Goal: Communication & Community: Answer question/provide support

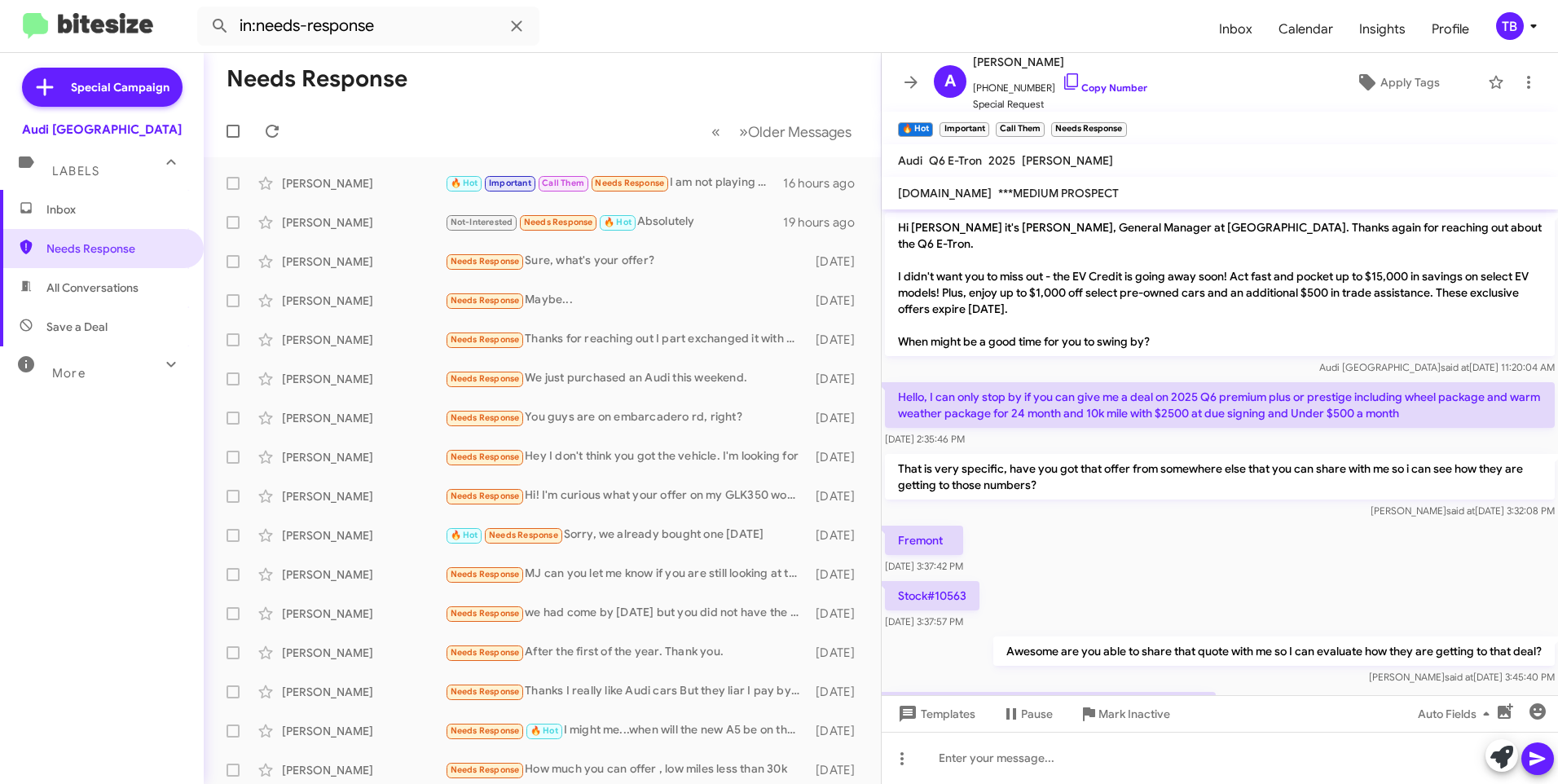
scroll to position [483, 0]
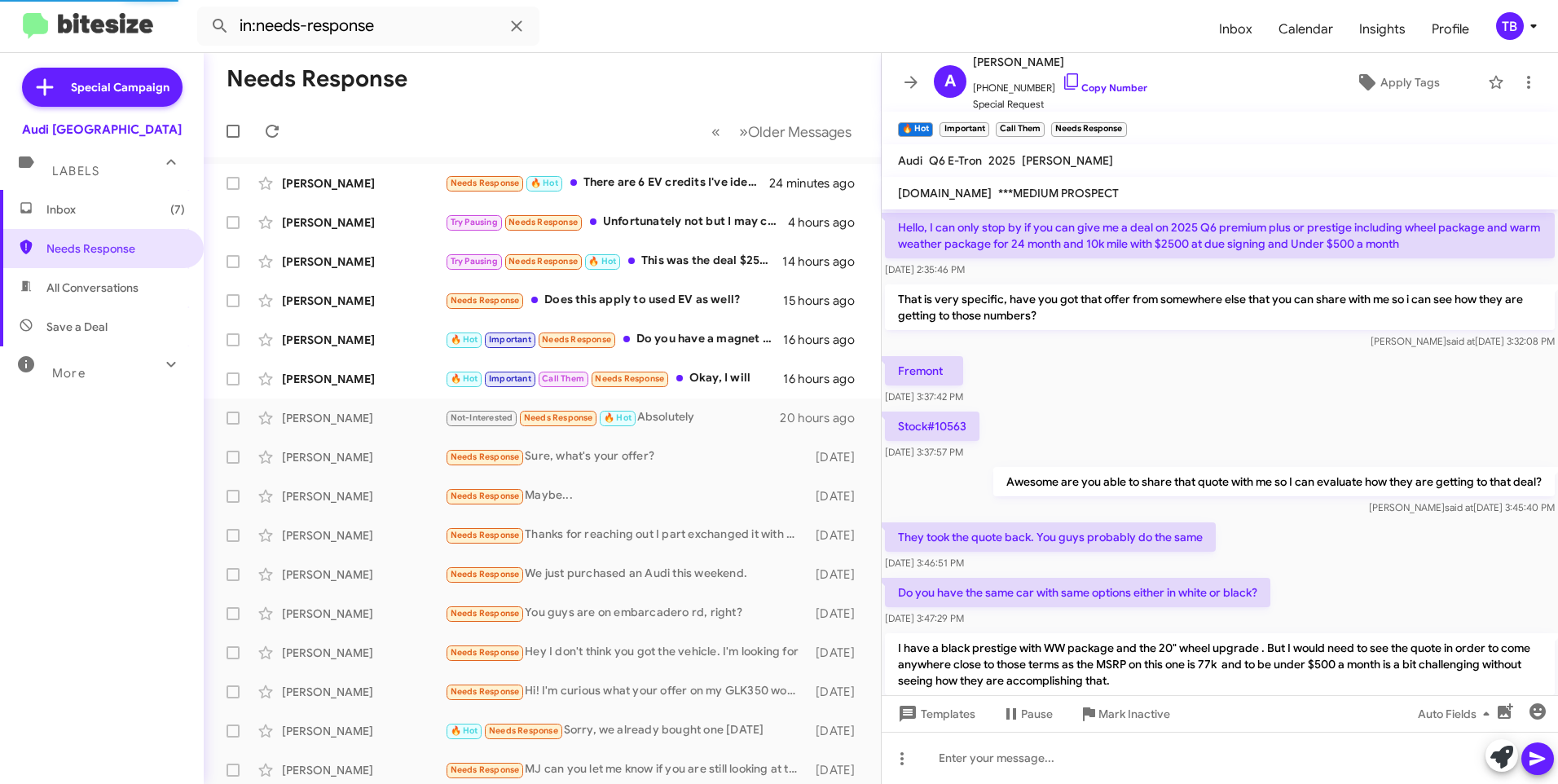
scroll to position [769, 0]
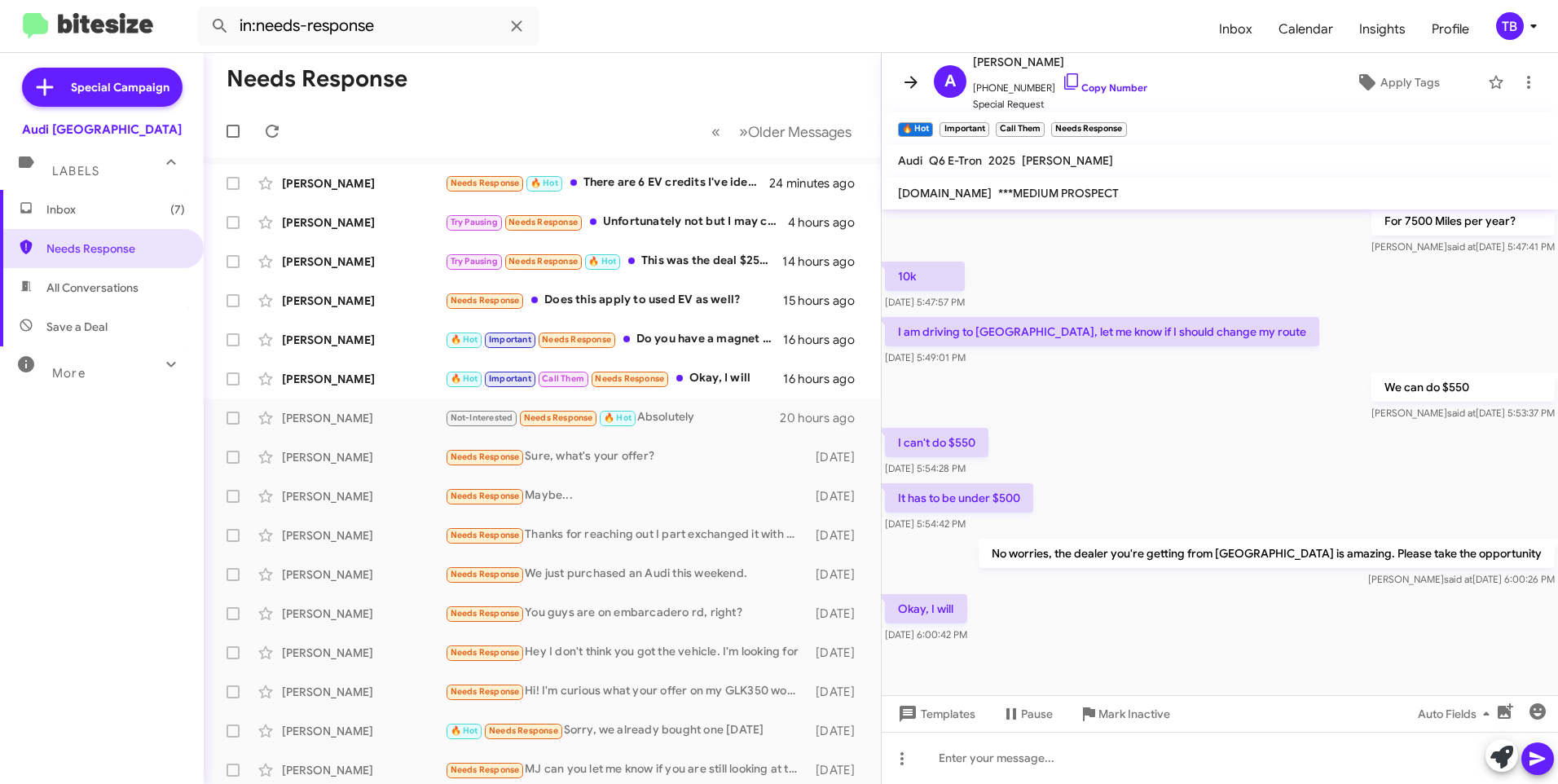
click at [916, 76] on icon at bounding box center [911, 82] width 20 height 20
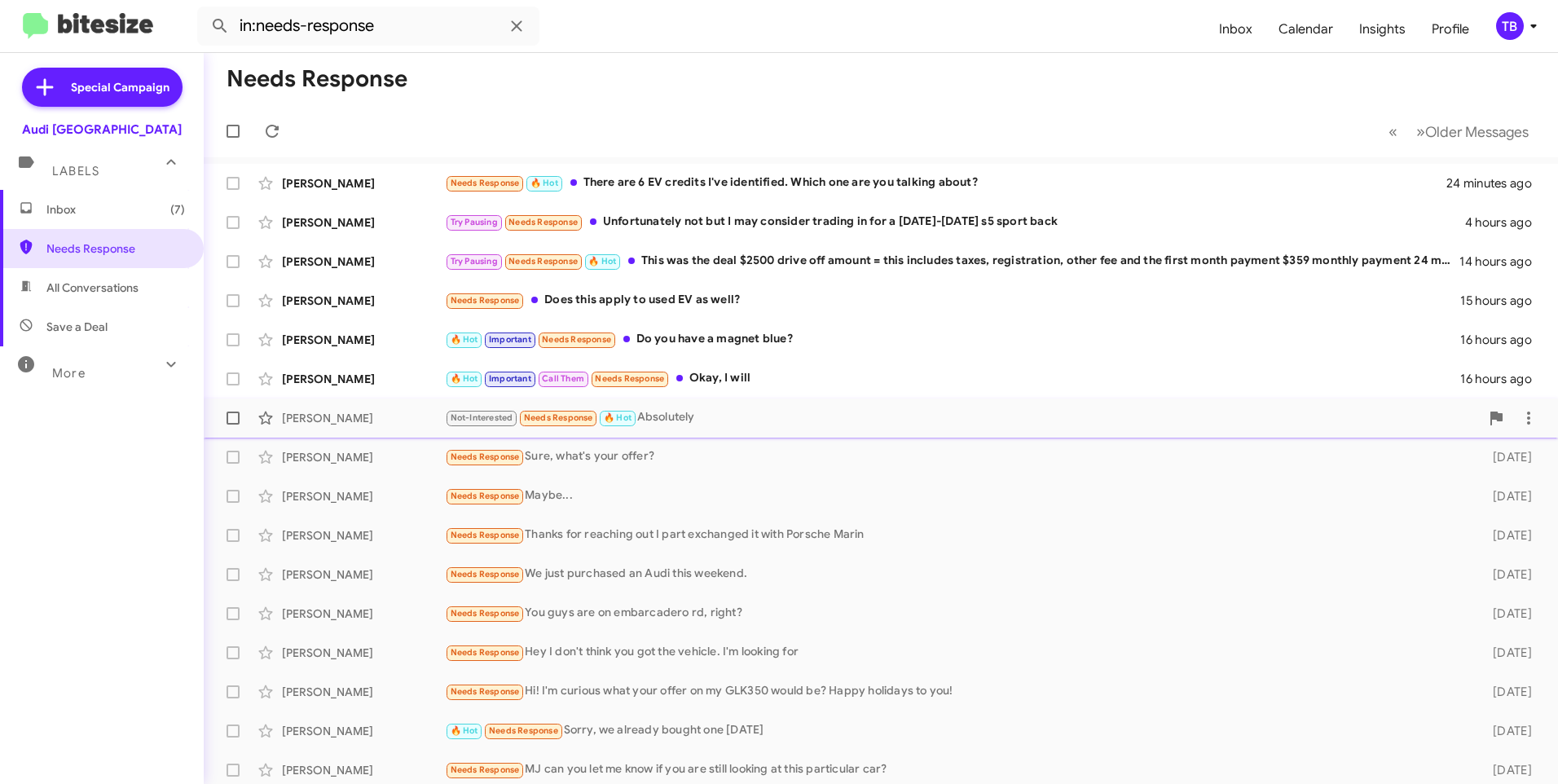
click at [711, 416] on div "Not-Interested Needs Response 🔥 Hot Absolutely" at bounding box center [962, 417] width 1035 height 19
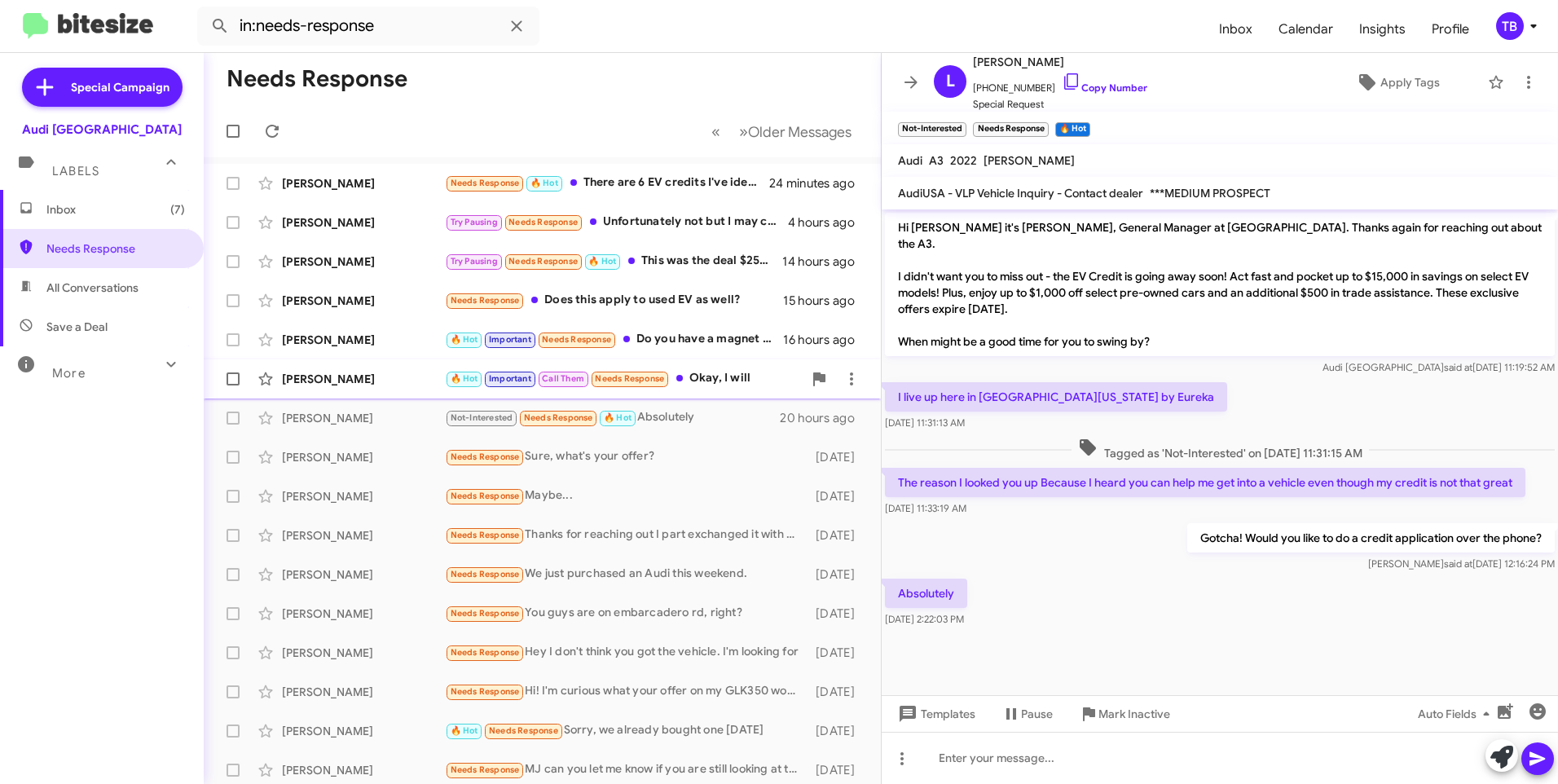
click at [728, 386] on div "🔥 Hot Important Call Them Needs Response Okay, I will" at bounding box center [623, 379] width 357 height 19
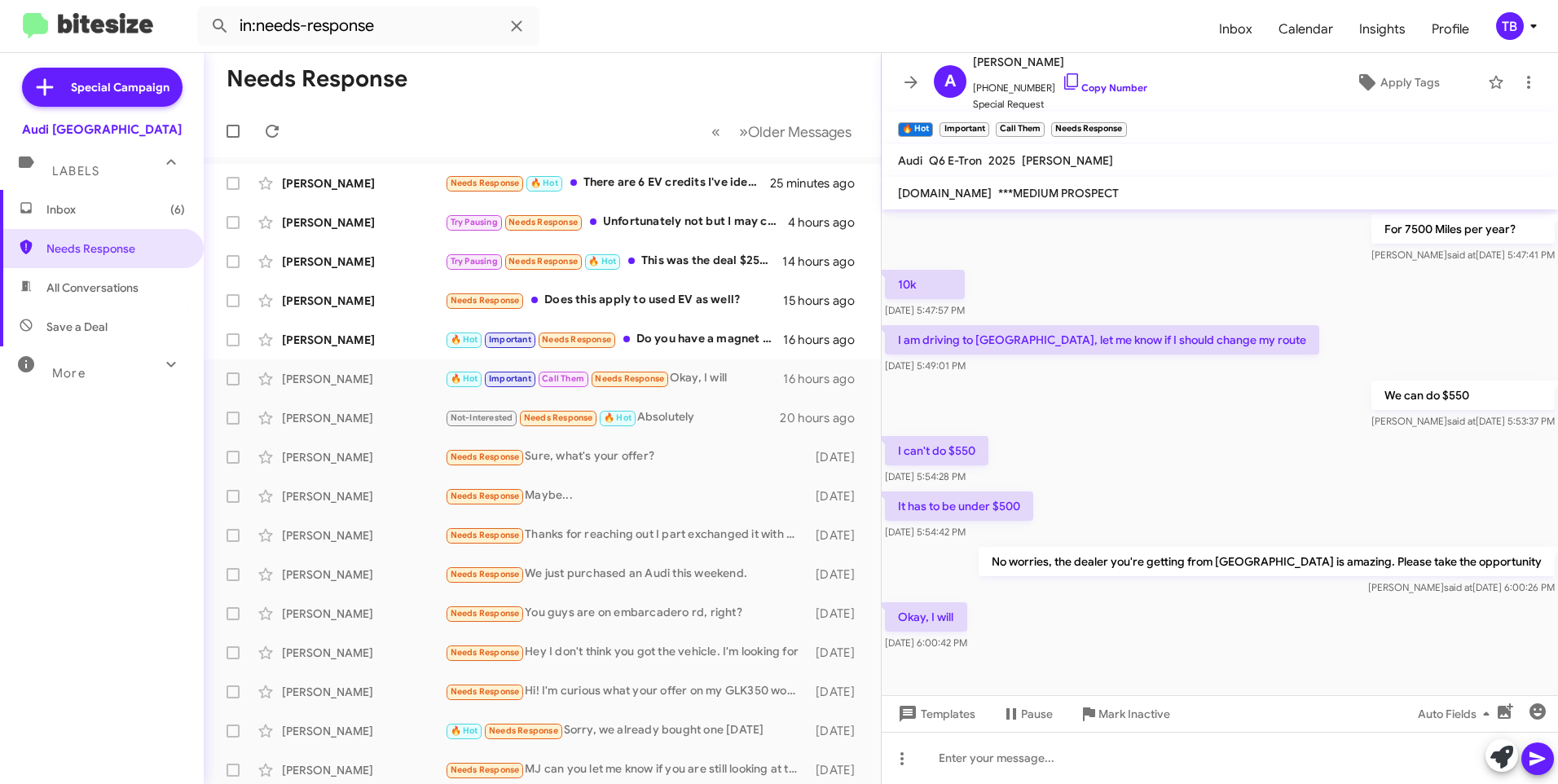
scroll to position [959, 0]
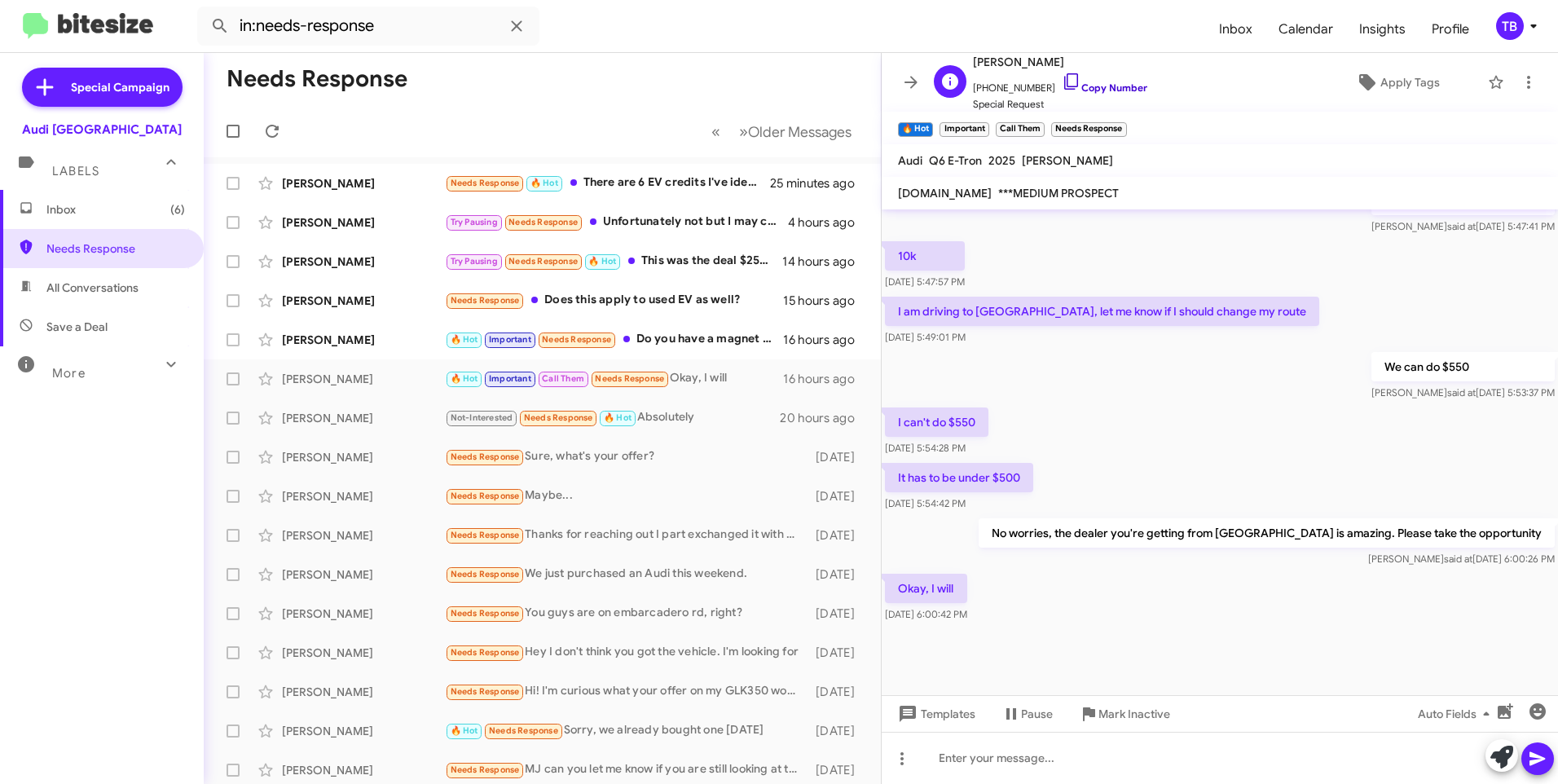
click at [1062, 78] on icon at bounding box center [1071, 81] width 20 height 20
click at [1519, 82] on icon at bounding box center [1529, 82] width 20 height 20
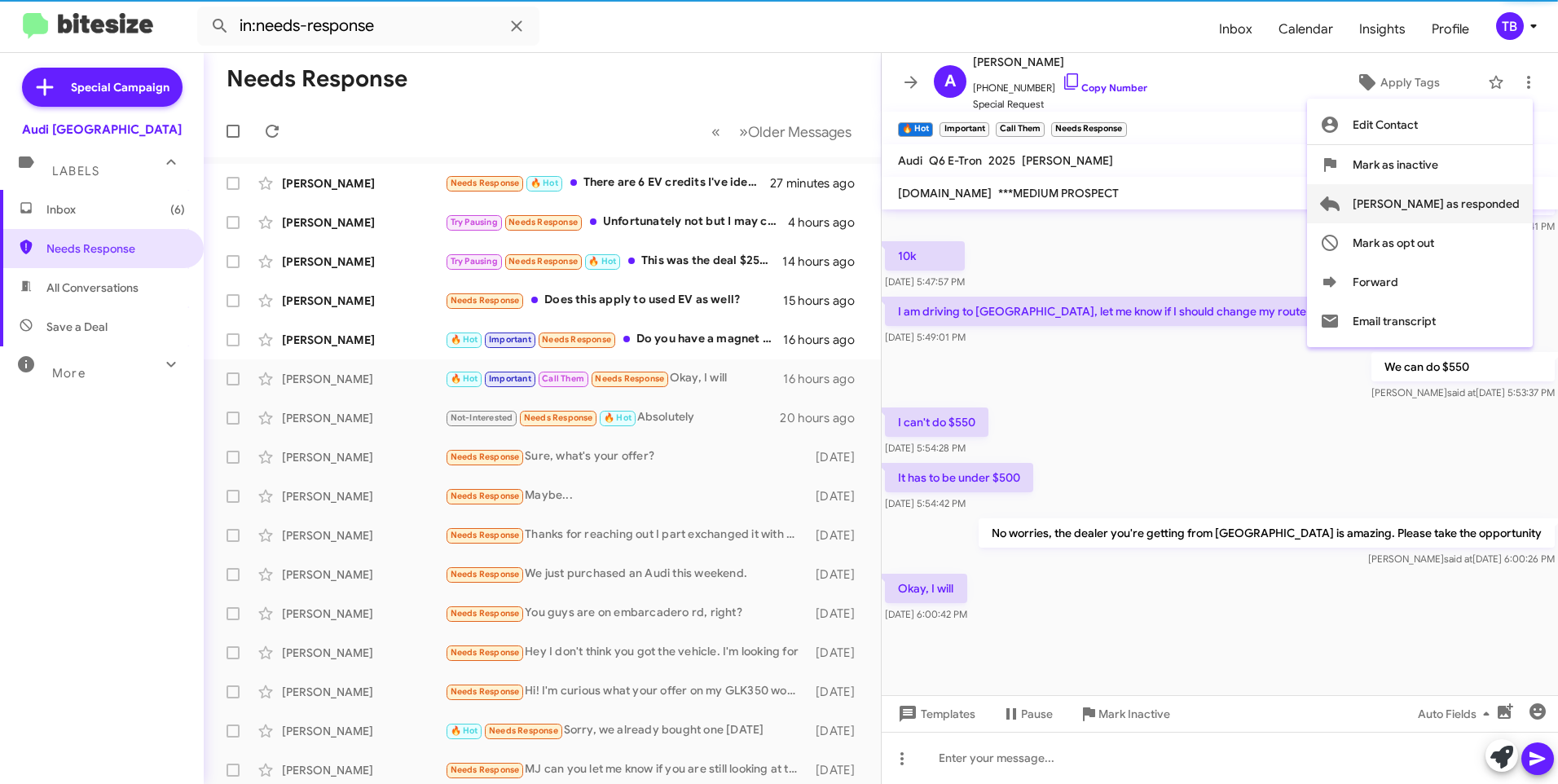
click at [1470, 207] on span "Mark as responded" at bounding box center [1436, 204] width 167 height 39
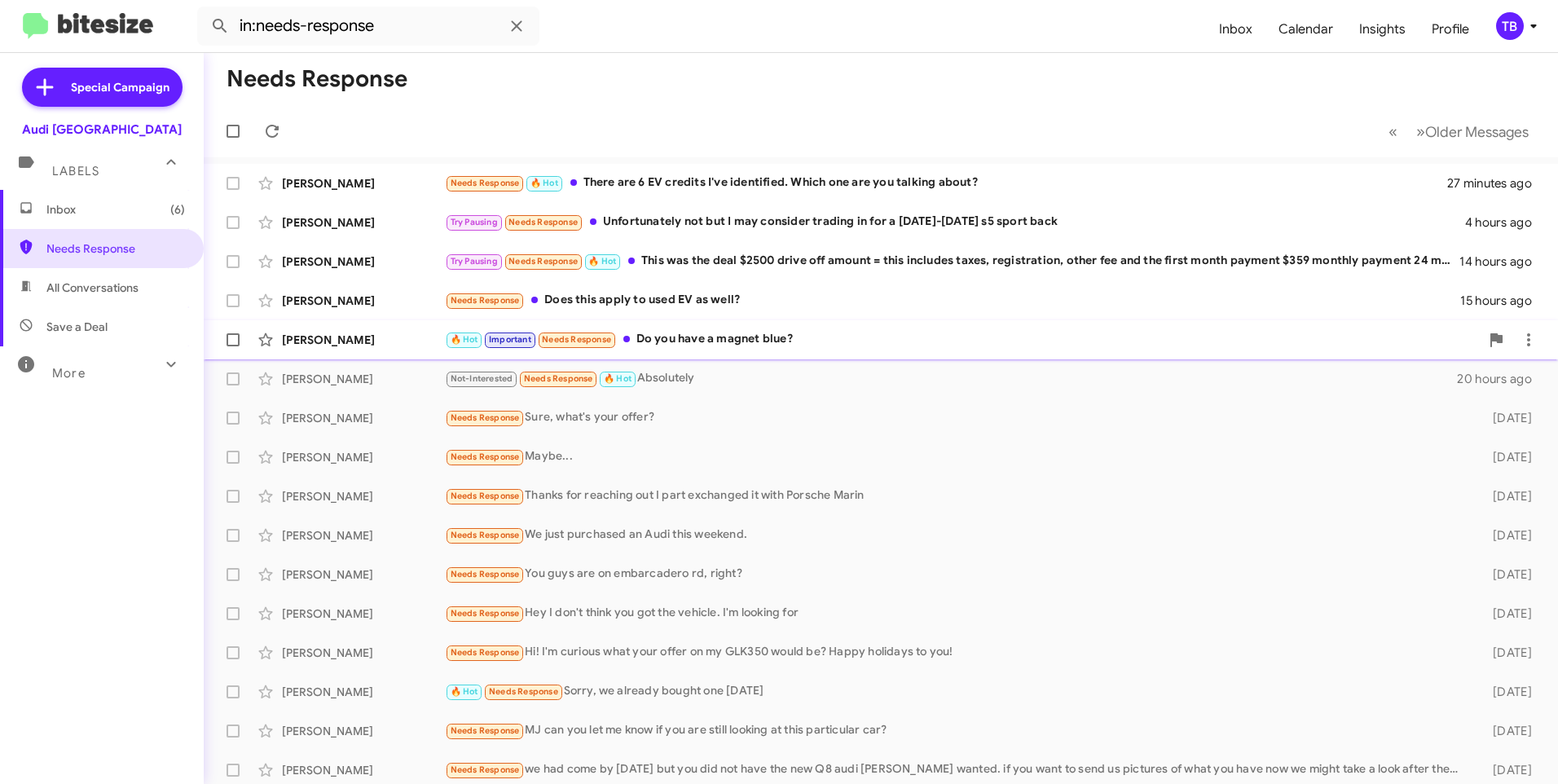
click at [742, 350] on div "Javier Gonzalez 🔥 Hot Important Needs Response Do you have a magnet blue? 16 ho…" at bounding box center [881, 340] width 1328 height 33
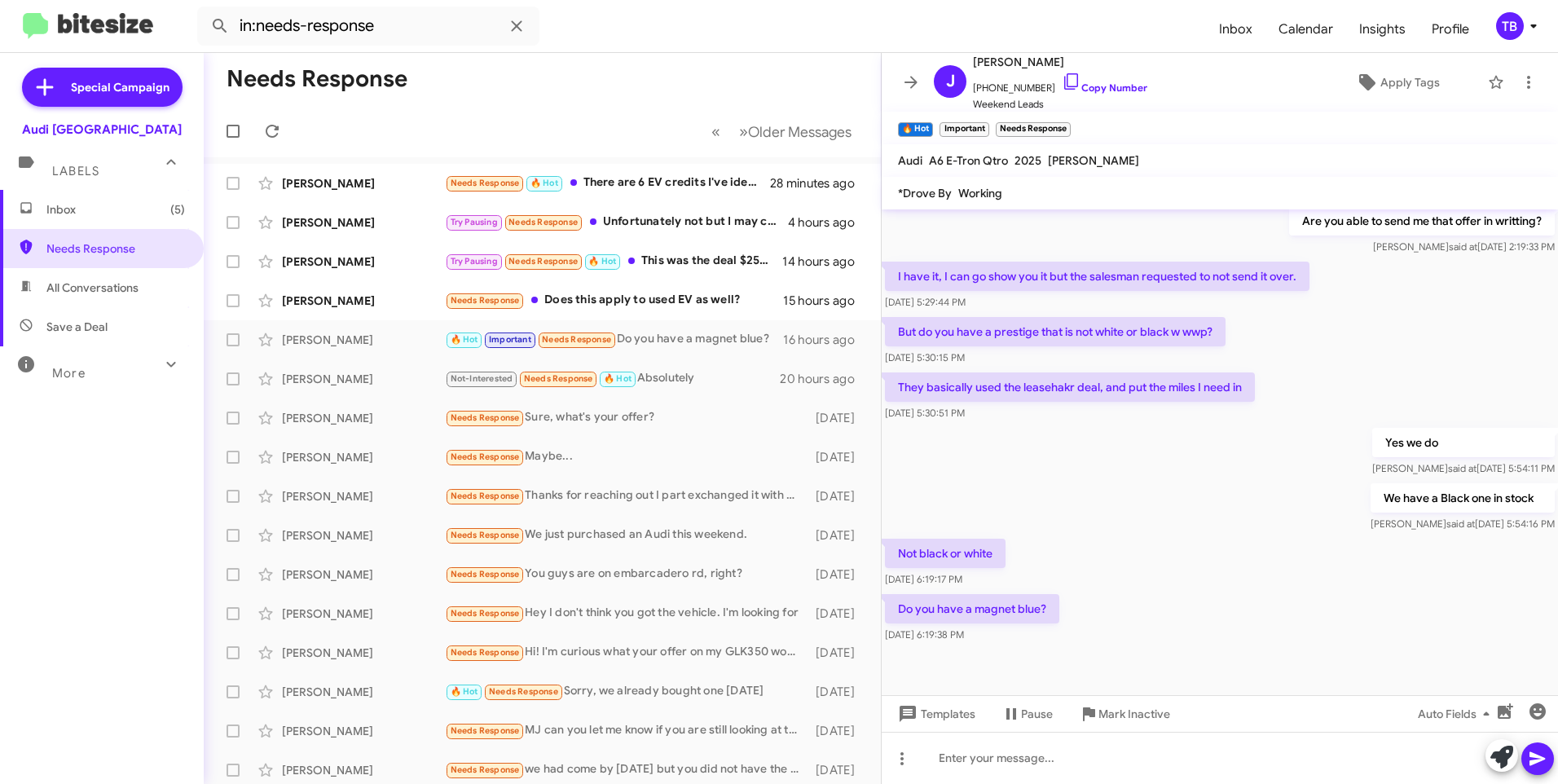
scroll to position [932, 0]
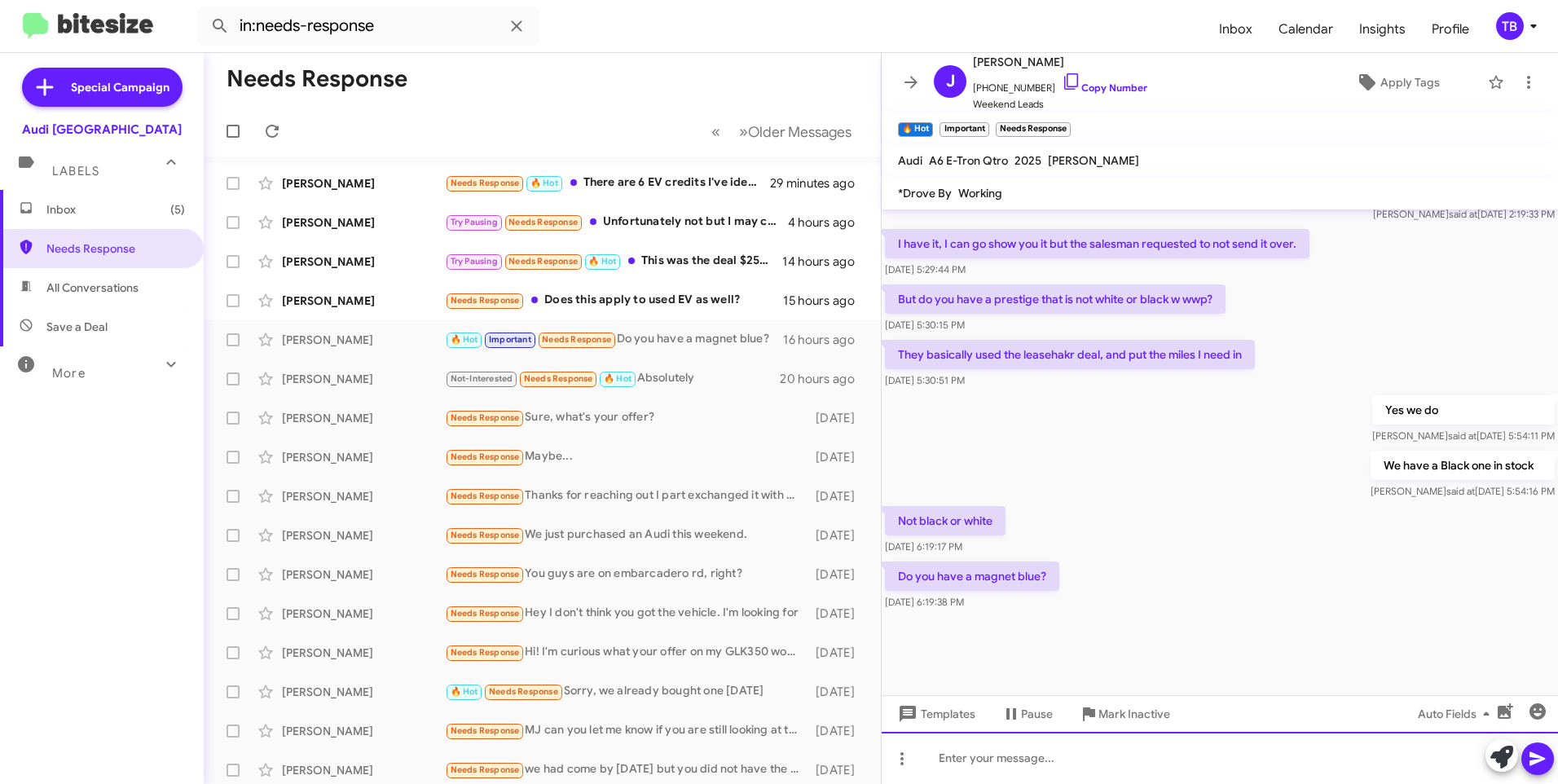
click at [999, 773] on div at bounding box center [1219, 757] width 676 height 52
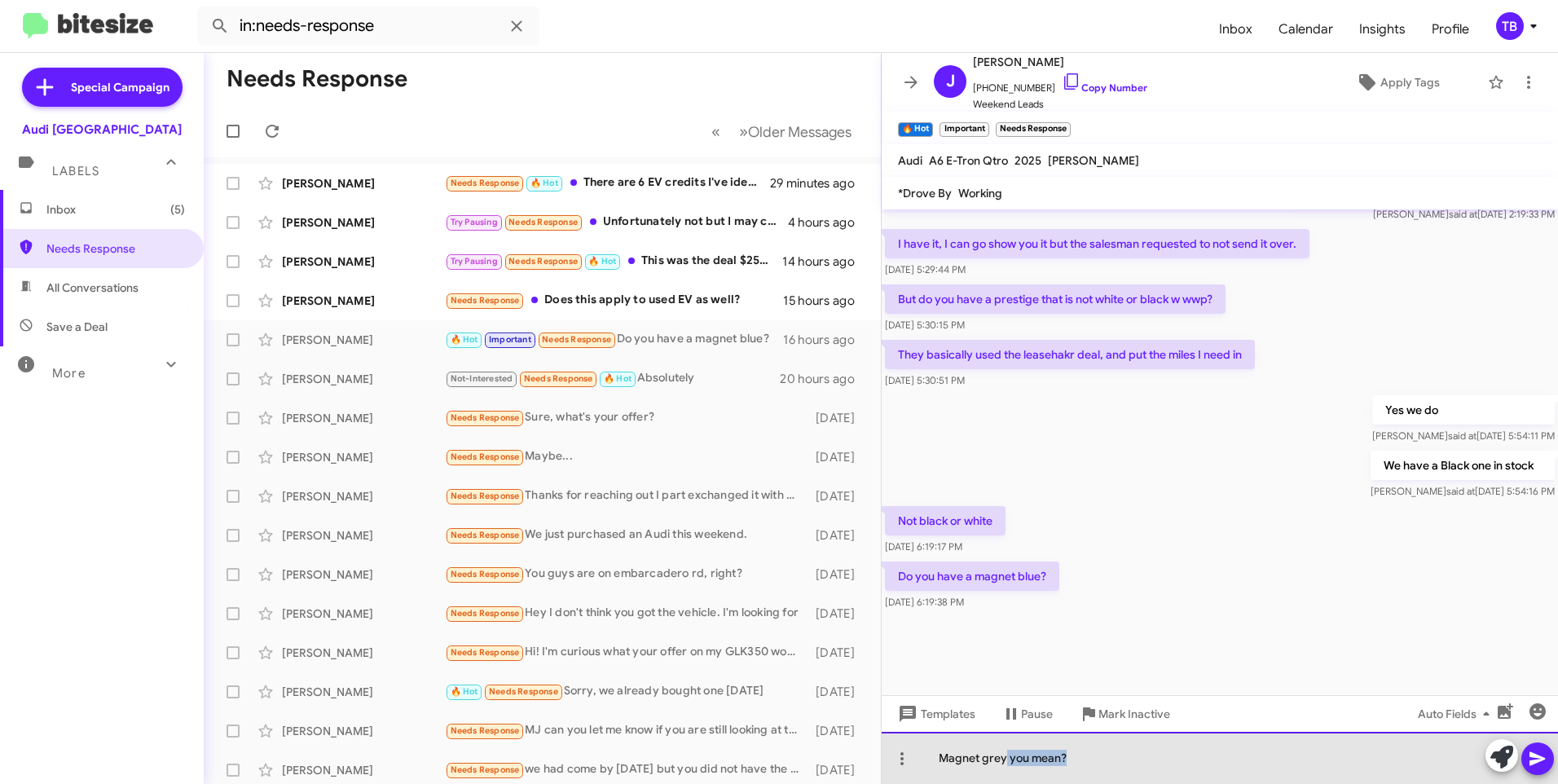
drag, startPoint x: 1006, startPoint y: 759, endPoint x: 1085, endPoint y: 757, distance: 79.0
click at [1085, 757] on div "Magnet grey you mean?" at bounding box center [1219, 757] width 676 height 52
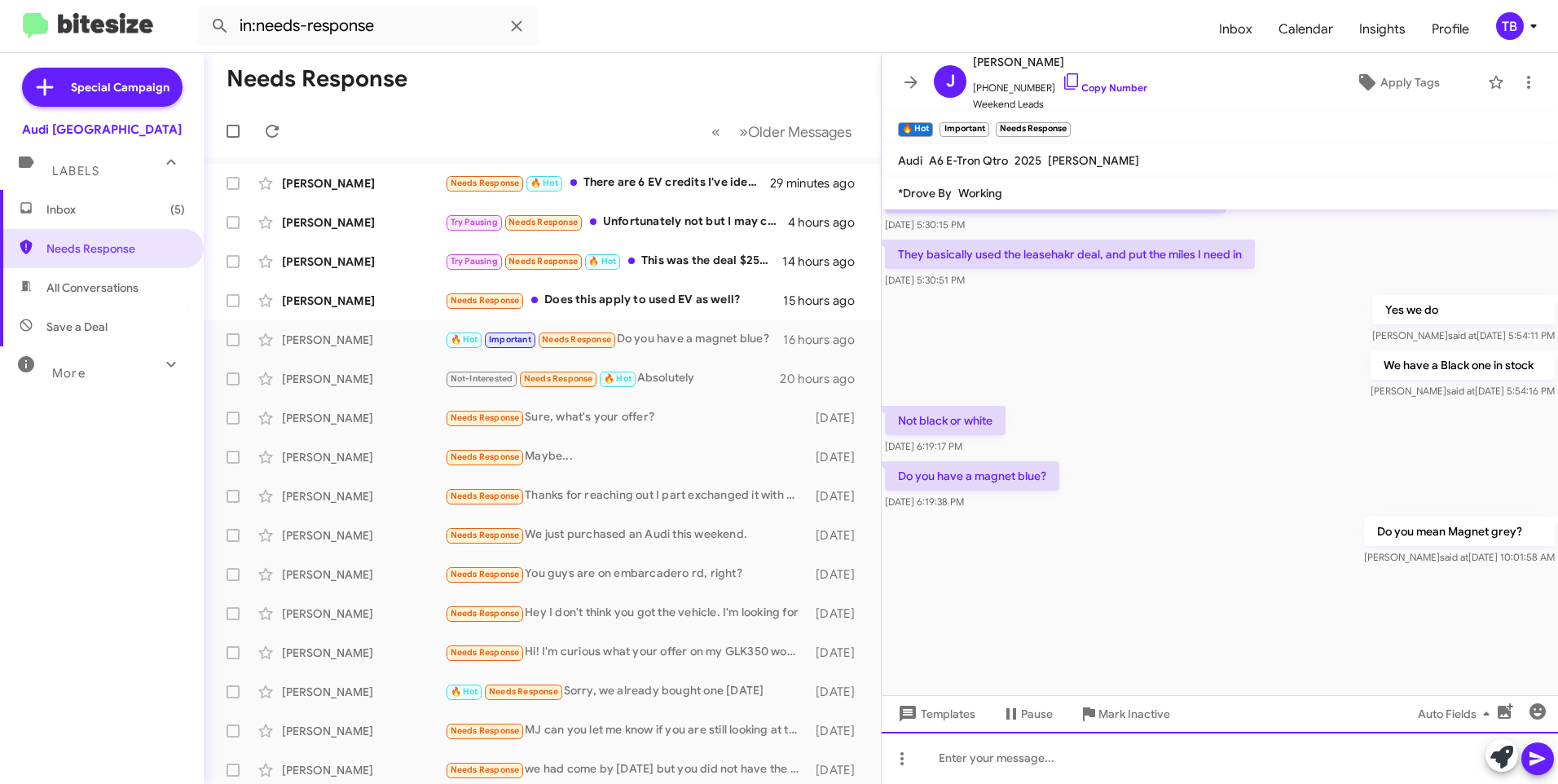
scroll to position [2116, 0]
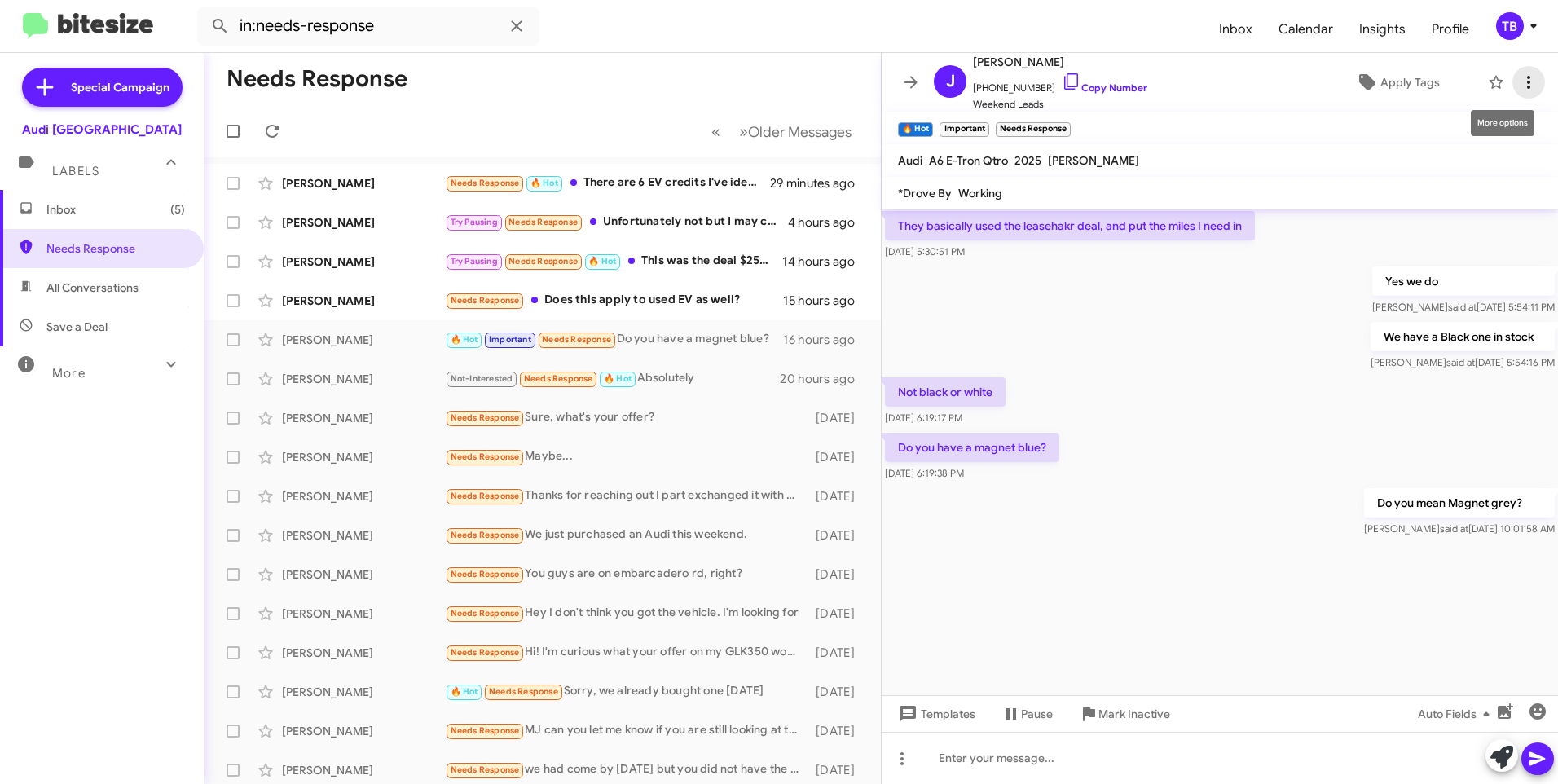
click at [1524, 76] on icon at bounding box center [1529, 82] width 20 height 20
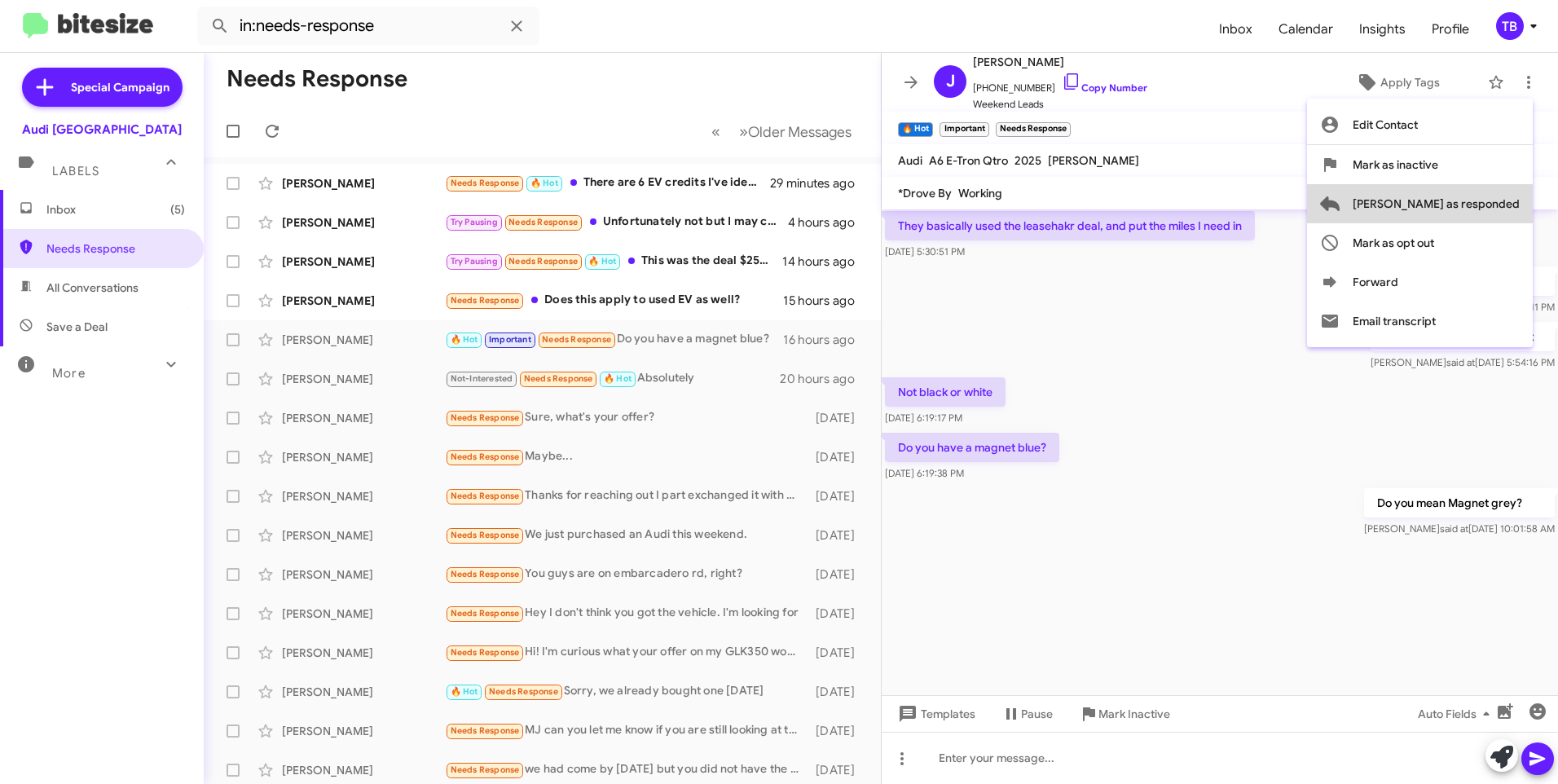
click at [1512, 204] on span "Mark as responded" at bounding box center [1436, 204] width 167 height 39
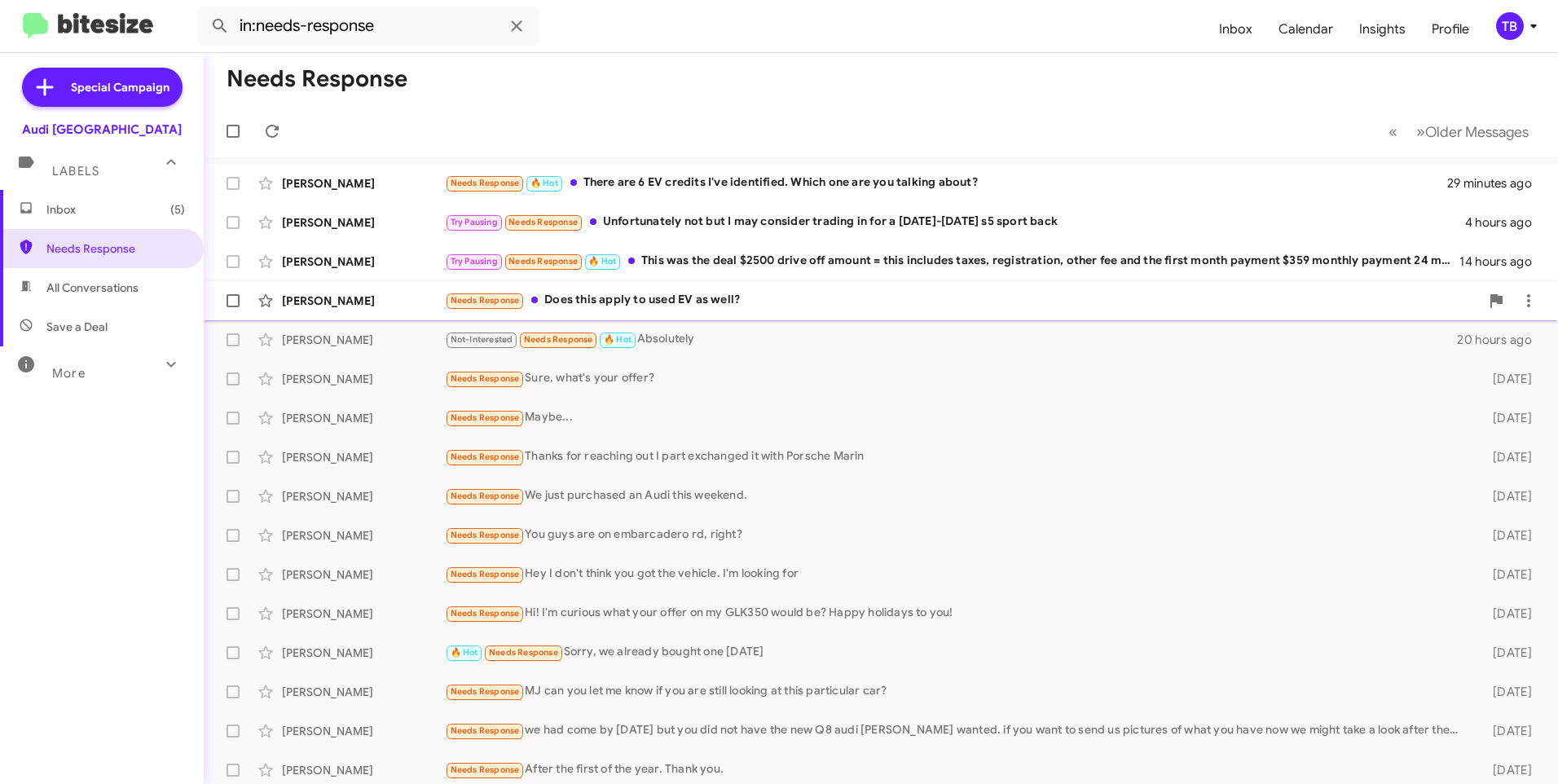
click at [680, 309] on div "Needs Response Does this apply to used EV as well?" at bounding box center [962, 300] width 1035 height 19
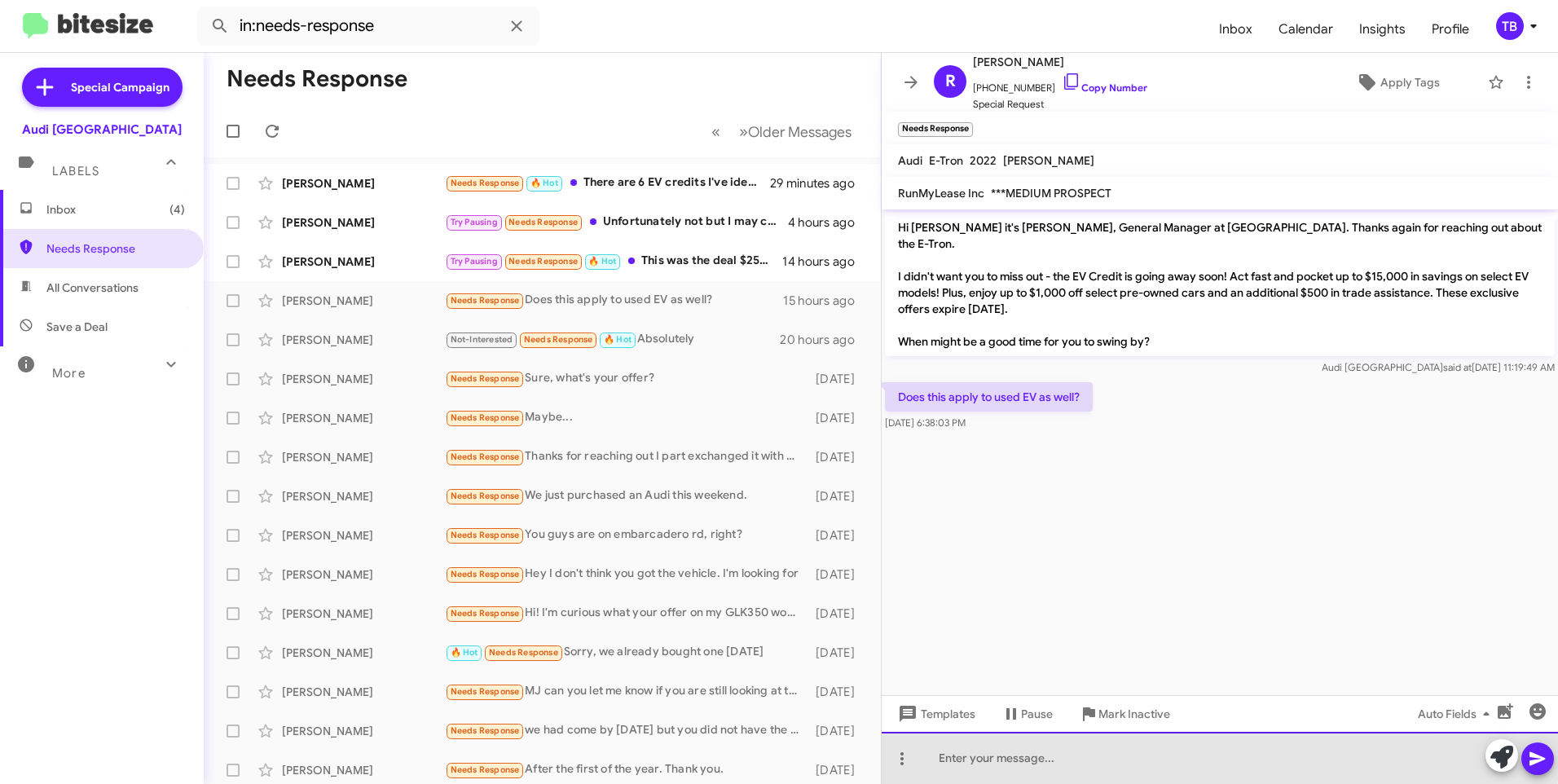
click at [1082, 753] on div at bounding box center [1219, 757] width 676 height 52
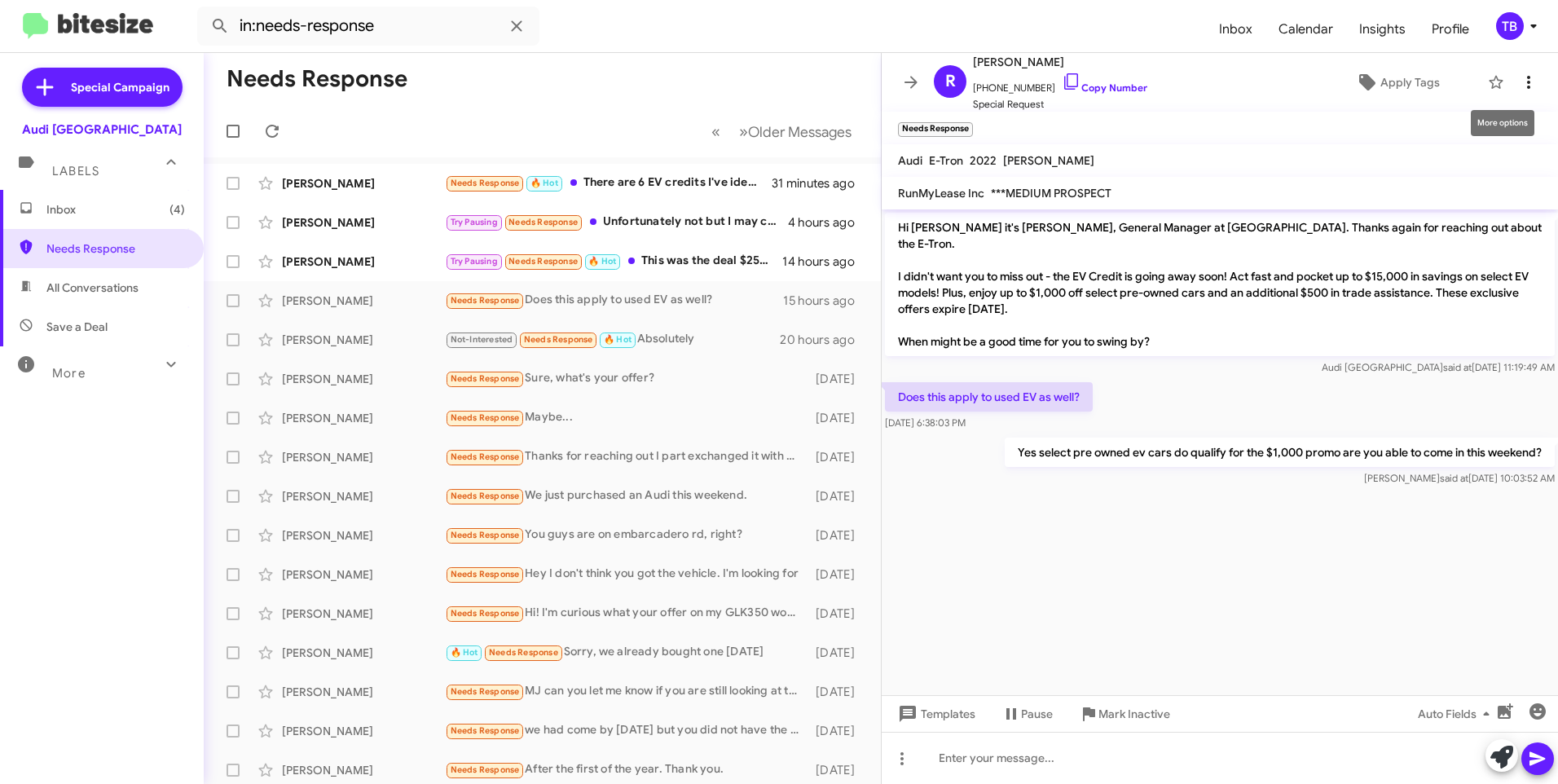
click at [1513, 77] on span at bounding box center [1529, 82] width 33 height 20
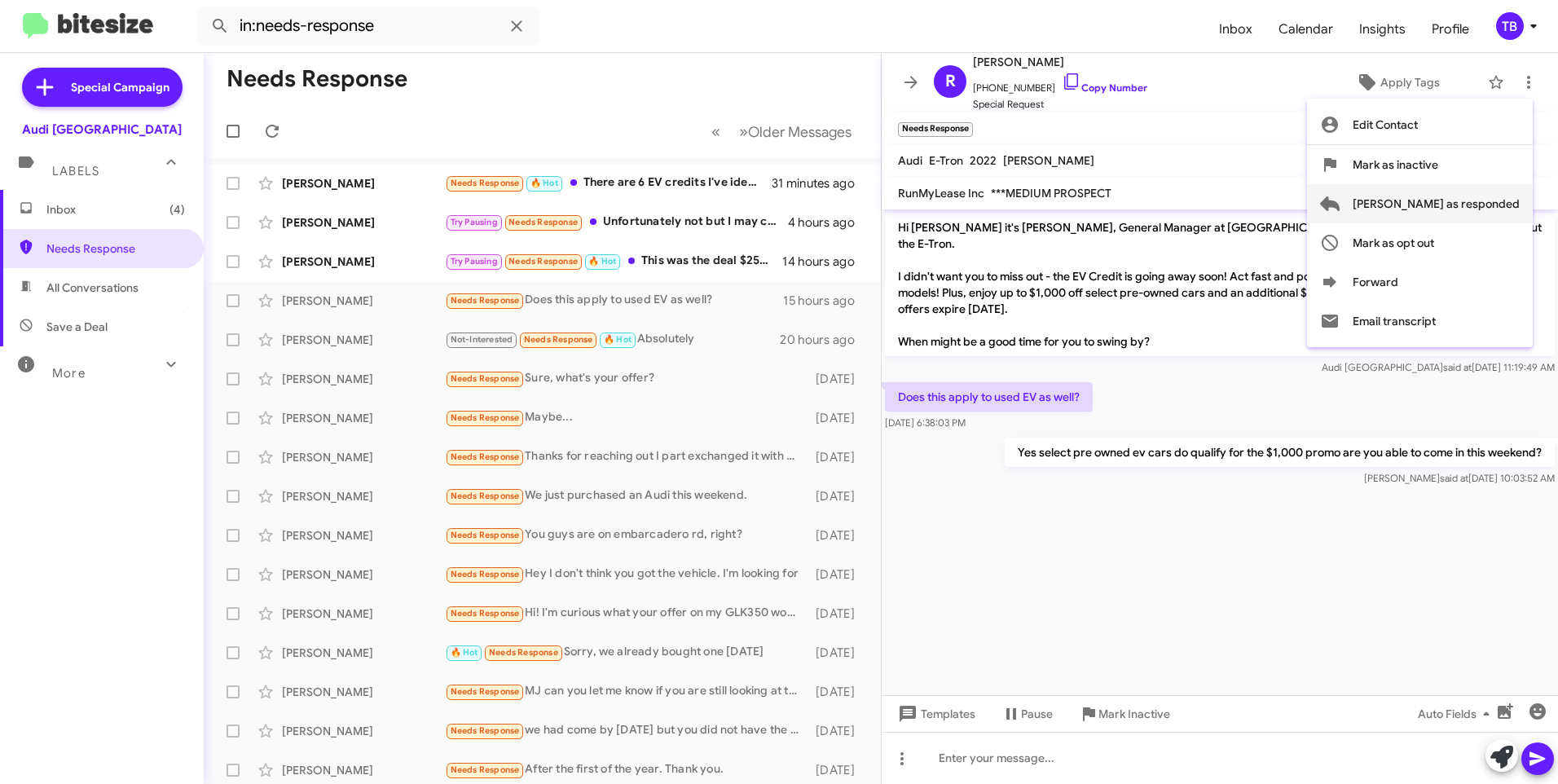
click at [1477, 211] on span "Mark as responded" at bounding box center [1436, 204] width 167 height 39
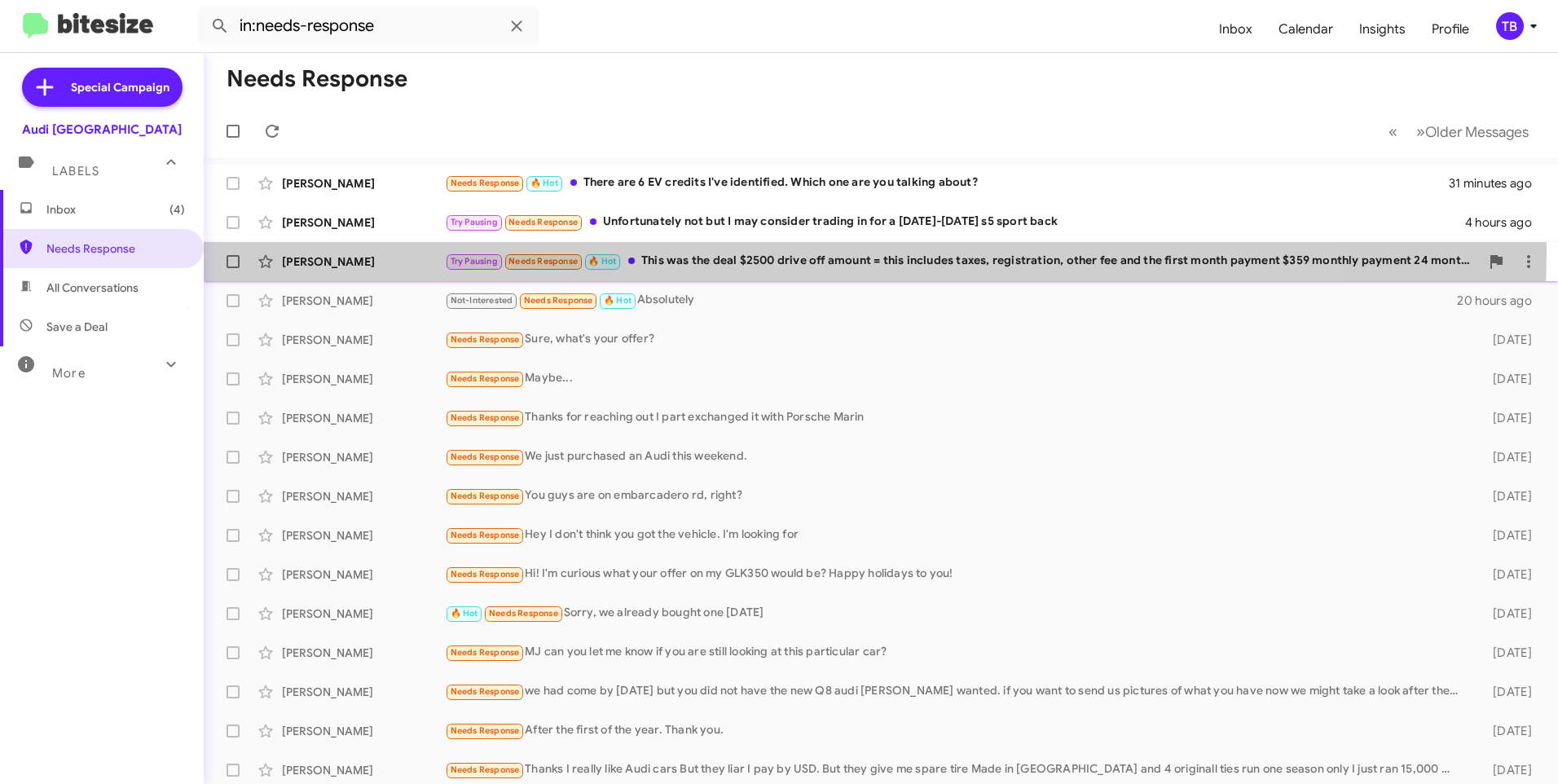
click at [719, 248] on div "Jiya Singh Try Pausing Needs Response 🔥 Hot This was the deal $2500 drive off a…" at bounding box center [881, 261] width 1328 height 33
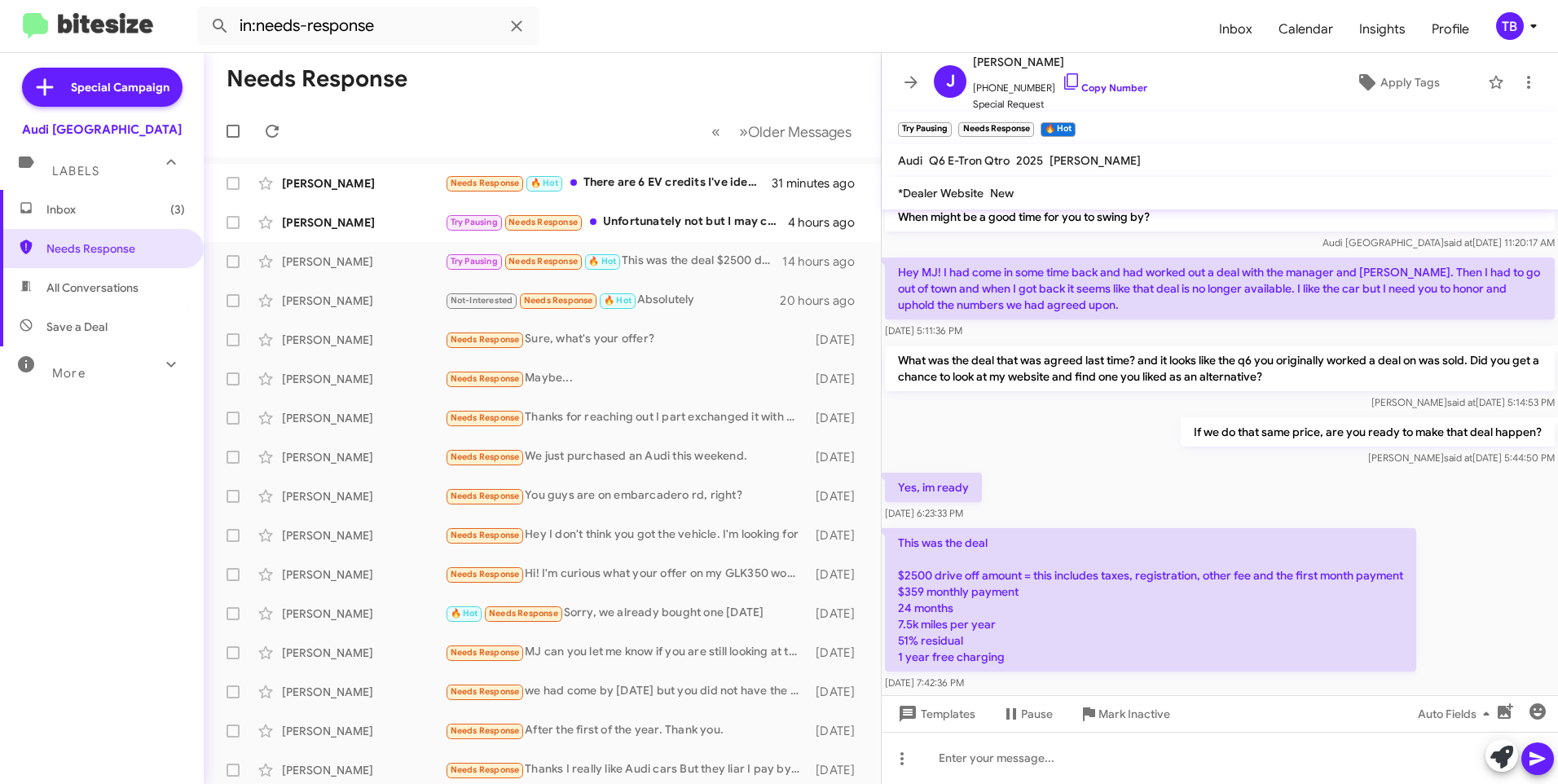
scroll to position [207, 0]
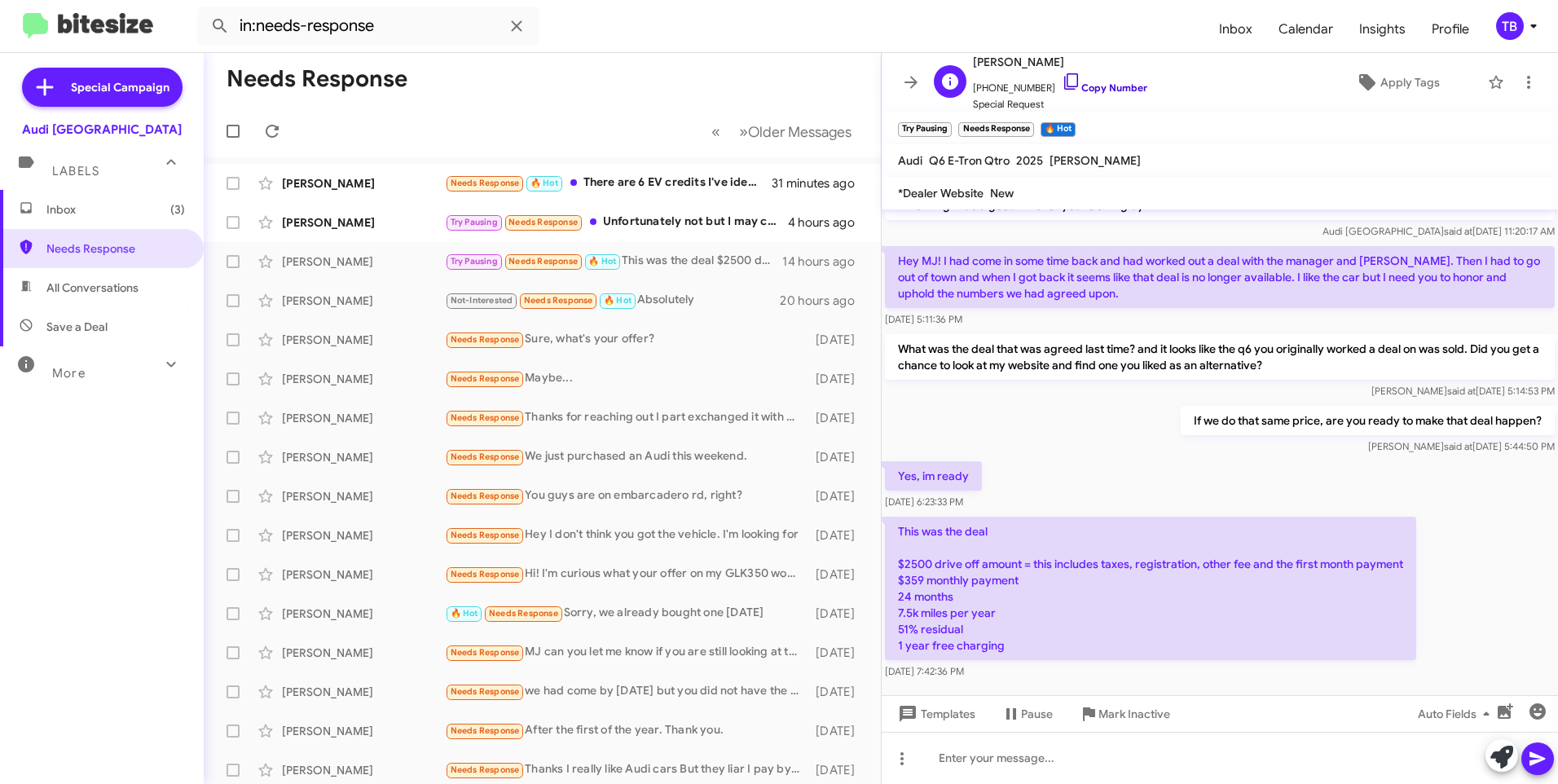
click at [1062, 79] on icon at bounding box center [1071, 81] width 20 height 20
click at [598, 103] on mat-toolbar-row "Needs Response" at bounding box center [542, 79] width 677 height 52
click at [1054, 782] on div at bounding box center [1219, 757] width 676 height 52
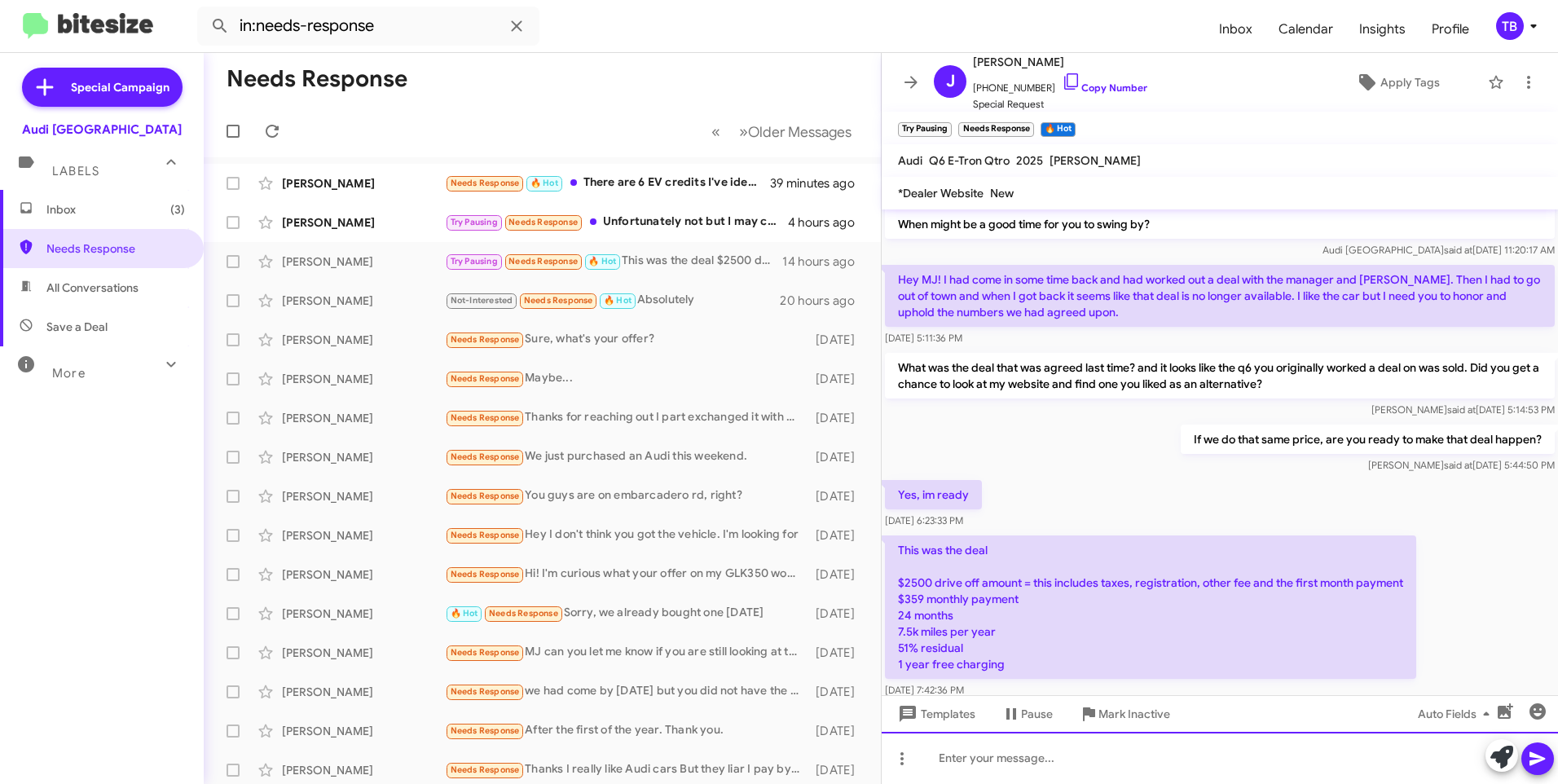
scroll to position [267, 0]
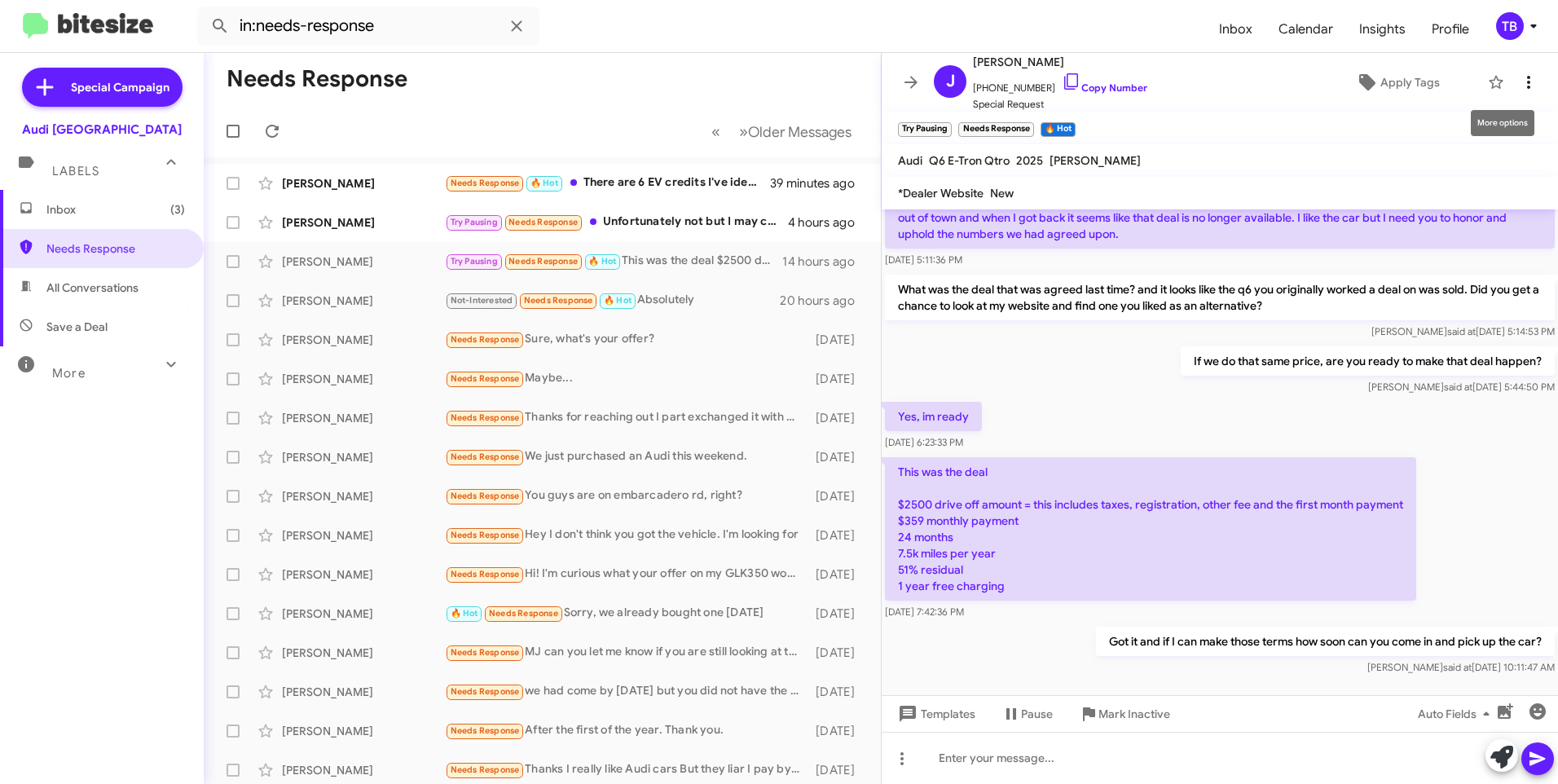
click at [1527, 82] on icon at bounding box center [1529, 81] width 3 height 13
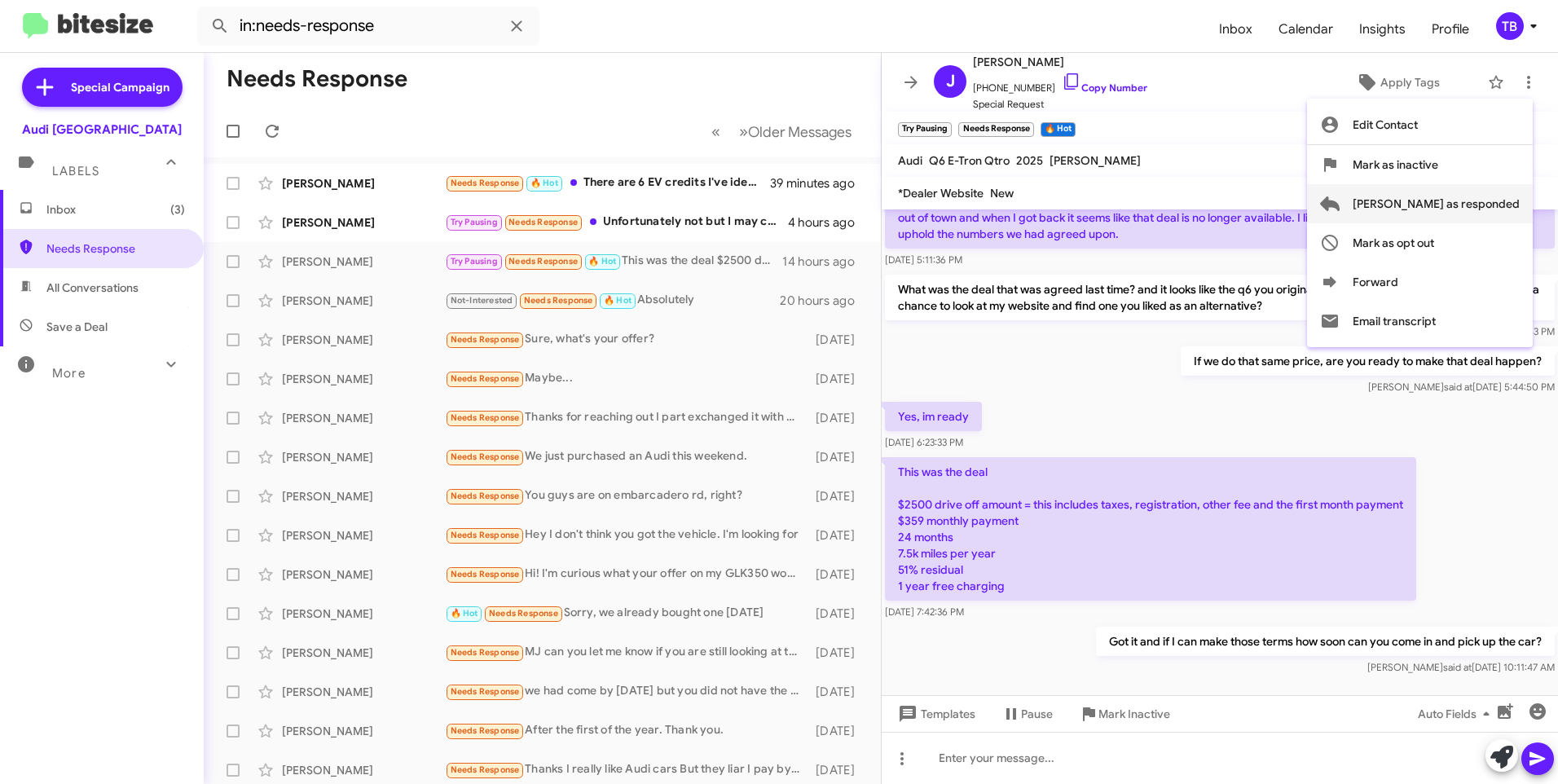
click at [1462, 221] on span "Mark as responded" at bounding box center [1436, 204] width 167 height 39
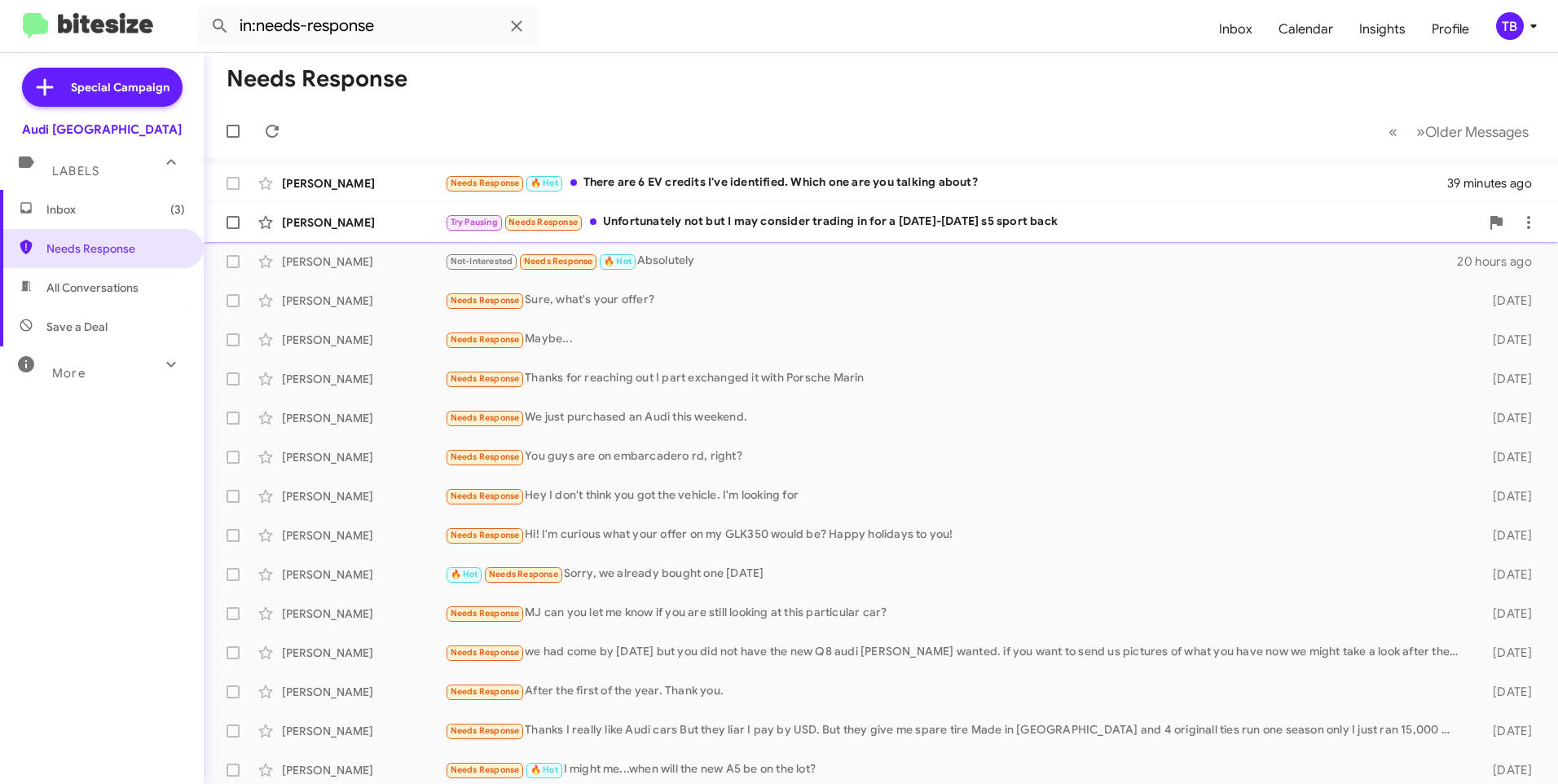
click at [755, 225] on div "Try Pausing Needs Response Unfortunately not but I may consider trading in for …" at bounding box center [962, 222] width 1035 height 19
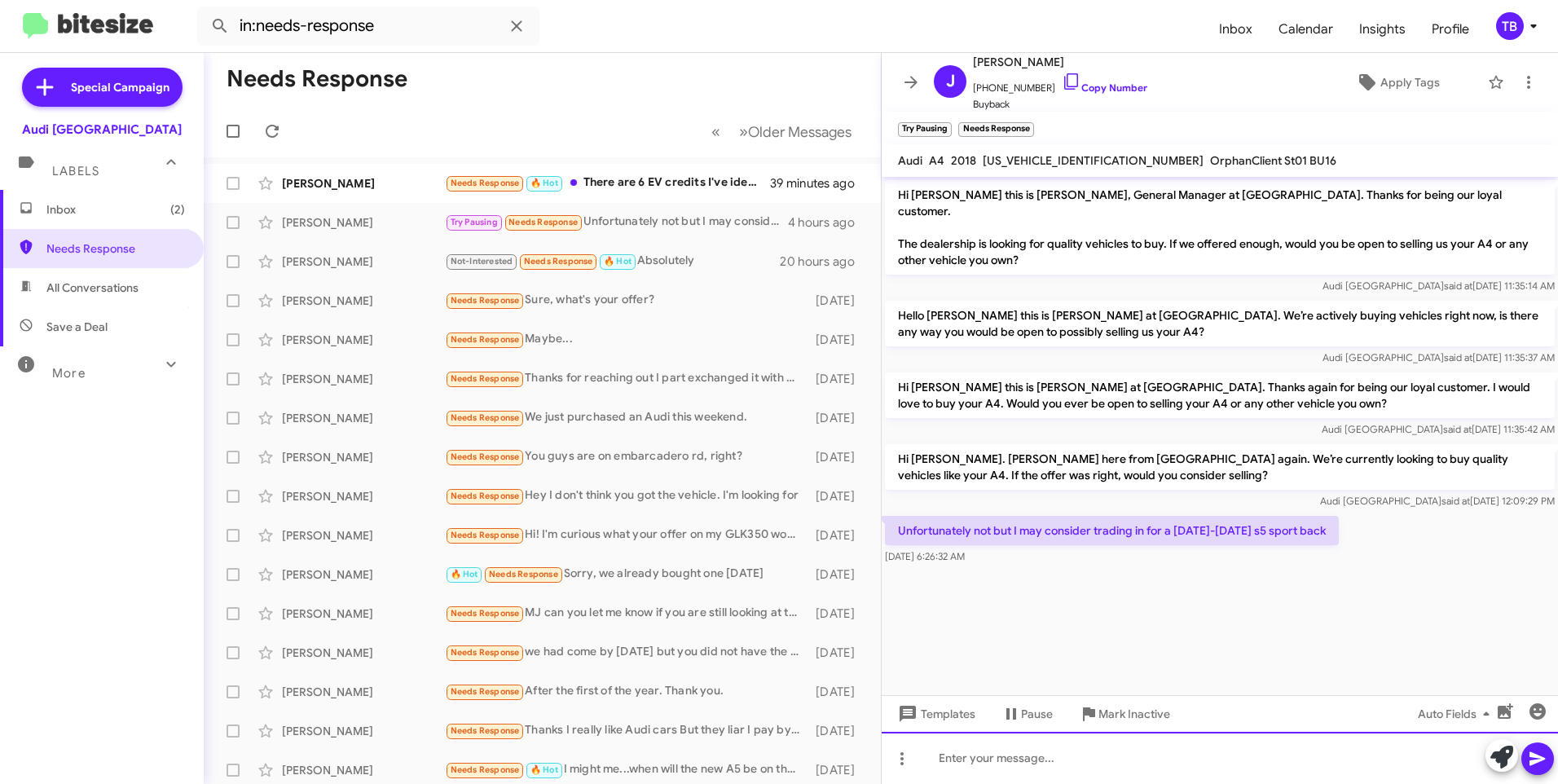
click at [978, 759] on div at bounding box center [1219, 757] width 676 height 52
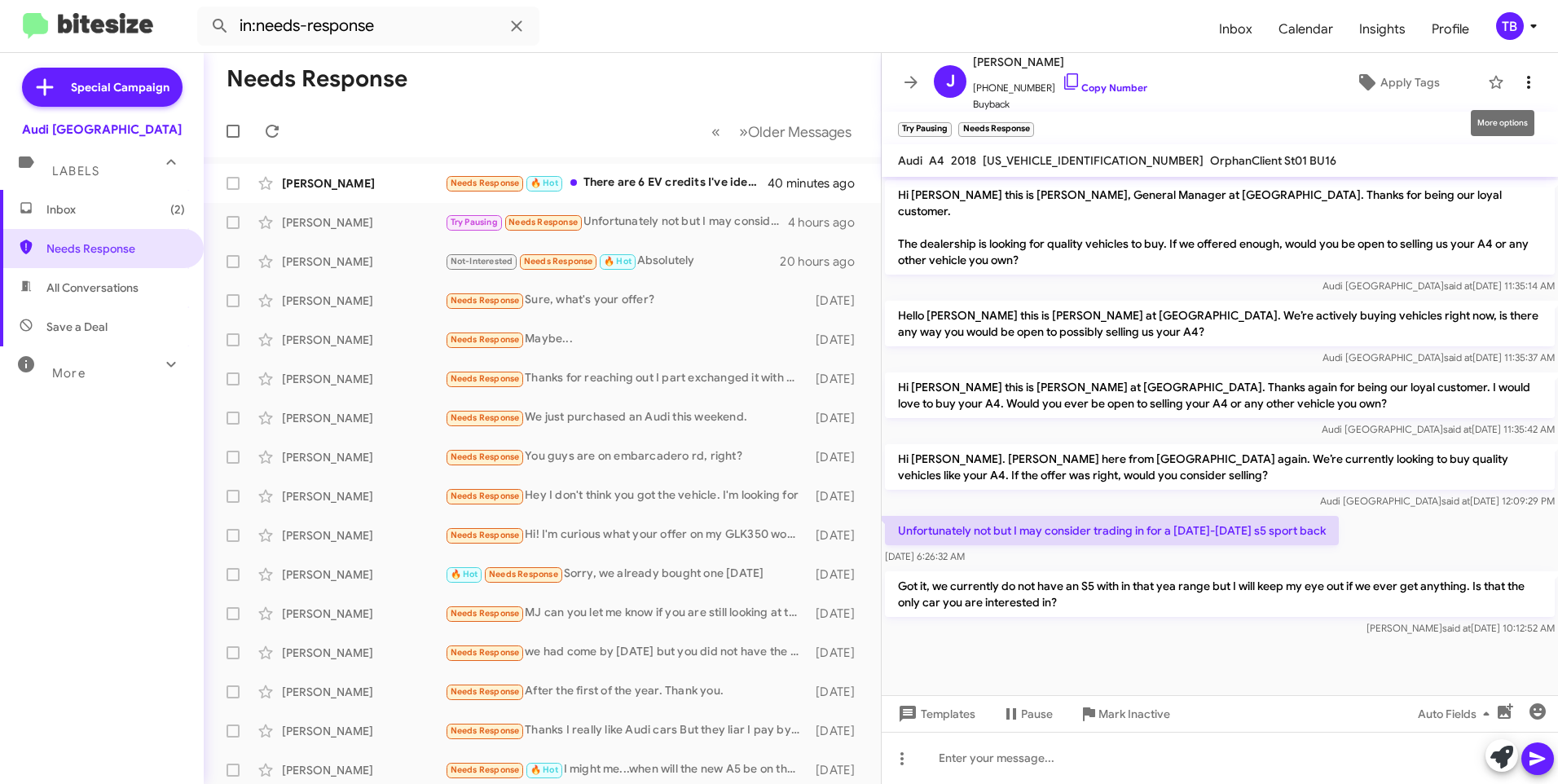
click at [1519, 75] on icon at bounding box center [1529, 82] width 20 height 20
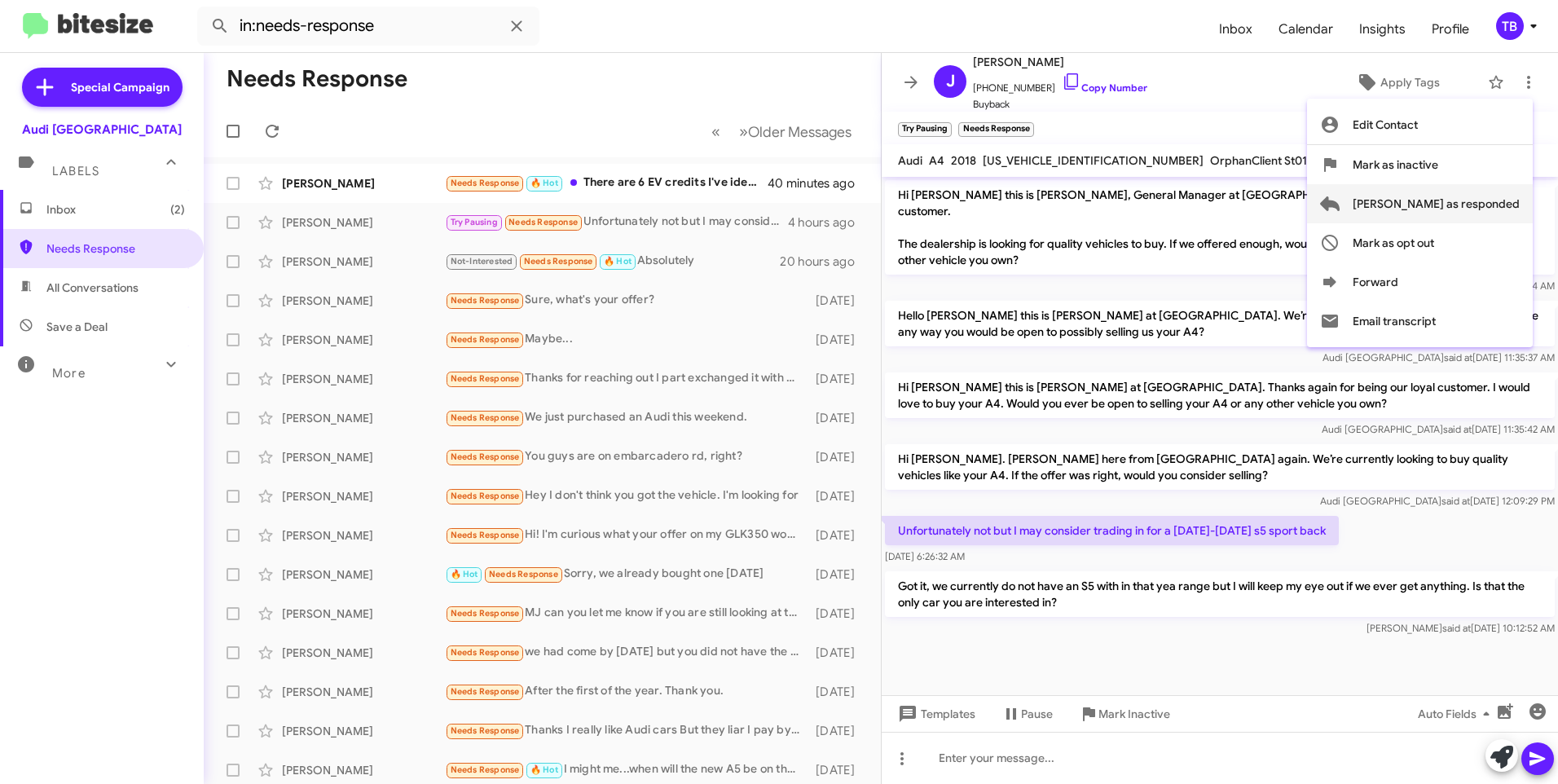
click at [1468, 212] on span "Mark as responded" at bounding box center [1436, 204] width 167 height 39
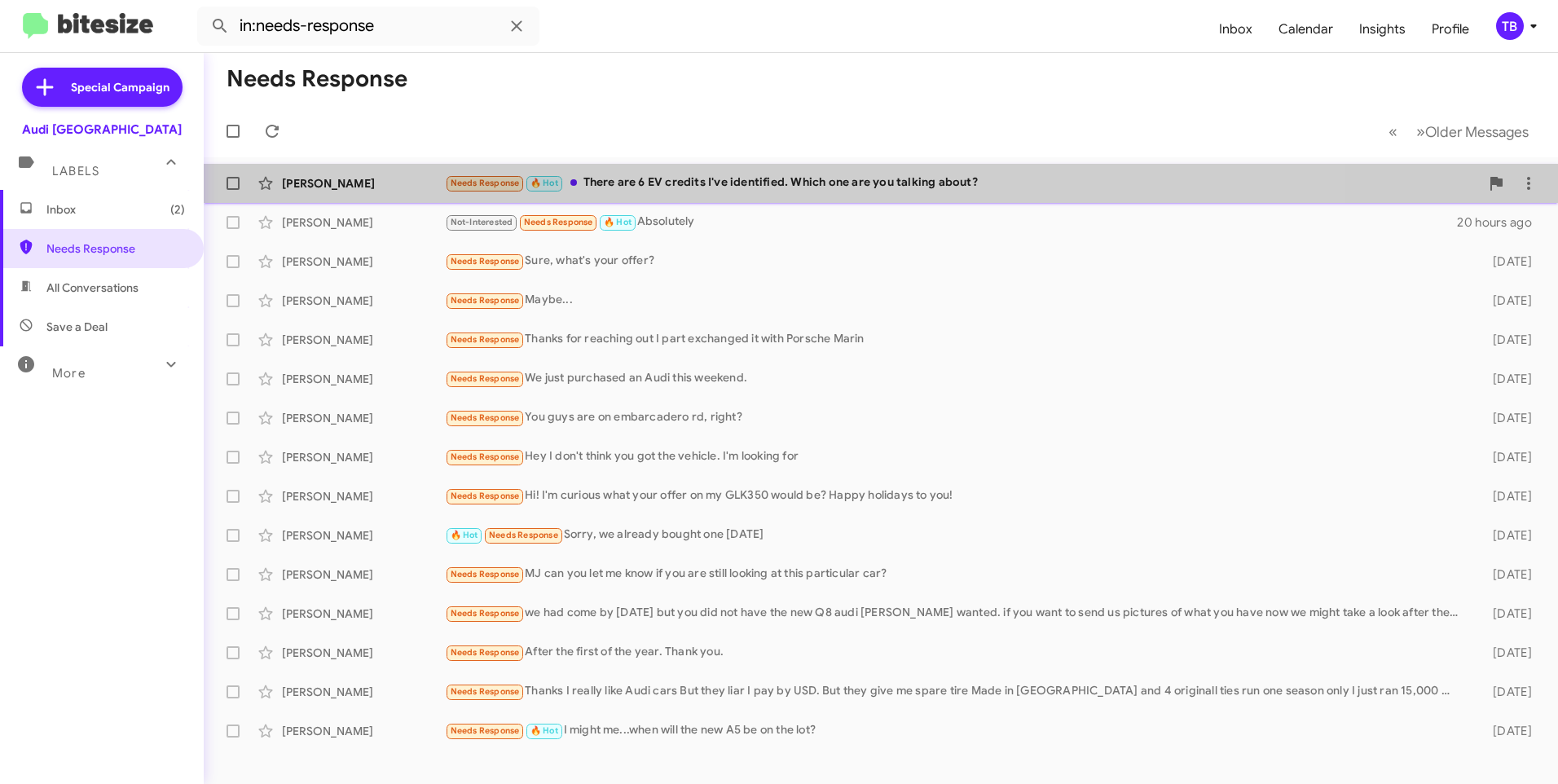
click at [828, 197] on div "Aaron Munzer Needs Response 🔥 Hot There are 6 EV credits I've identified. Which…" at bounding box center [881, 183] width 1328 height 33
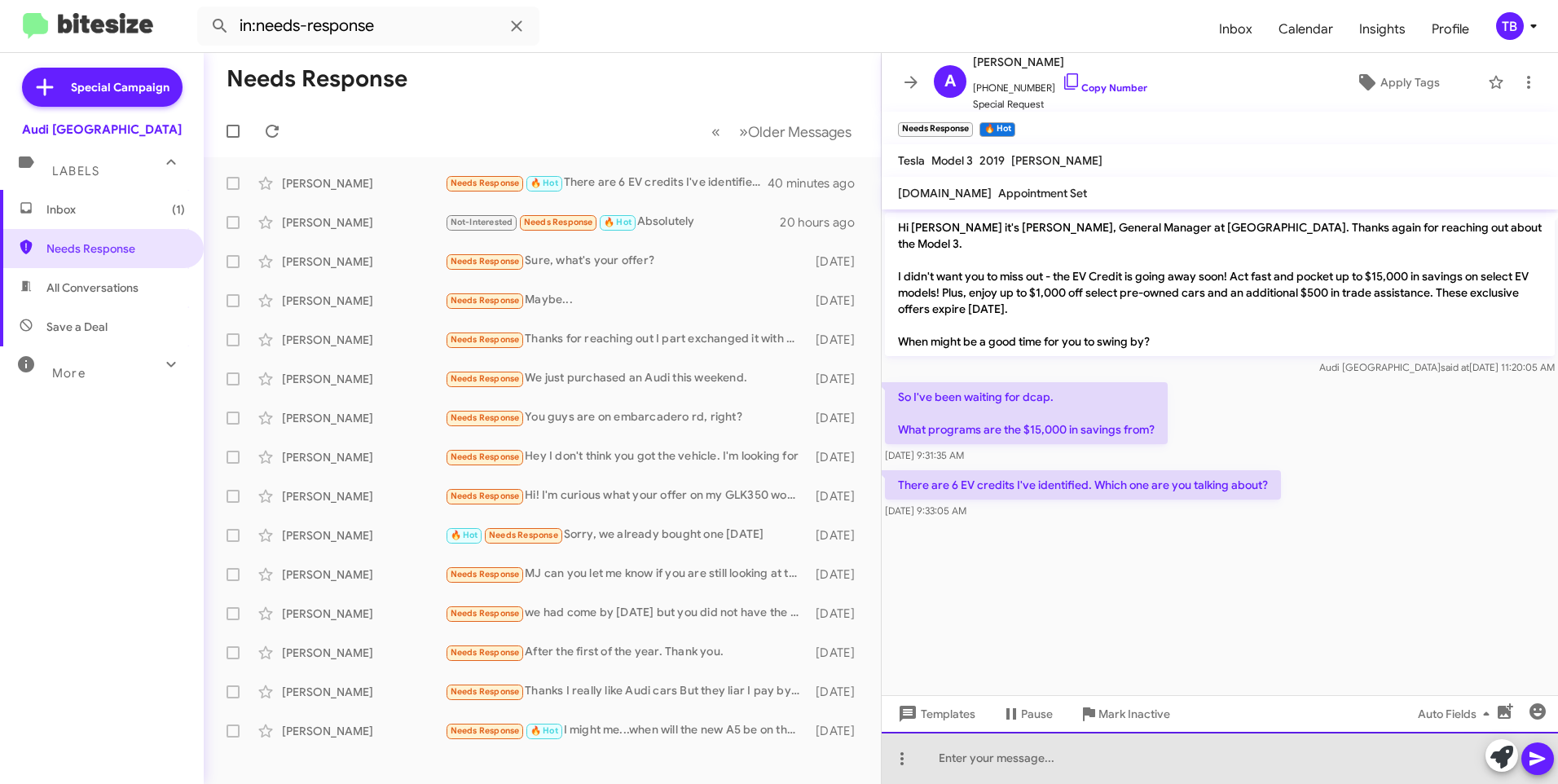
click at [1098, 773] on div at bounding box center [1219, 757] width 676 height 52
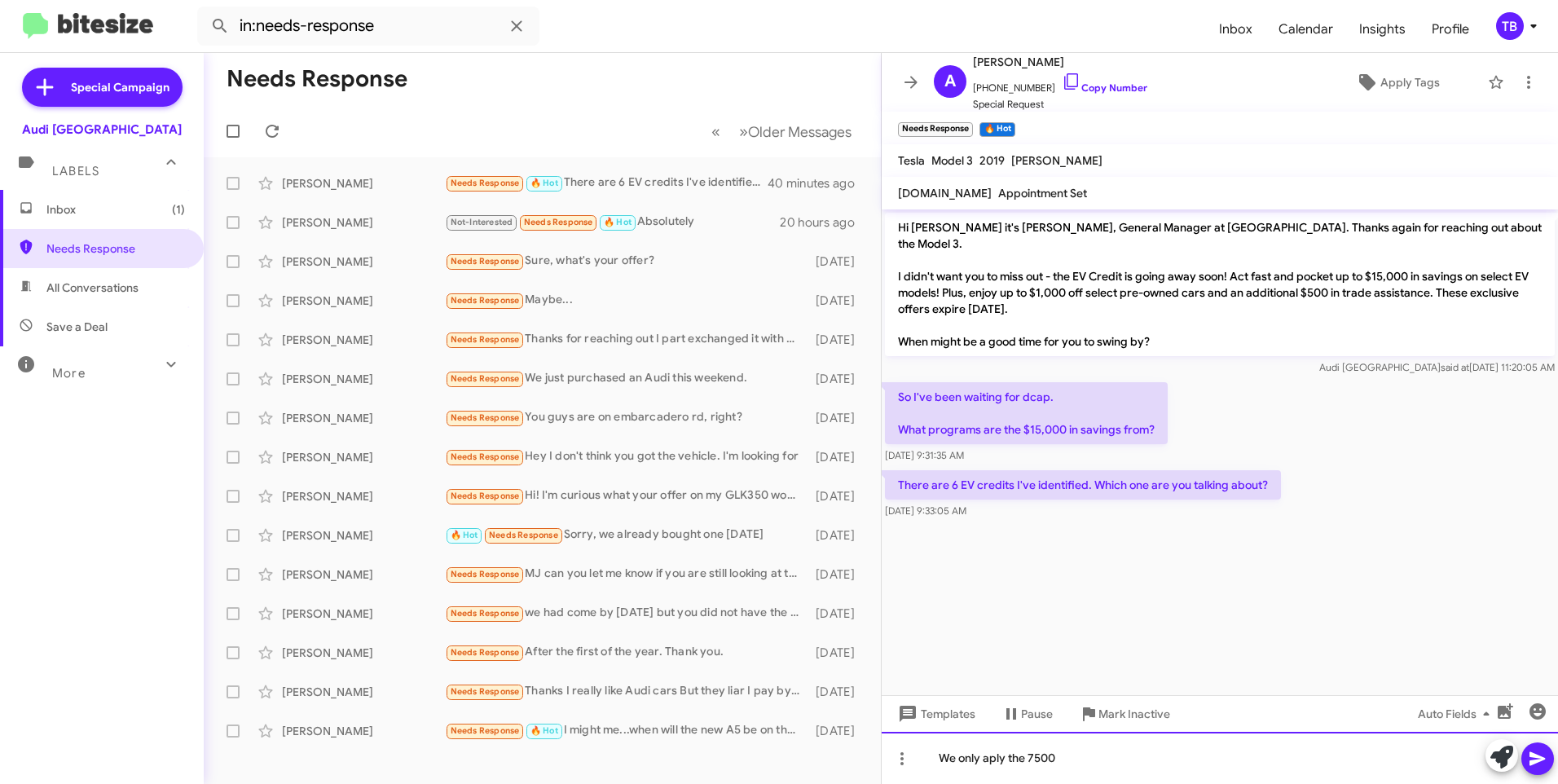
click at [993, 756] on div "We only aply the 7500" at bounding box center [1219, 757] width 676 height 52
click at [1081, 765] on div "We only apply the 7500" at bounding box center [1219, 757] width 676 height 52
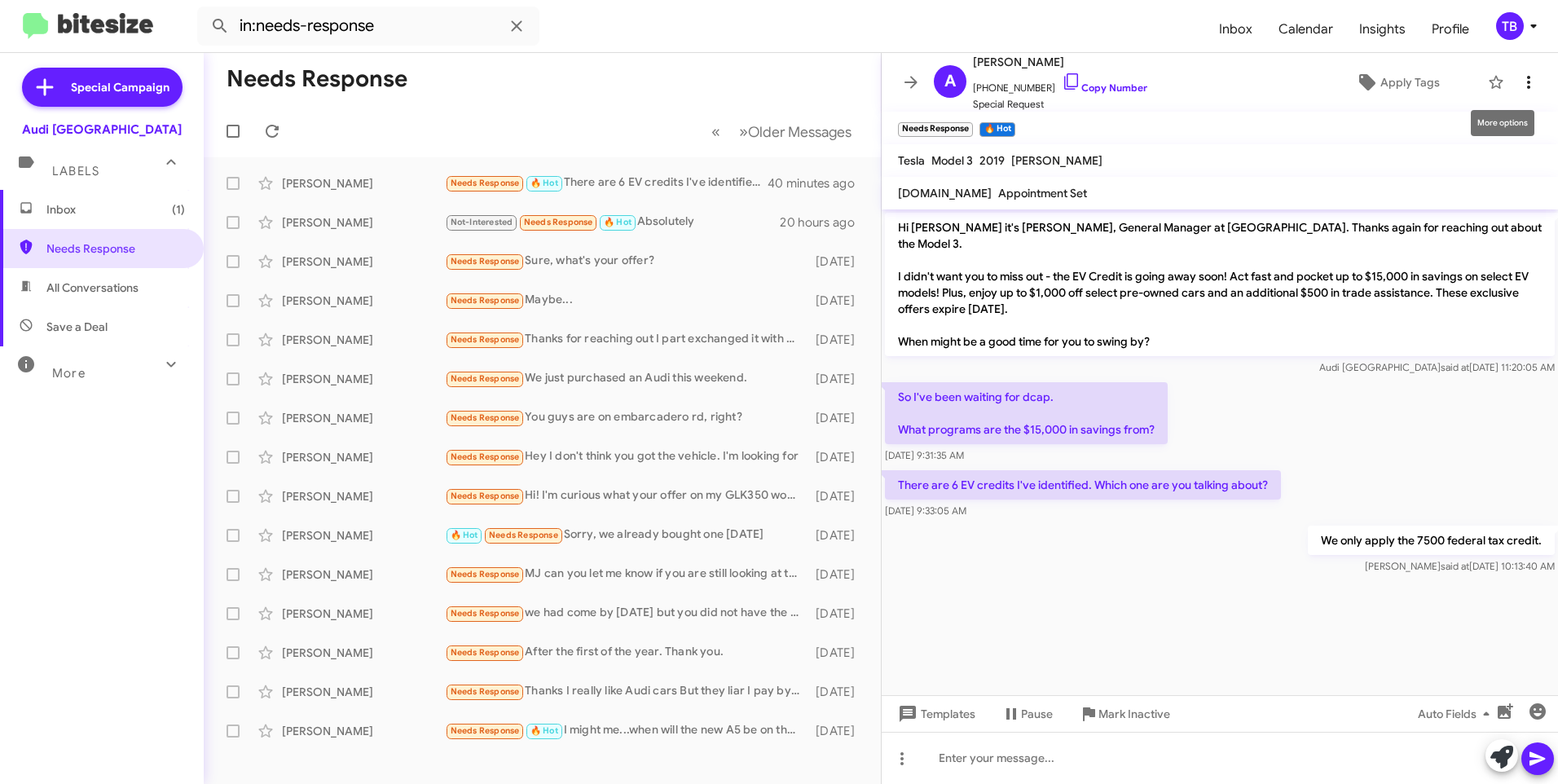
click at [1519, 74] on icon at bounding box center [1529, 82] width 20 height 20
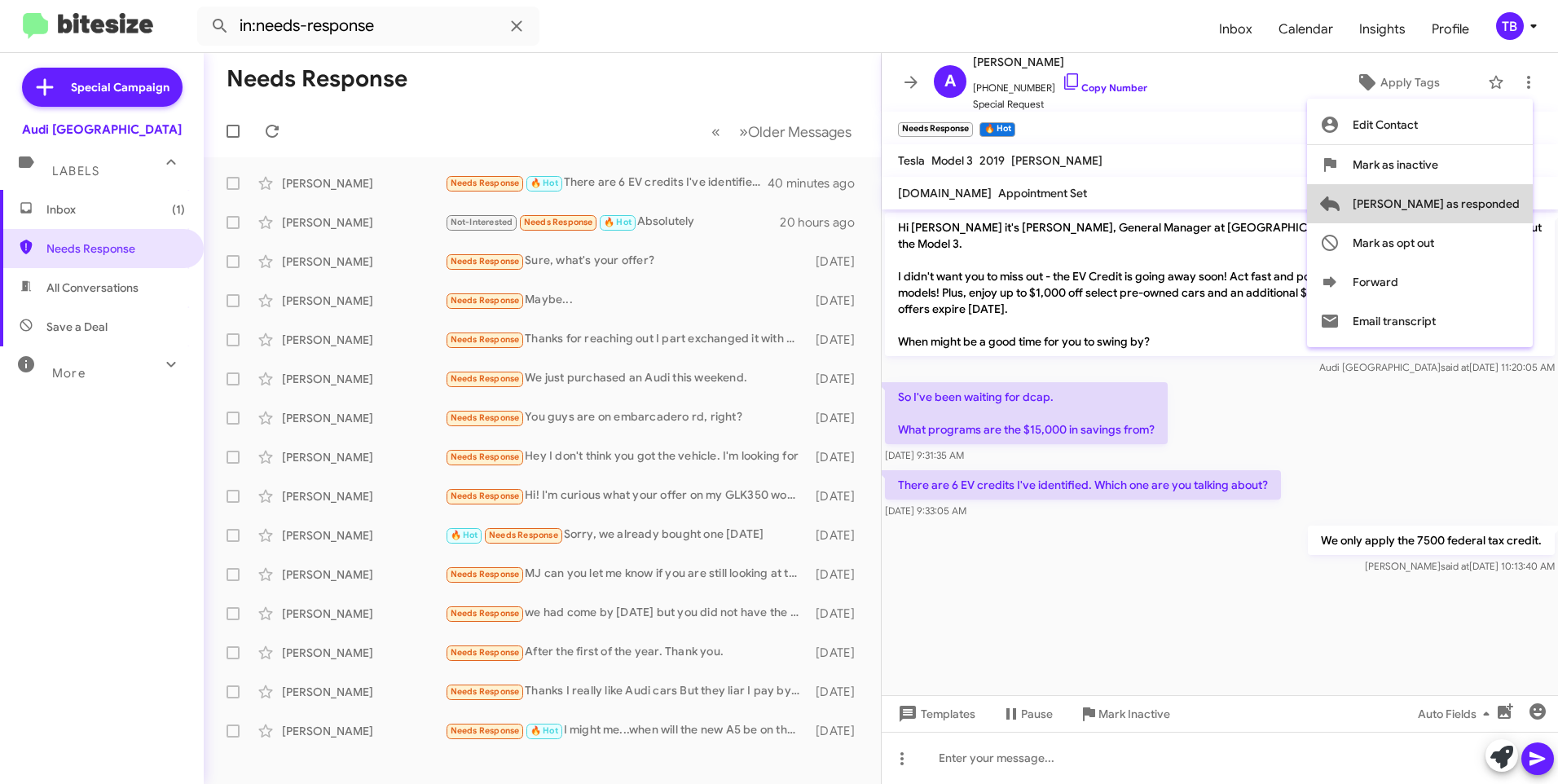
click at [1491, 195] on span "Mark as responded" at bounding box center [1436, 204] width 167 height 39
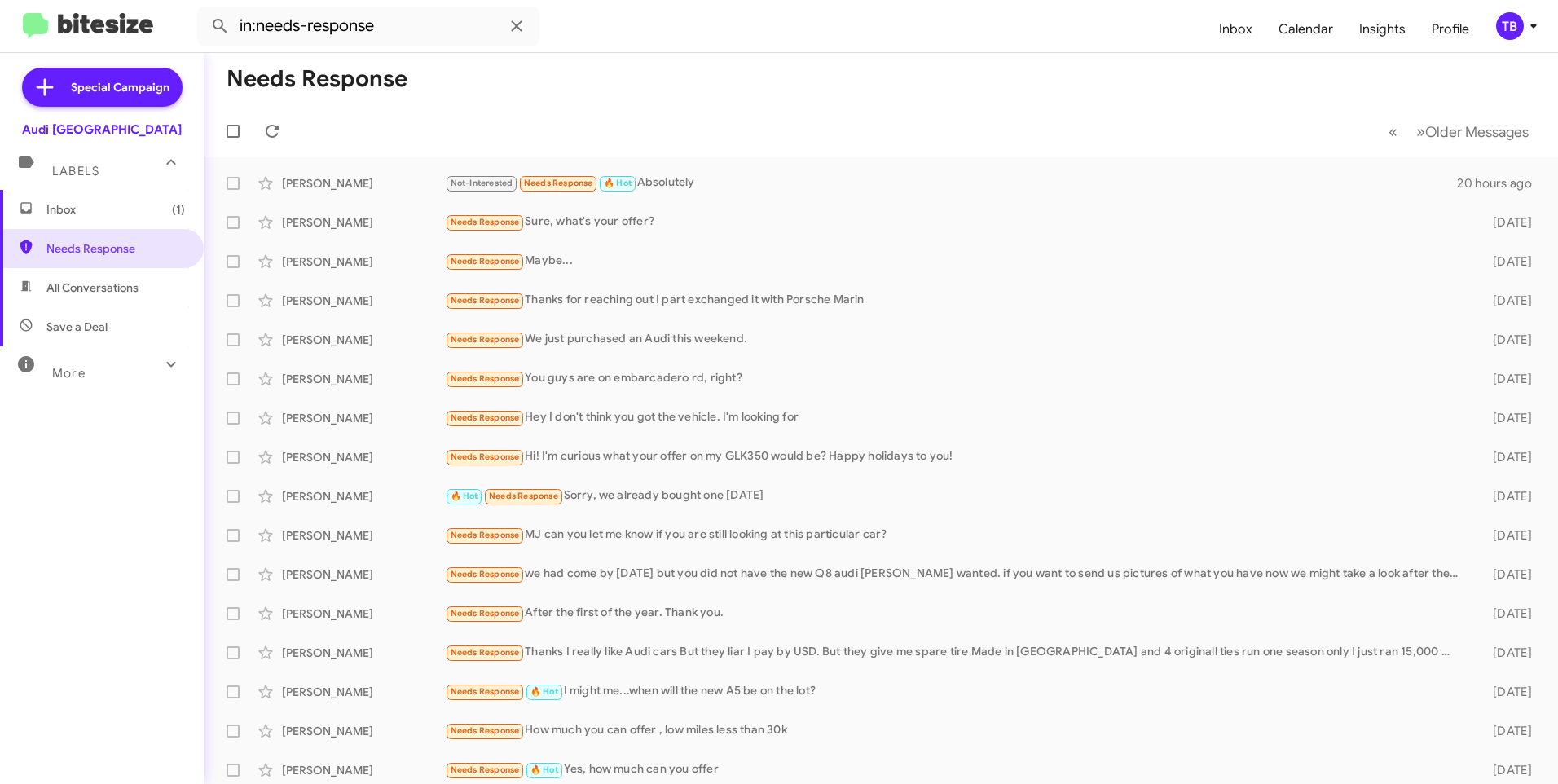
click at [82, 206] on span "Inbox (1)" at bounding box center [116, 209] width 139 height 16
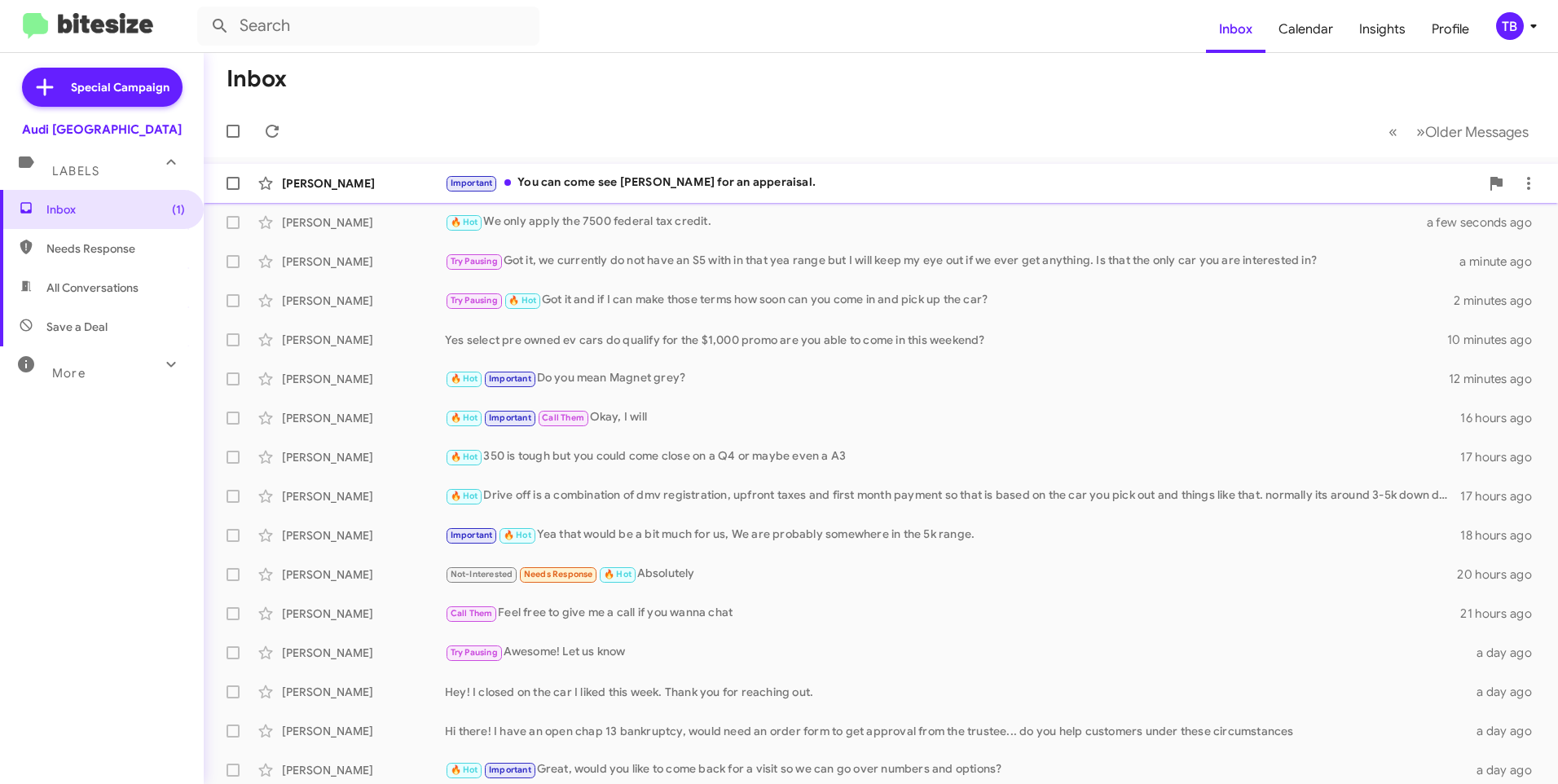
click at [734, 189] on div "Important You can come see Thomas for an apperaisal." at bounding box center [962, 183] width 1035 height 19
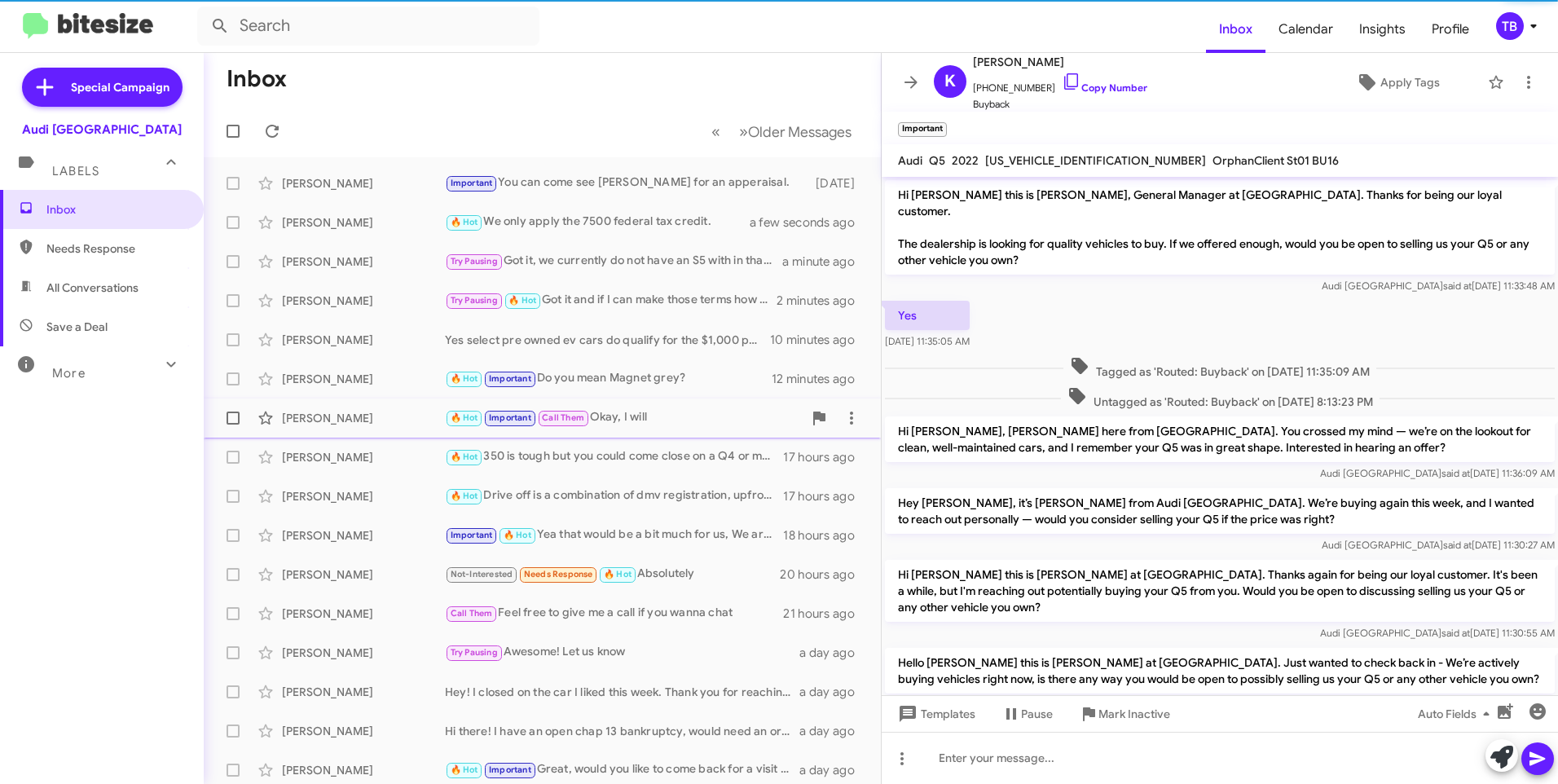
scroll to position [600, 0]
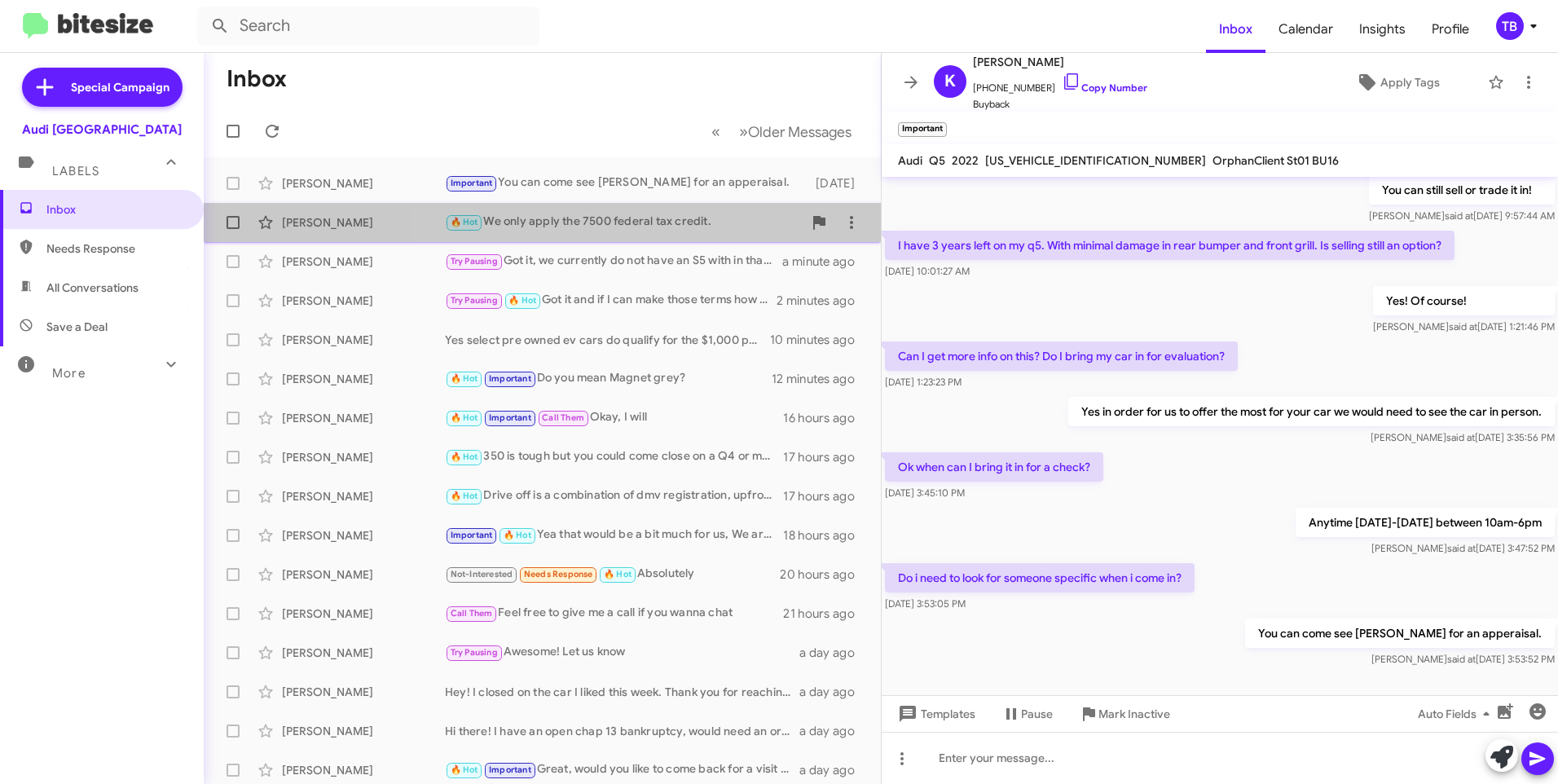
click at [670, 217] on div "🔥 Hot We only apply the 7500 federal tax credit." at bounding box center [623, 222] width 357 height 19
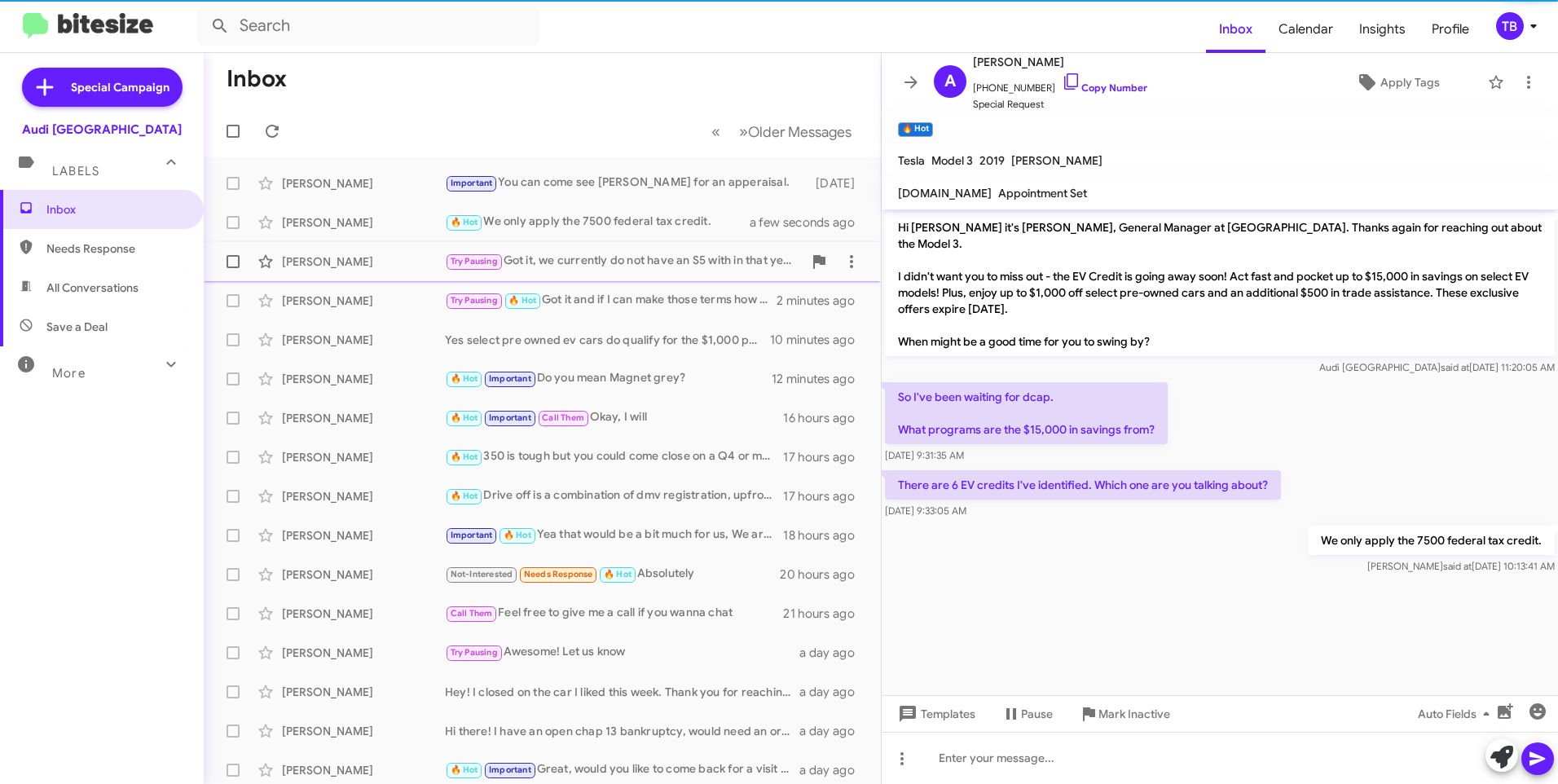
click at [608, 244] on span "Jaskaran Singh Try Pausing Got it, we currently do not have an S5 with in that …" at bounding box center [542, 261] width 677 height 39
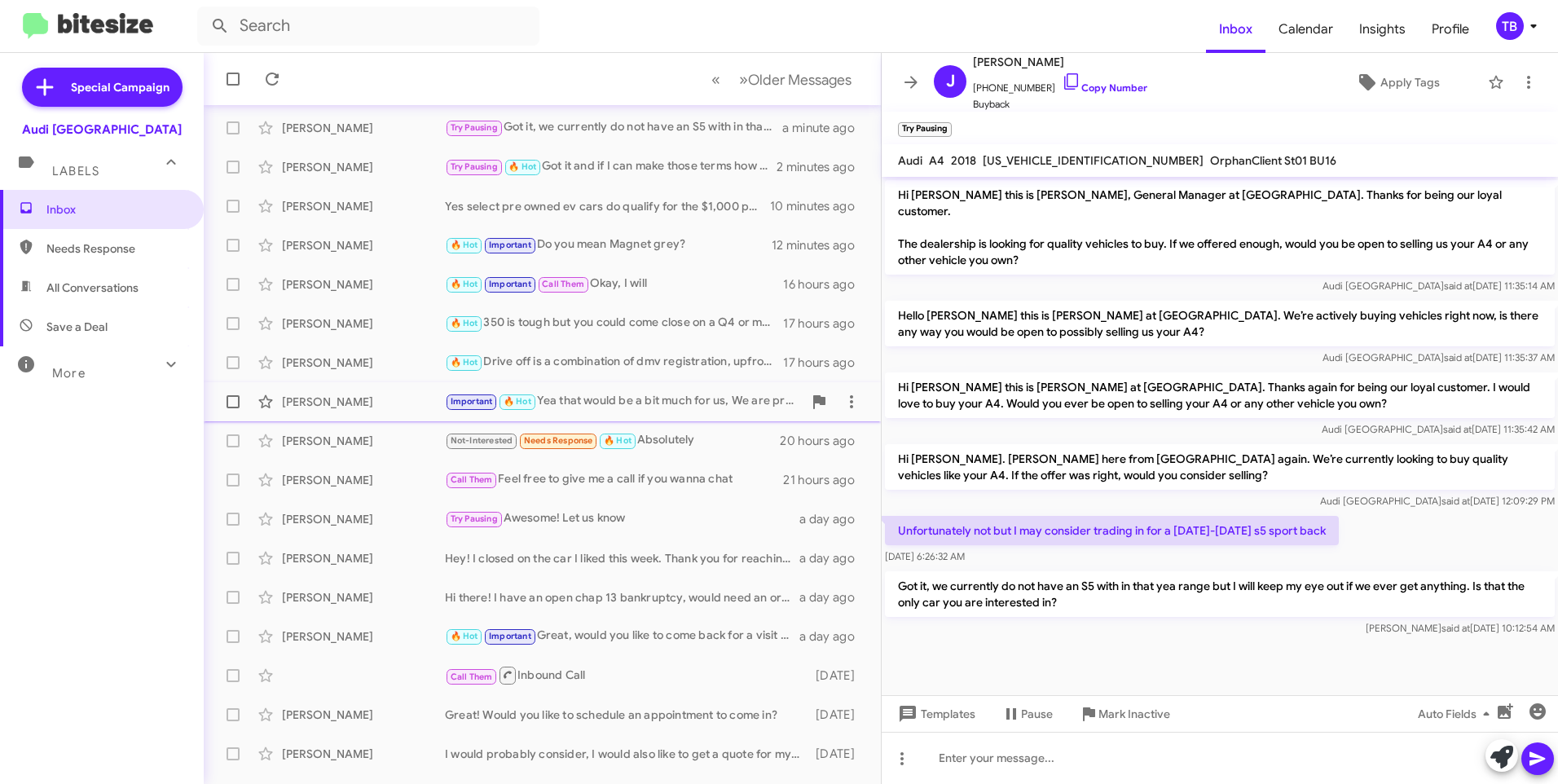
scroll to position [162, 0]
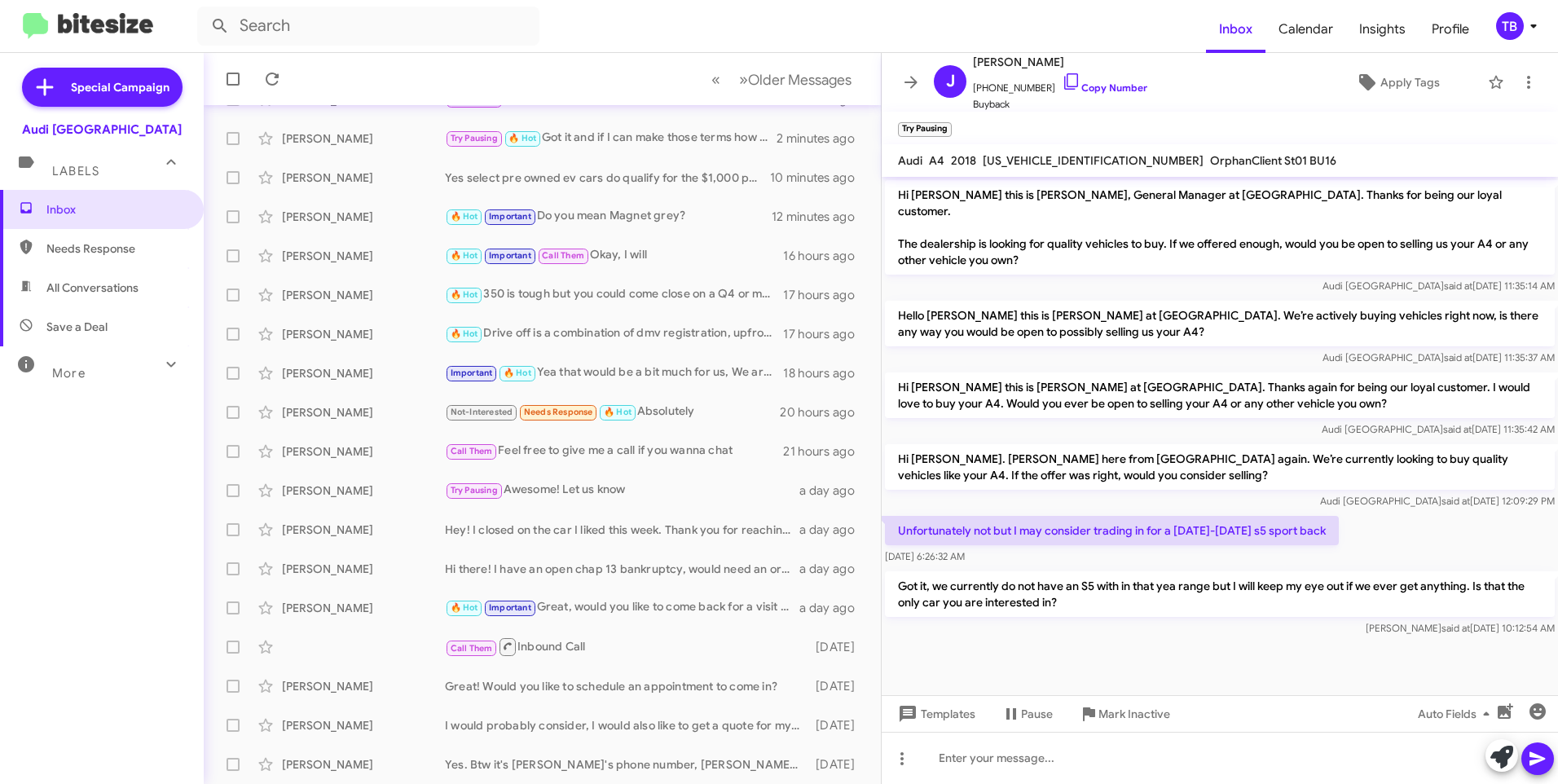
click at [896, 92] on mat-toolbar "J Jaskaran Singh +14086148775 Copy Number Buyback Apply Tags" at bounding box center [1219, 82] width 676 height 58
click at [900, 85] on span at bounding box center [911, 82] width 33 height 20
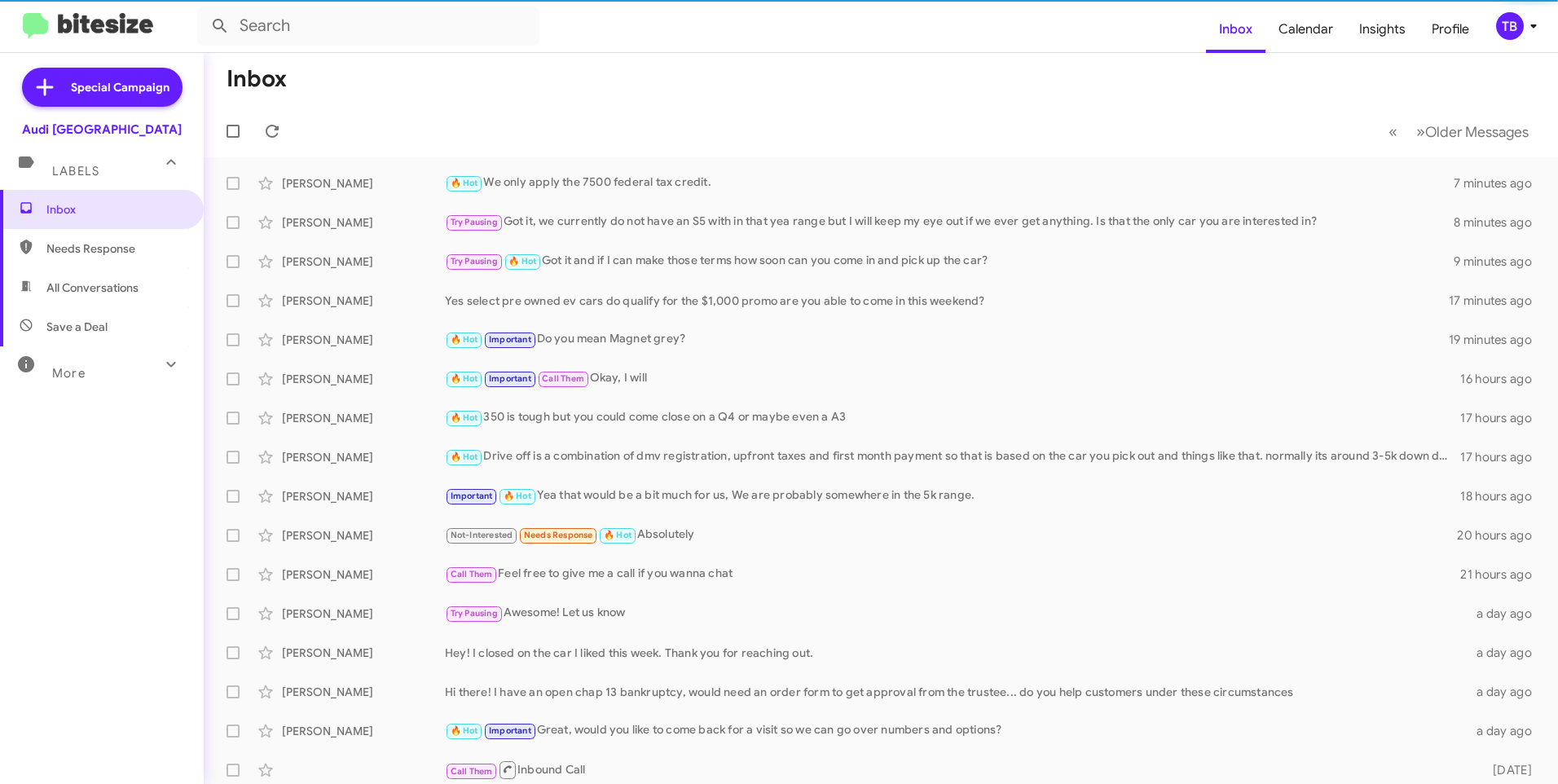
click at [117, 258] on span "Needs Response" at bounding box center [102, 248] width 204 height 39
type input "in:needs-response"
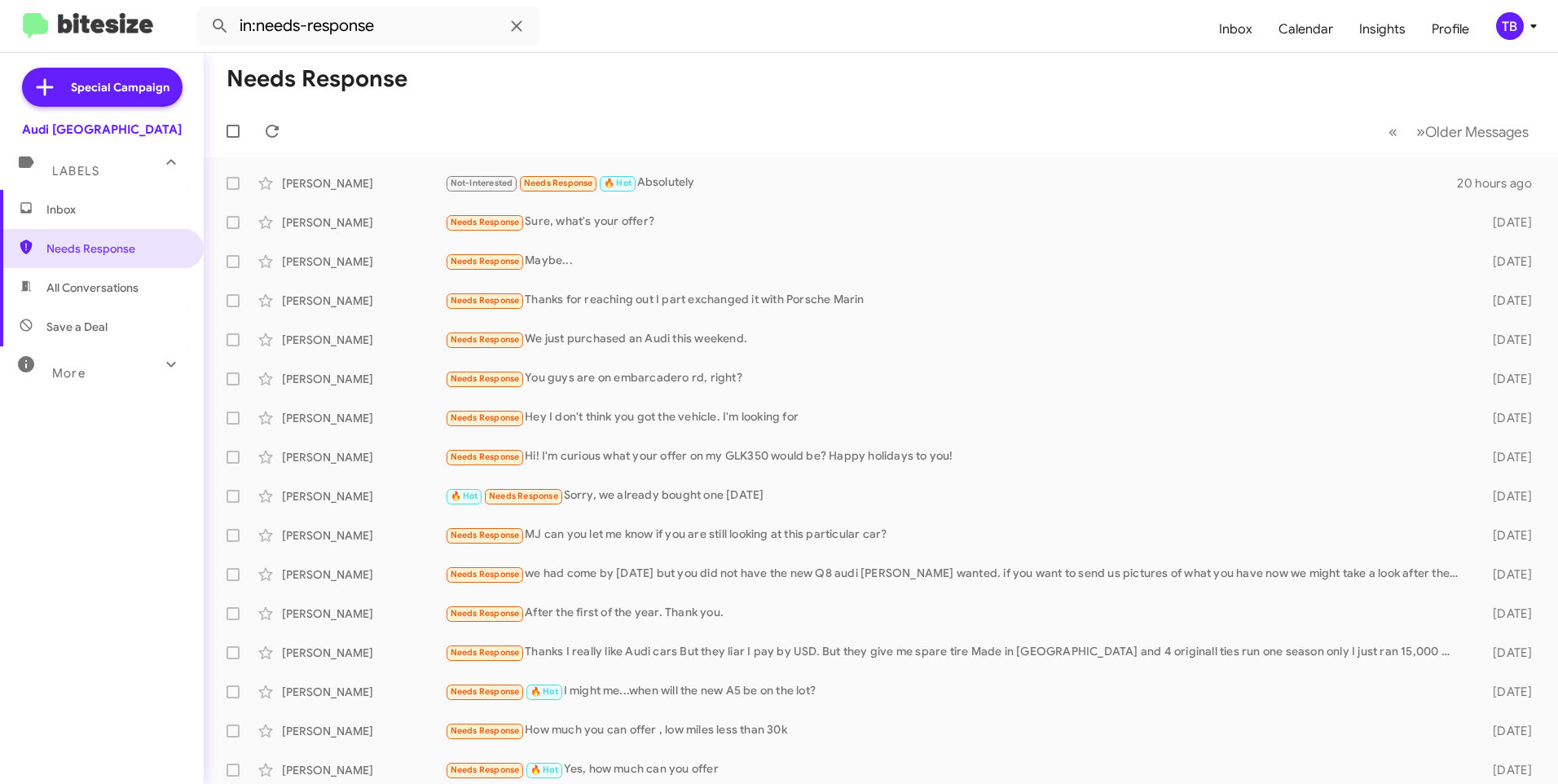
click at [104, 220] on span "Inbox" at bounding box center [102, 210] width 204 height 39
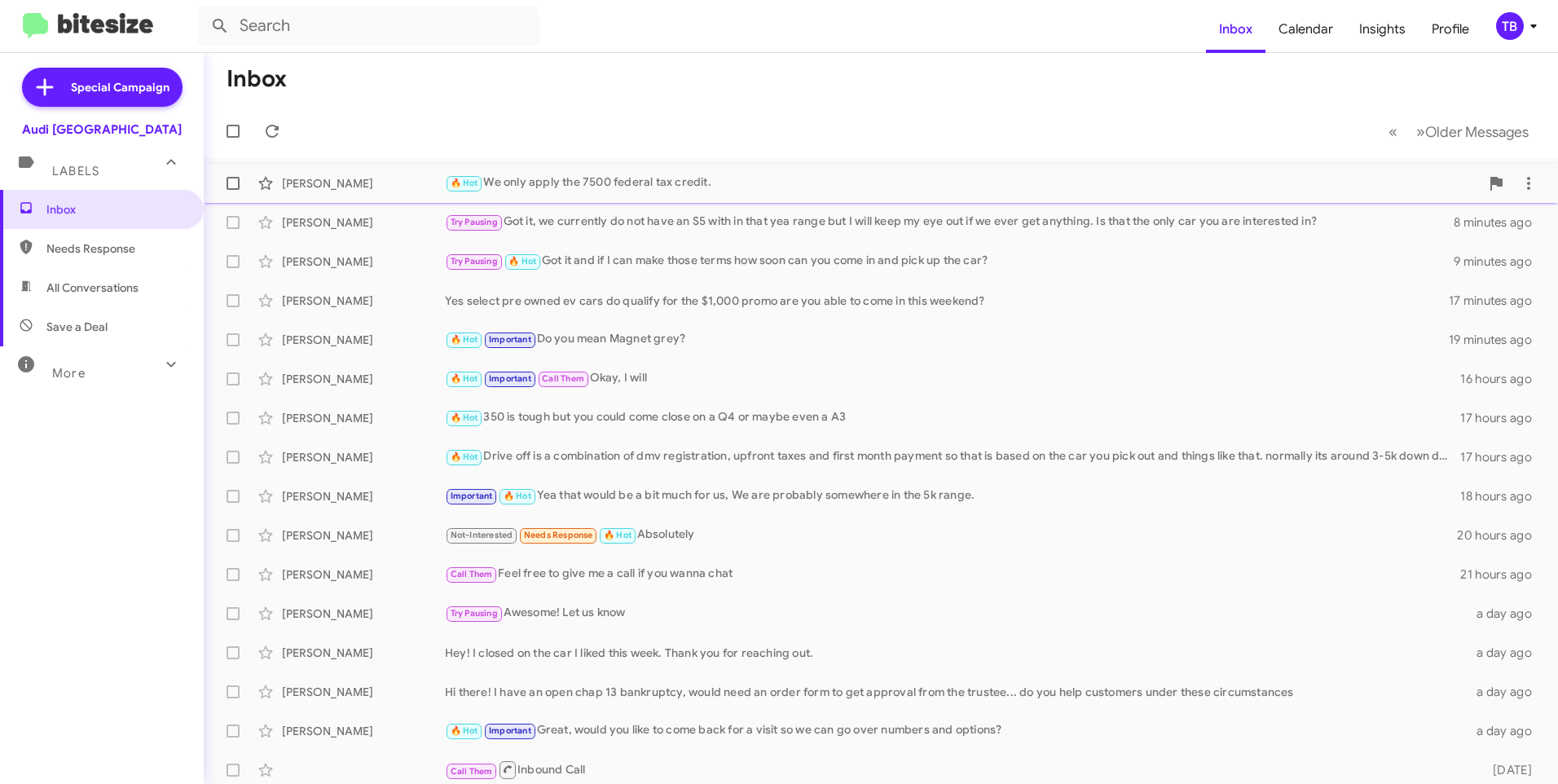
click at [904, 188] on div "🔥 Hot We only apply the 7500 federal tax credit." at bounding box center [962, 183] width 1035 height 19
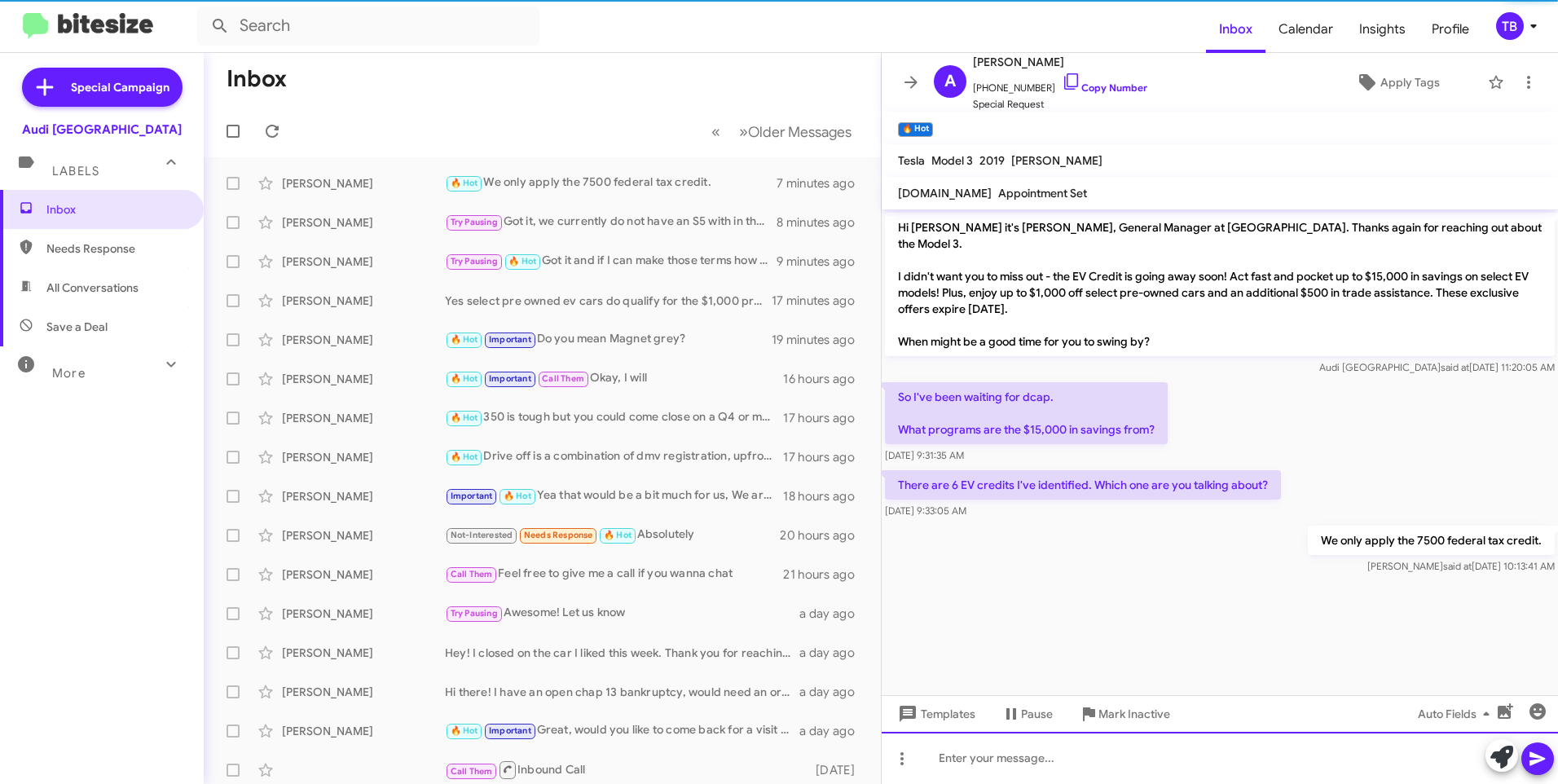
click at [1072, 755] on div at bounding box center [1219, 757] width 676 height 52
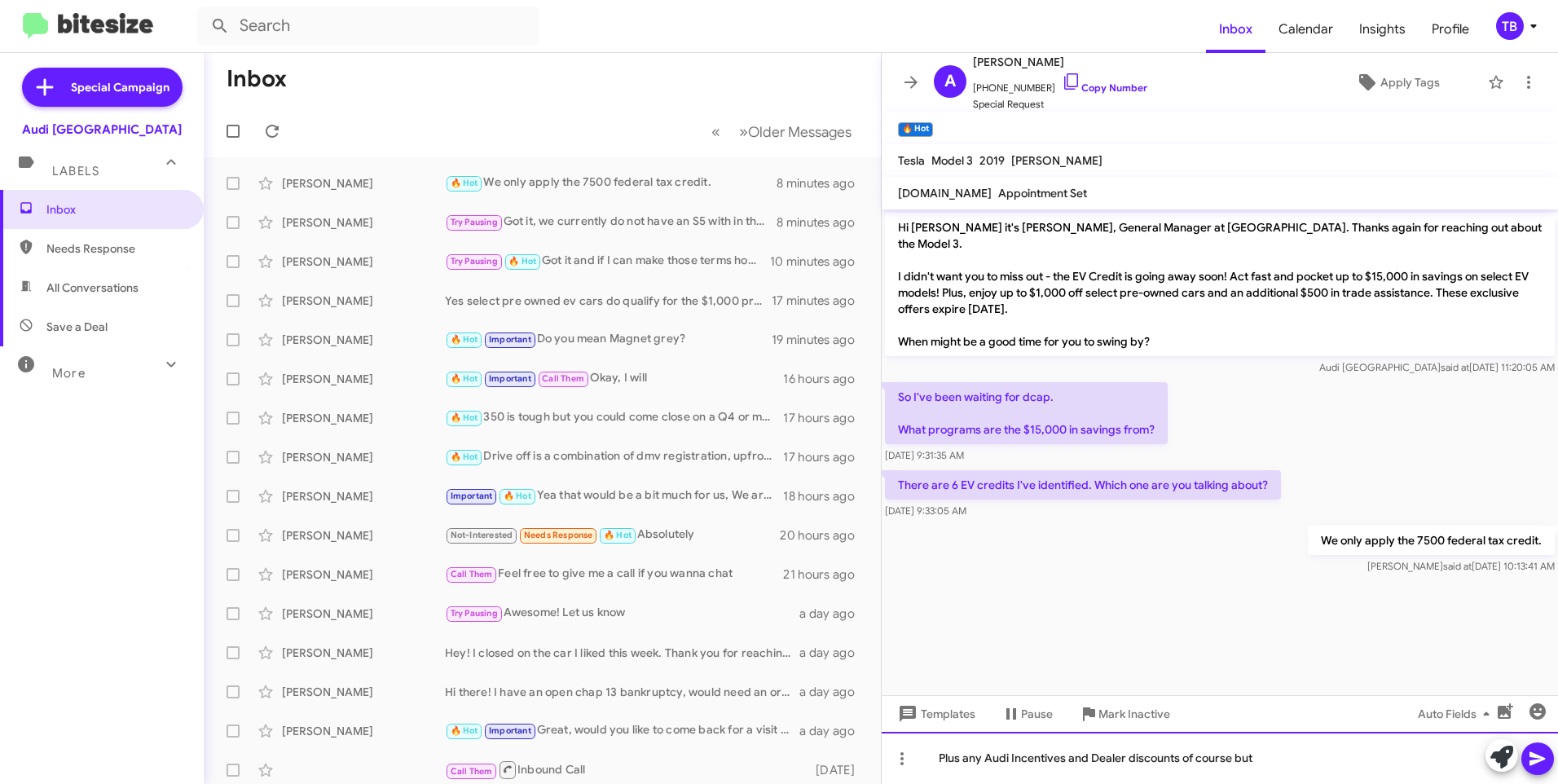
click at [1281, 760] on div "Plus any Audi Incentives and Dealer discounts of course but" at bounding box center [1219, 757] width 676 height 52
click at [917, 78] on icon at bounding box center [911, 82] width 20 height 20
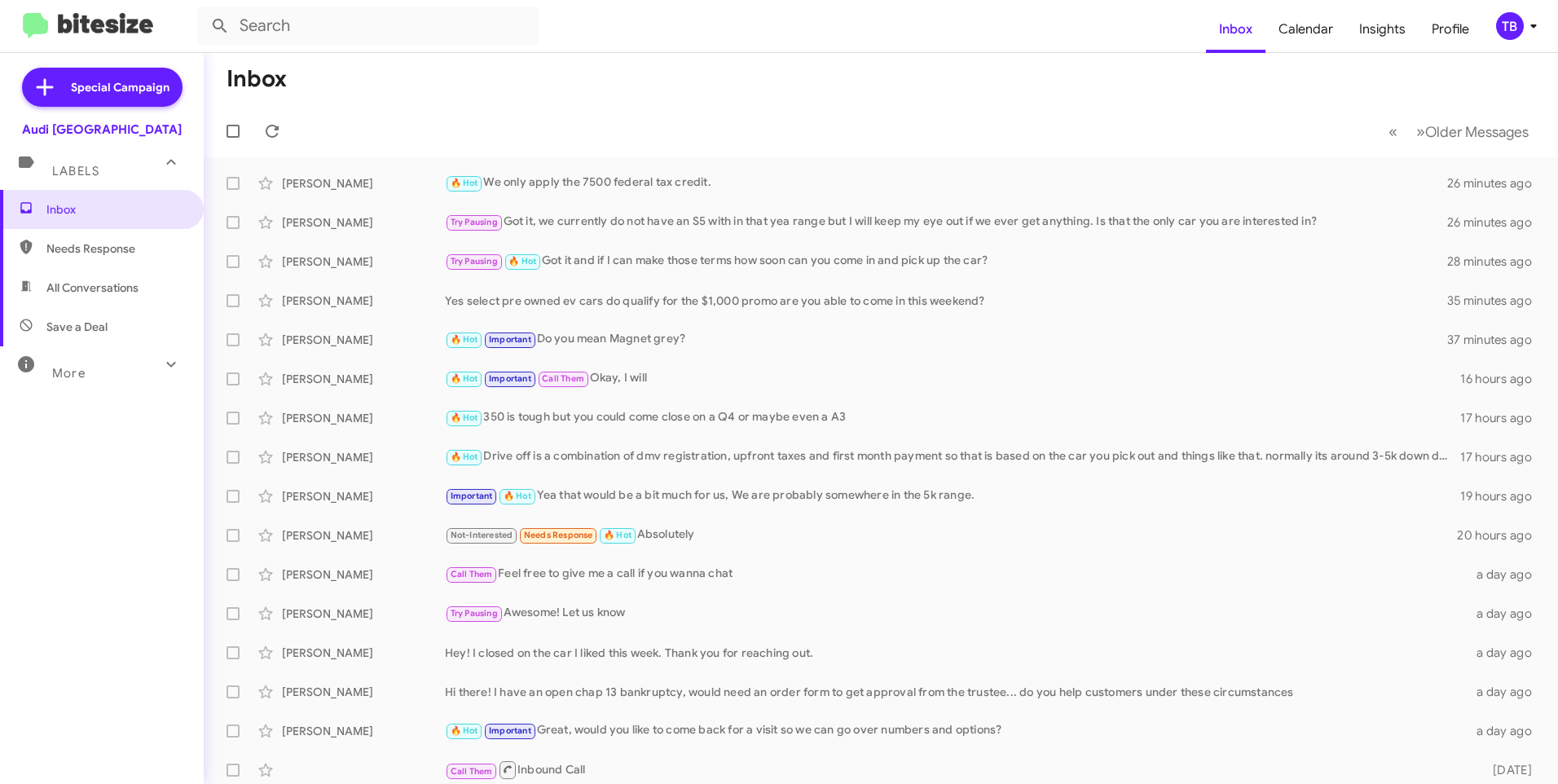
drag, startPoint x: 637, startPoint y: 104, endPoint x: 1184, endPoint y: 93, distance: 547.1
click at [1184, 93] on mat-toolbar-row "Inbox" at bounding box center [881, 79] width 1354 height 52
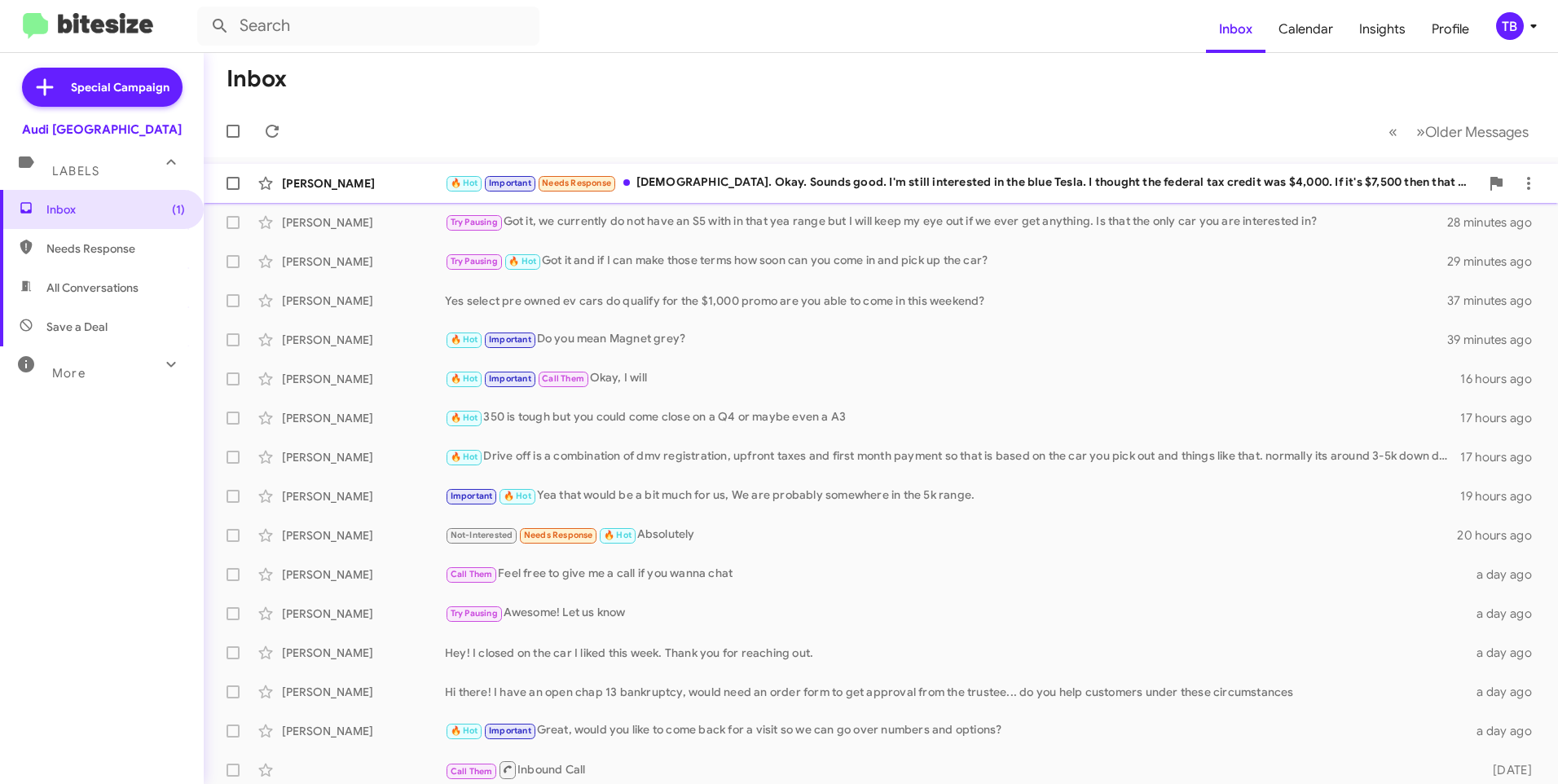
click at [759, 172] on div "Aaron Munzer 🔥 Hot Important Needs Response Haha. Okay. Sounds good. I'm still …" at bounding box center [881, 183] width 1328 height 33
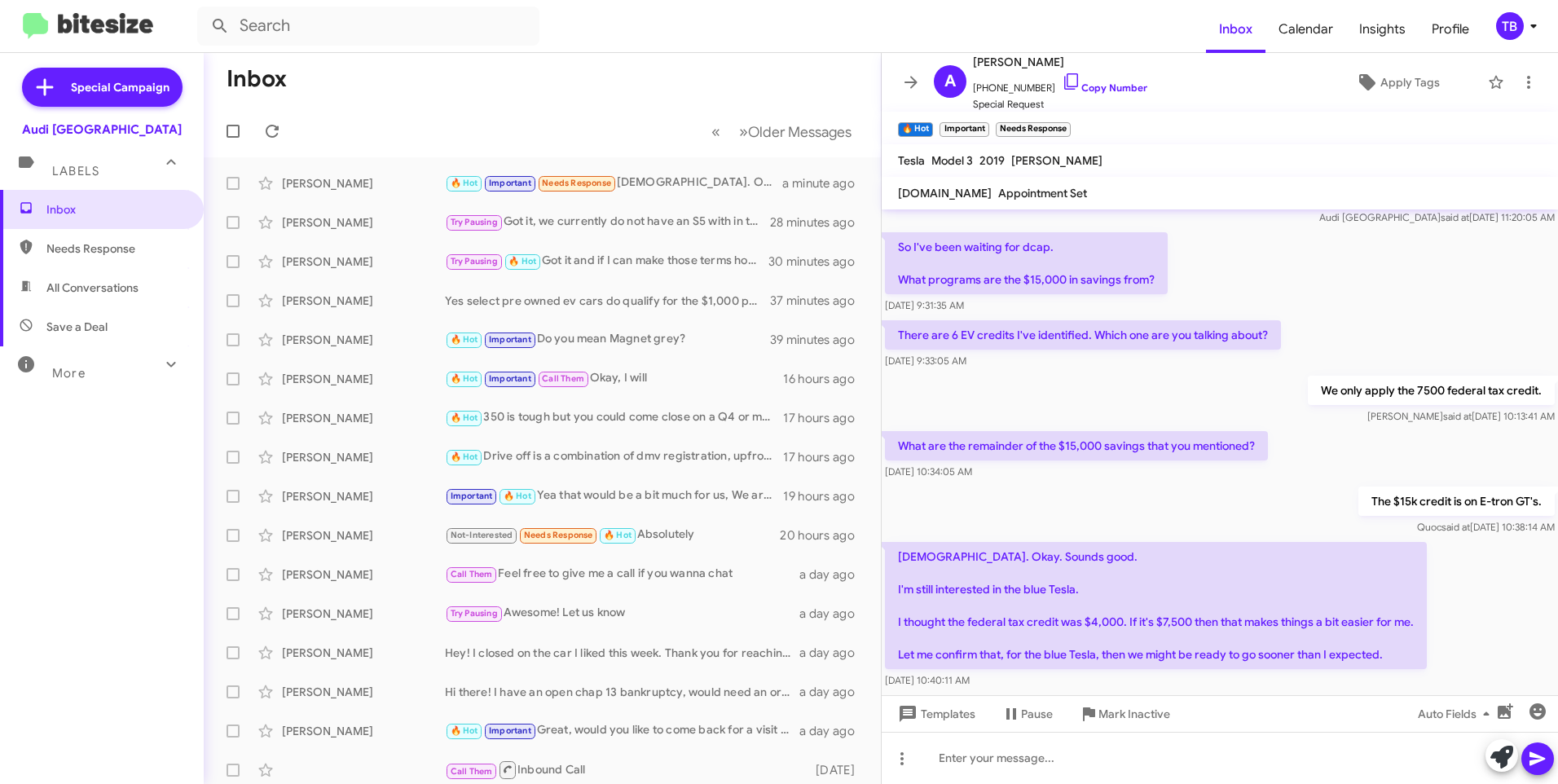
scroll to position [159, 0]
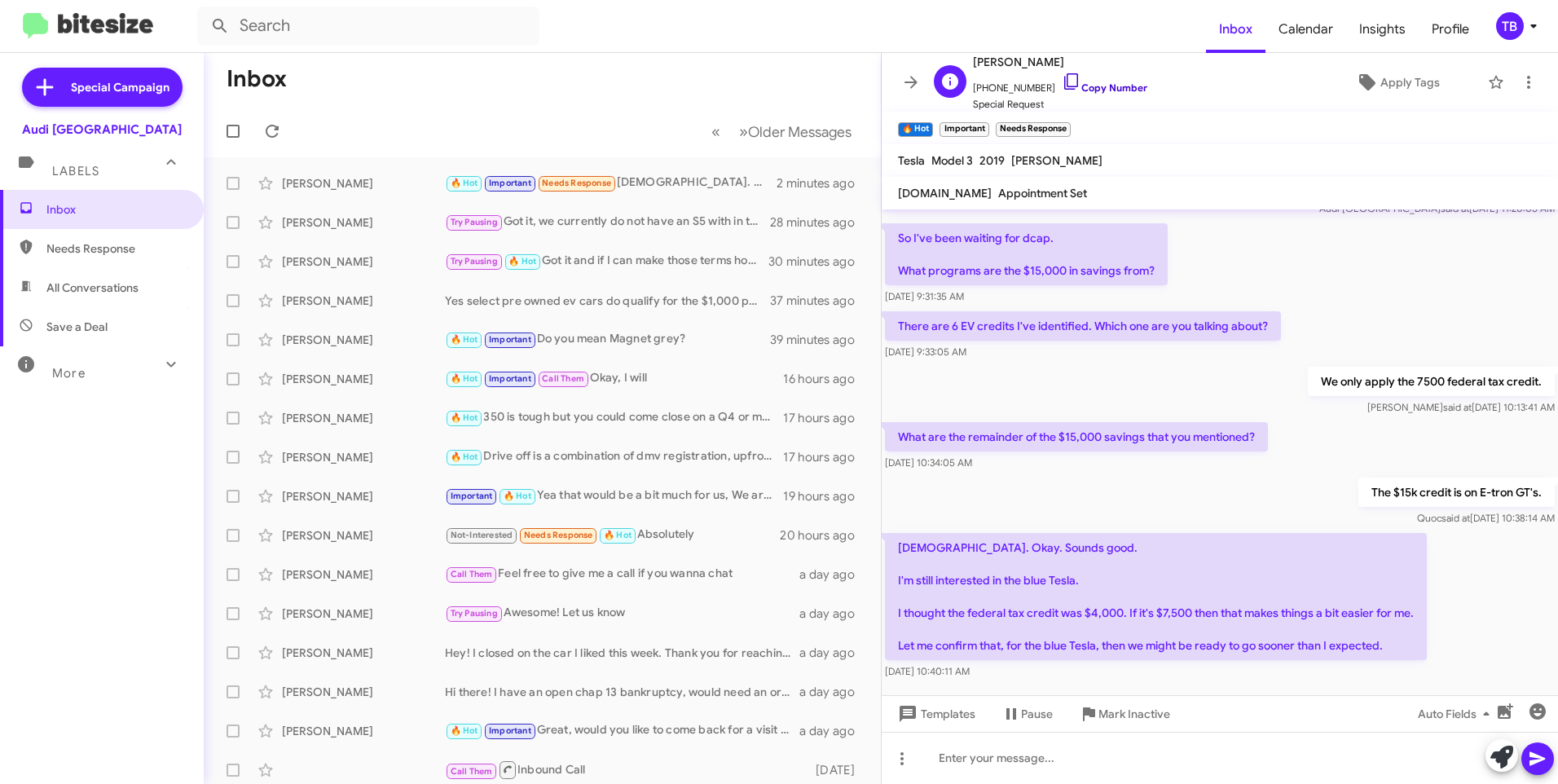
click at [1062, 82] on icon at bounding box center [1071, 81] width 20 height 20
click at [1289, 777] on div at bounding box center [1219, 757] width 676 height 52
click at [1107, 769] on div at bounding box center [1219, 757] width 676 height 52
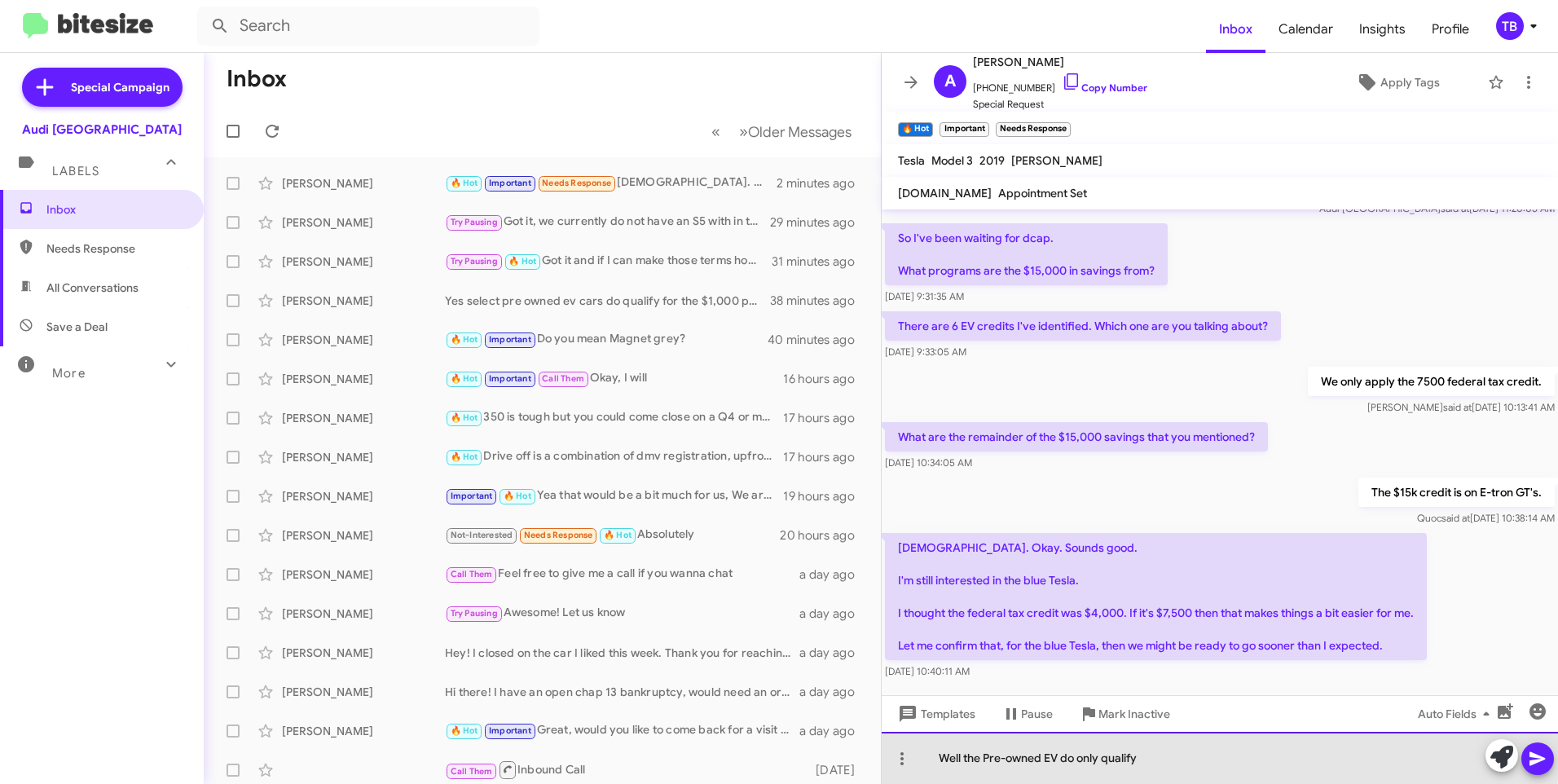
drag, startPoint x: 1182, startPoint y: 756, endPoint x: 1079, endPoint y: 763, distance: 103.2
click at [1079, 763] on div "Well the Pre-owned EV do only qualify" at bounding box center [1219, 757] width 676 height 52
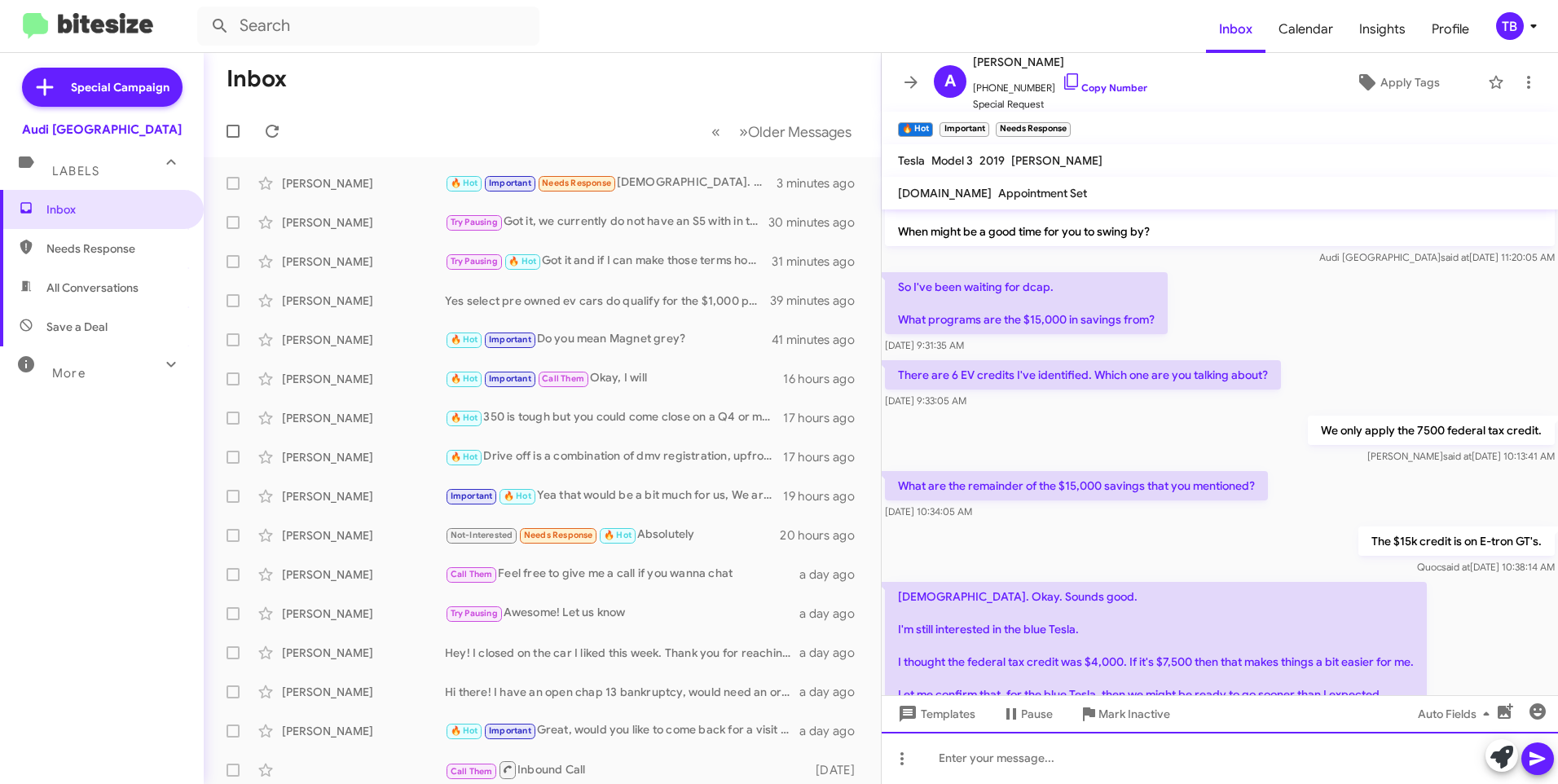
scroll to position [218, 0]
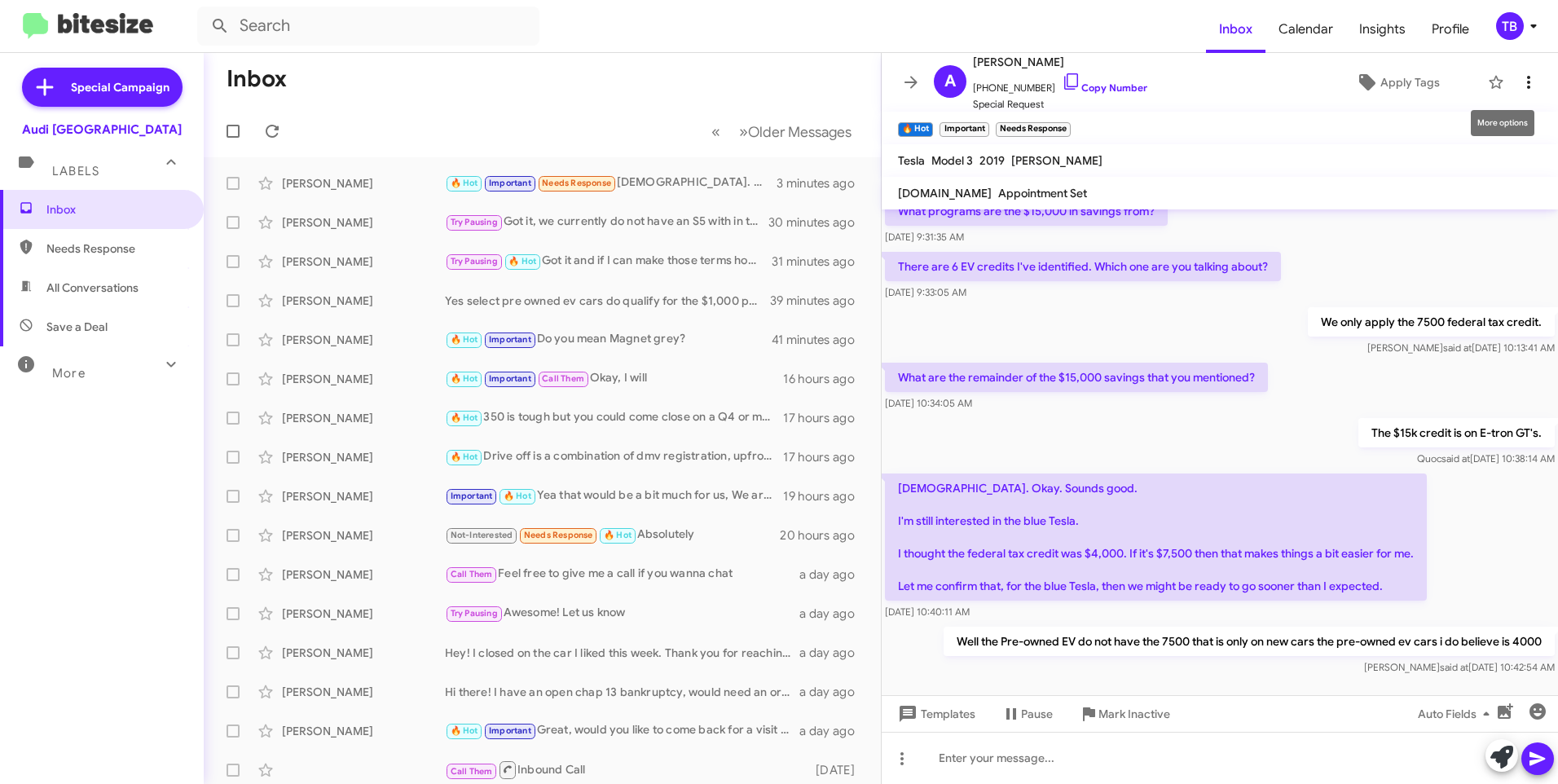
click at [1519, 87] on icon at bounding box center [1529, 82] width 20 height 20
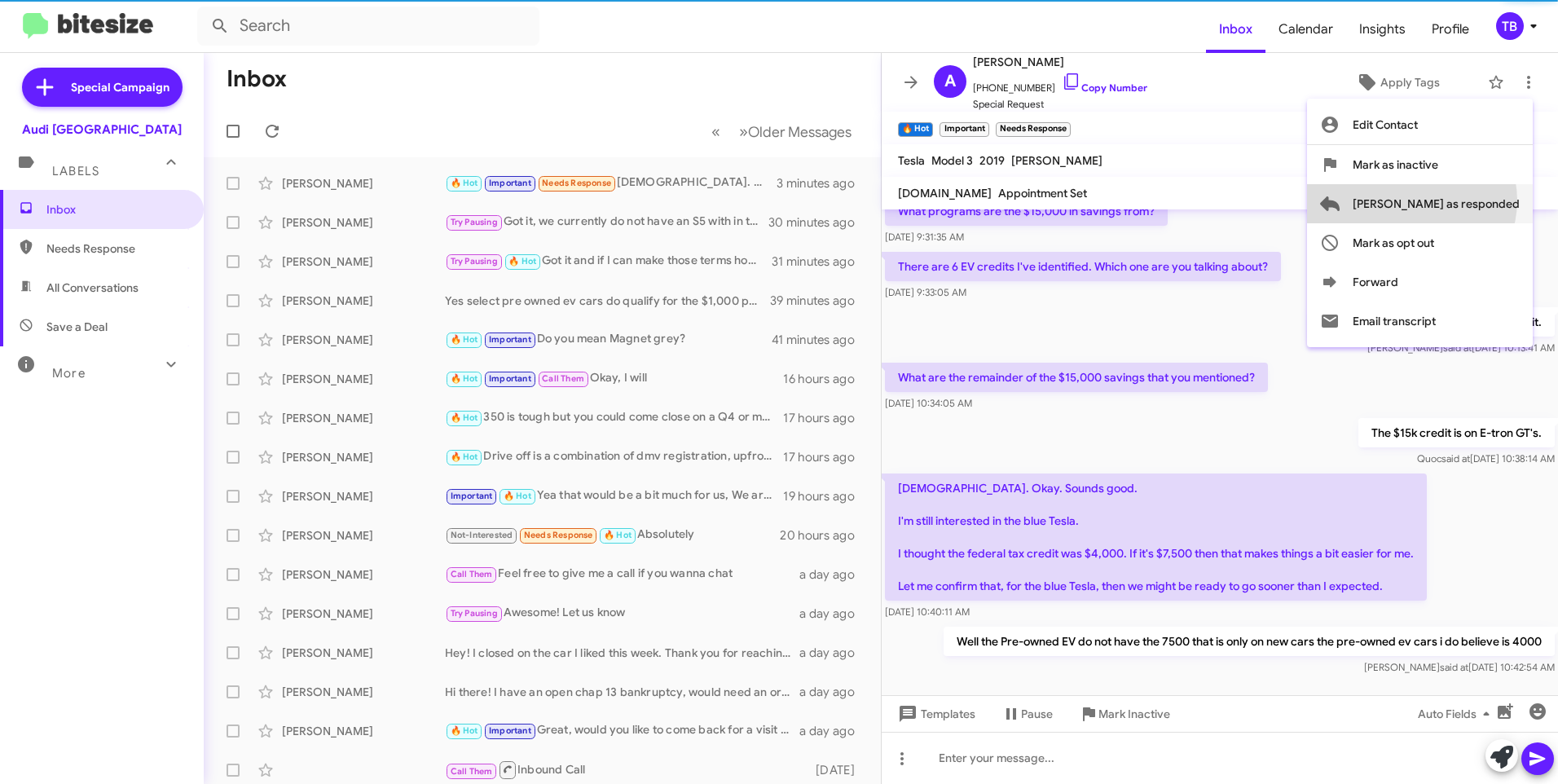
click at [1477, 200] on span "Mark as responded" at bounding box center [1436, 204] width 167 height 39
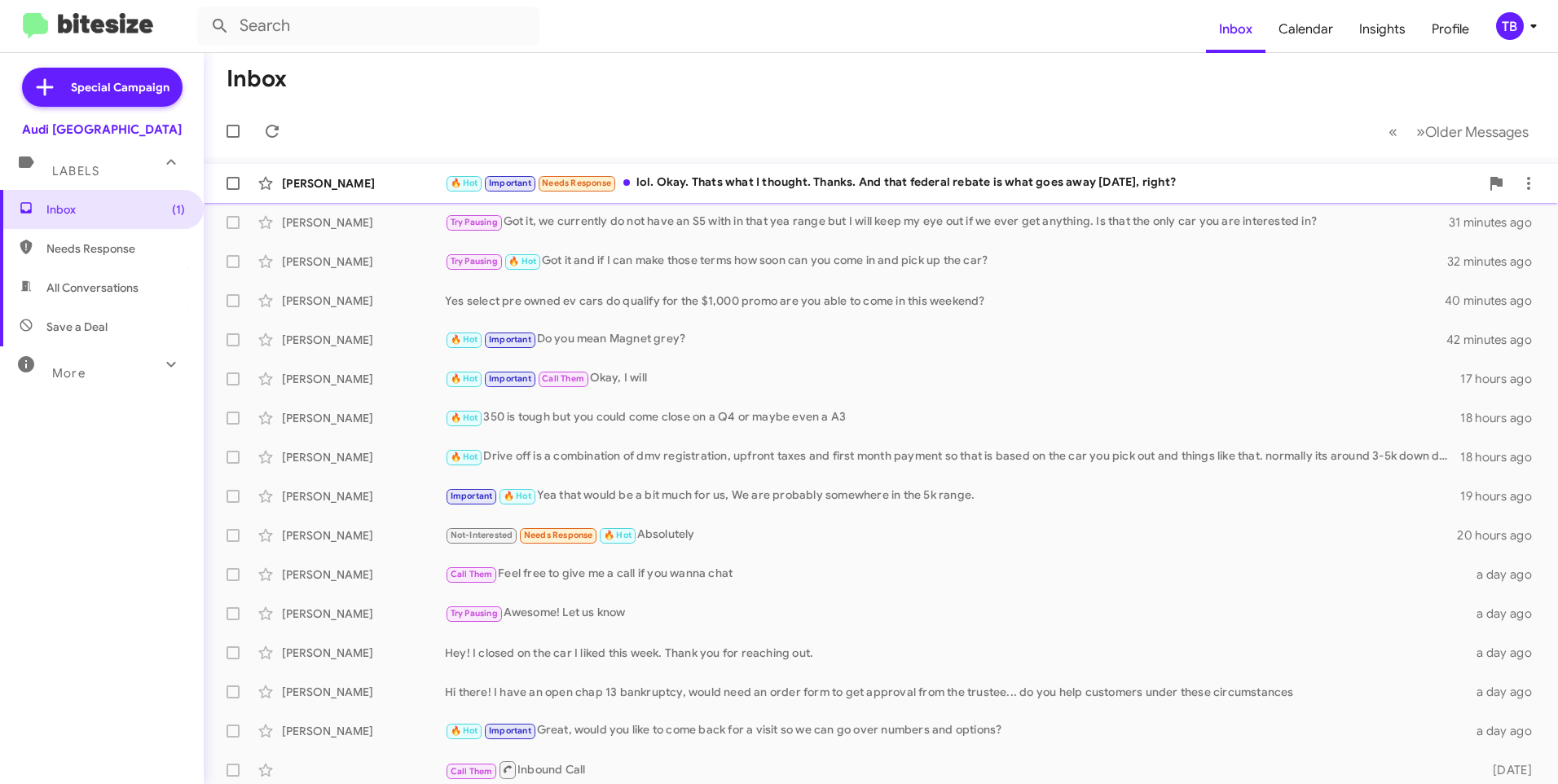
click at [898, 179] on div "🔥 Hot Important Needs Response lol. Okay. Thats what I thought. Thanks. And tha…" at bounding box center [962, 183] width 1035 height 19
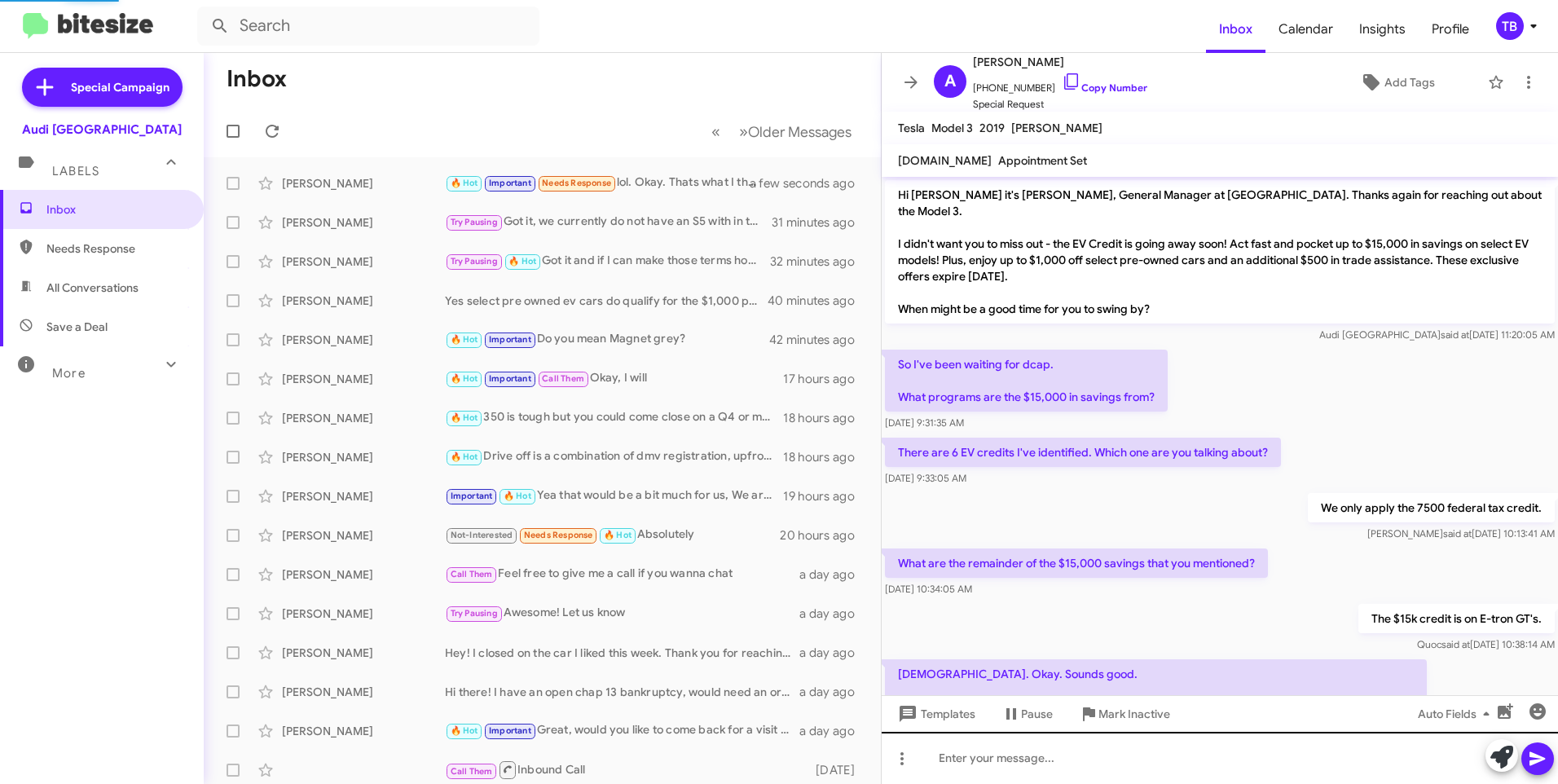
scroll to position [278, 0]
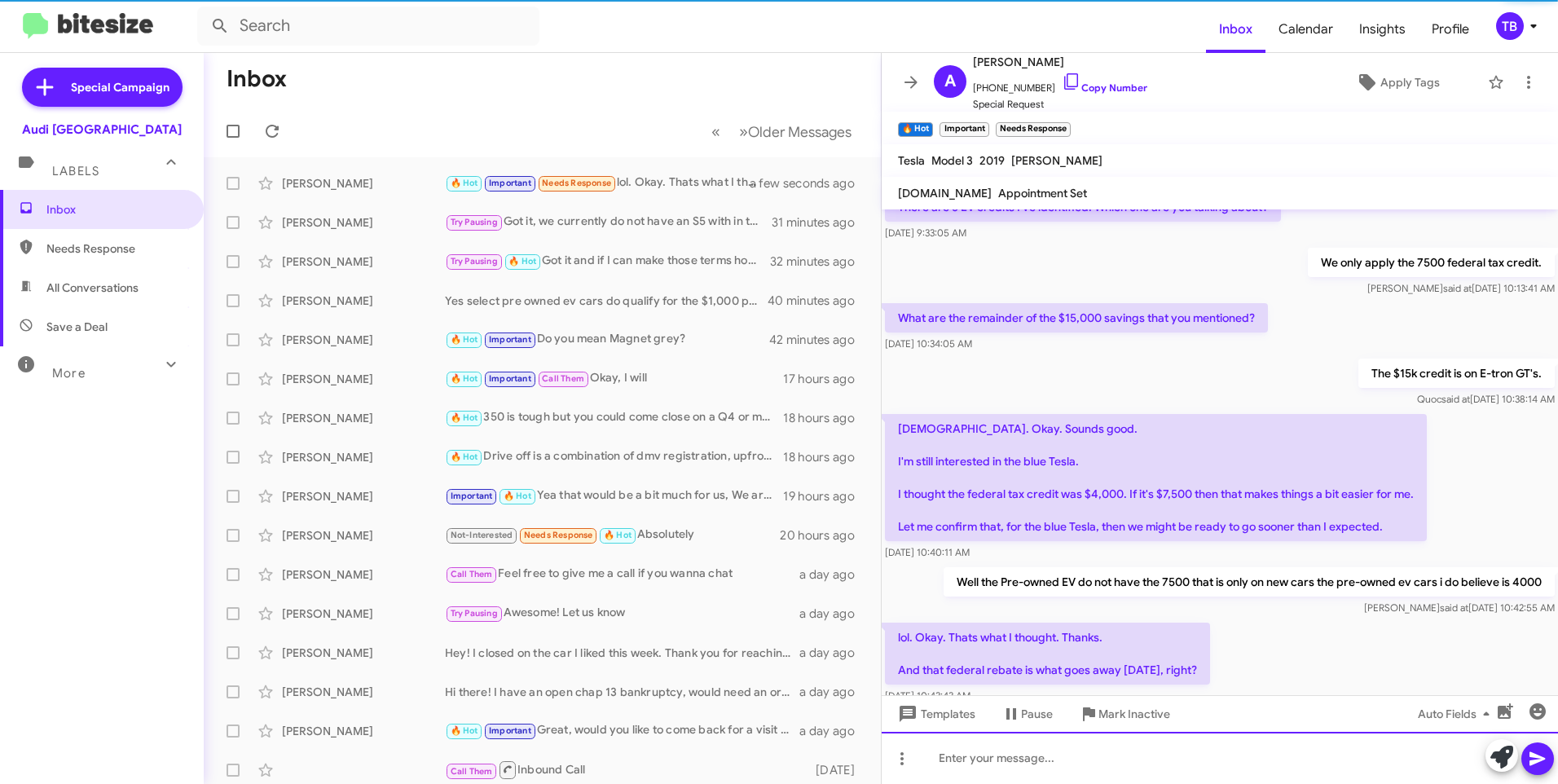
click at [1028, 747] on div at bounding box center [1219, 757] width 676 height 52
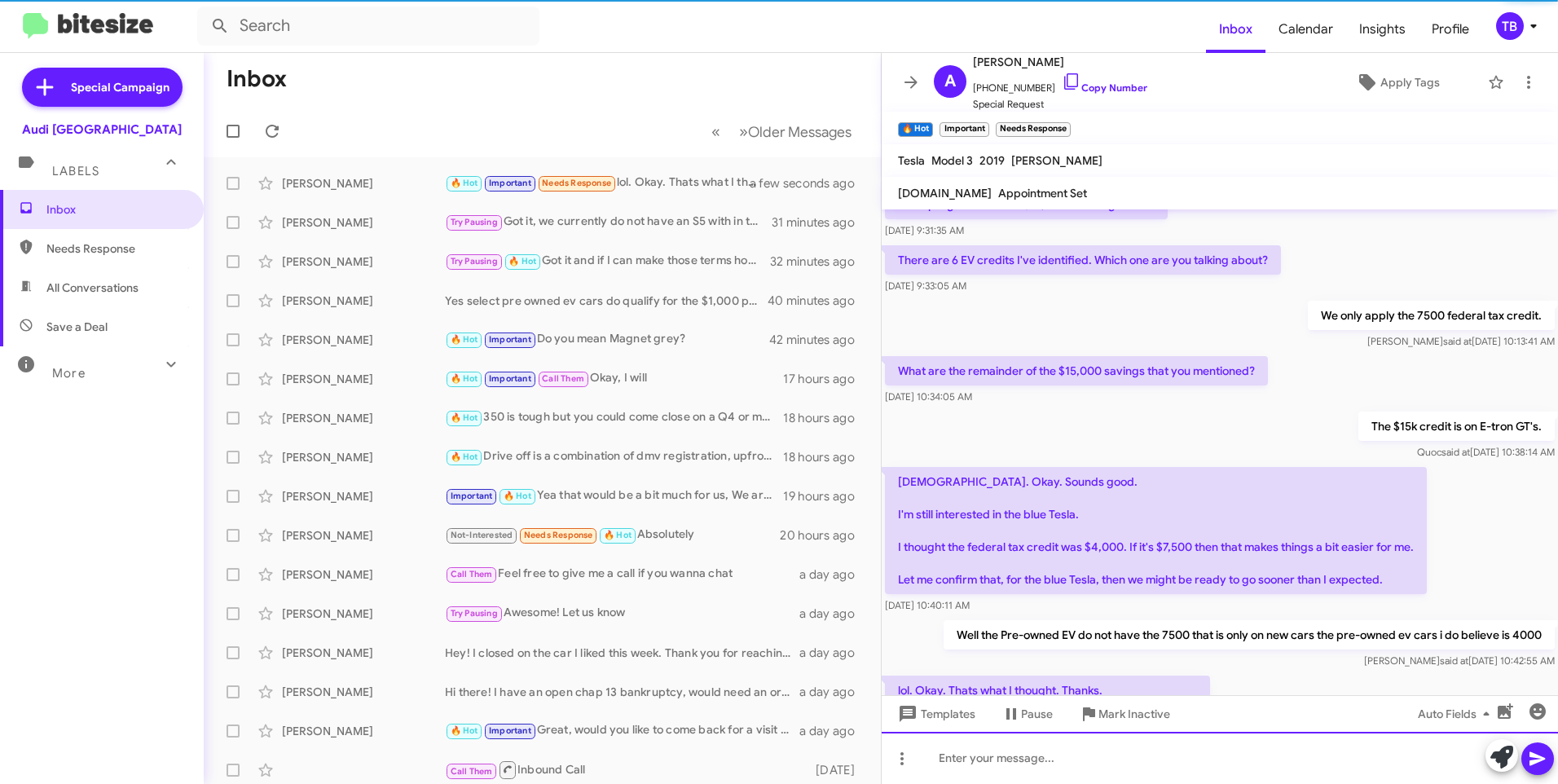
scroll to position [370, 0]
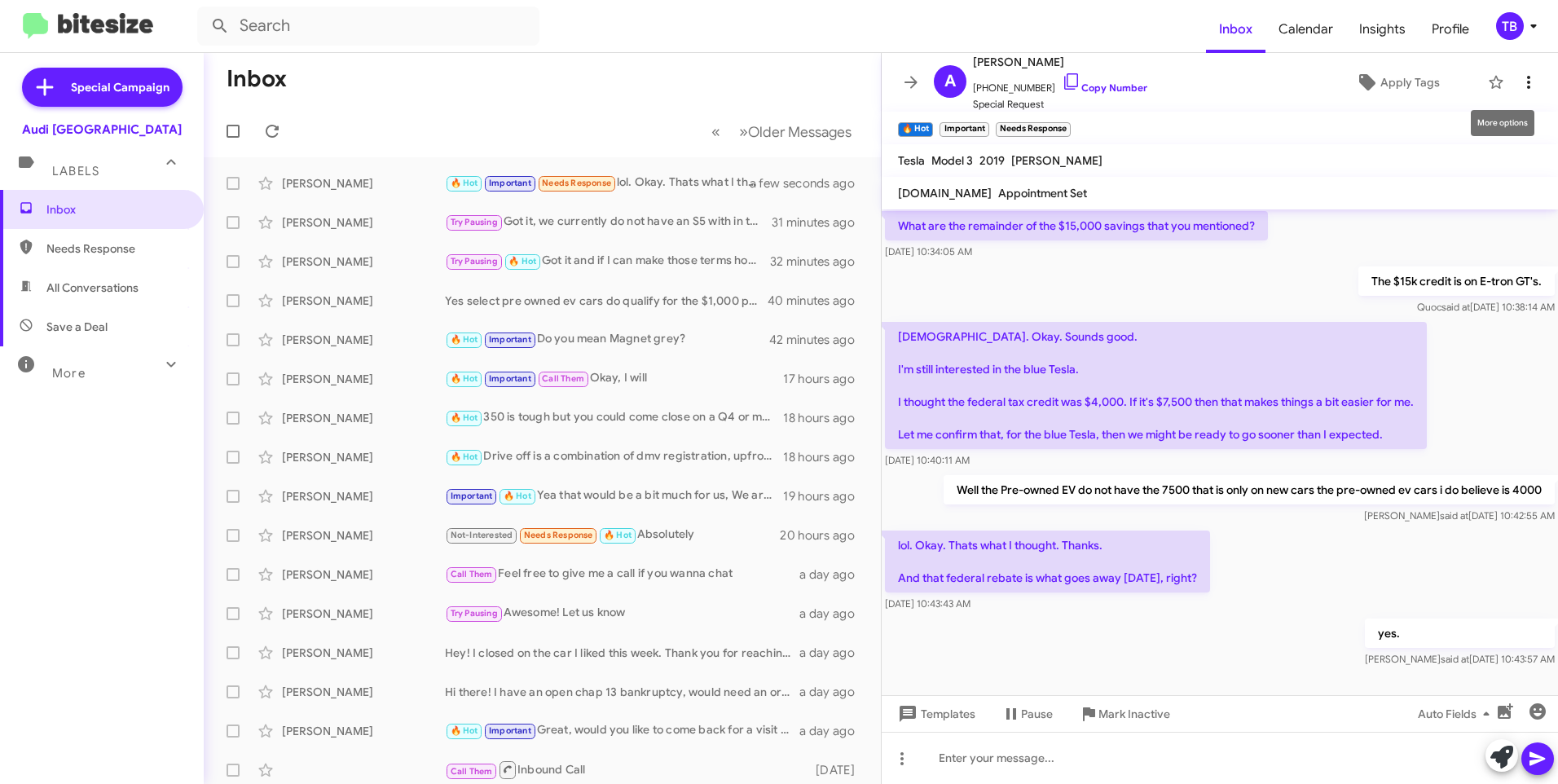
click at [1527, 89] on icon at bounding box center [1529, 81] width 3 height 13
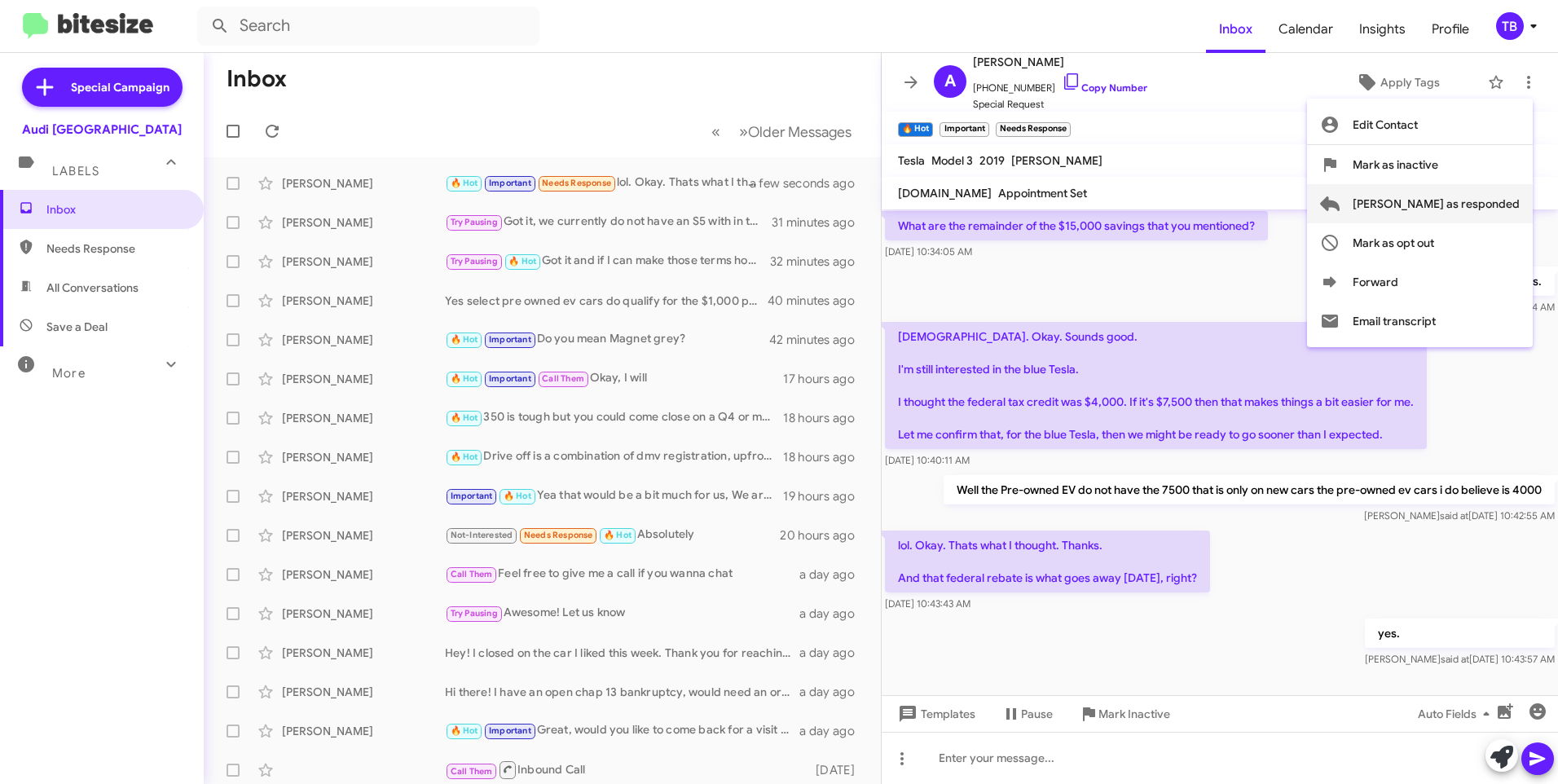
click at [1502, 202] on span "[PERSON_NAME] as responded" at bounding box center [1436, 204] width 167 height 39
